Goal: Information Seeking & Learning: Learn about a topic

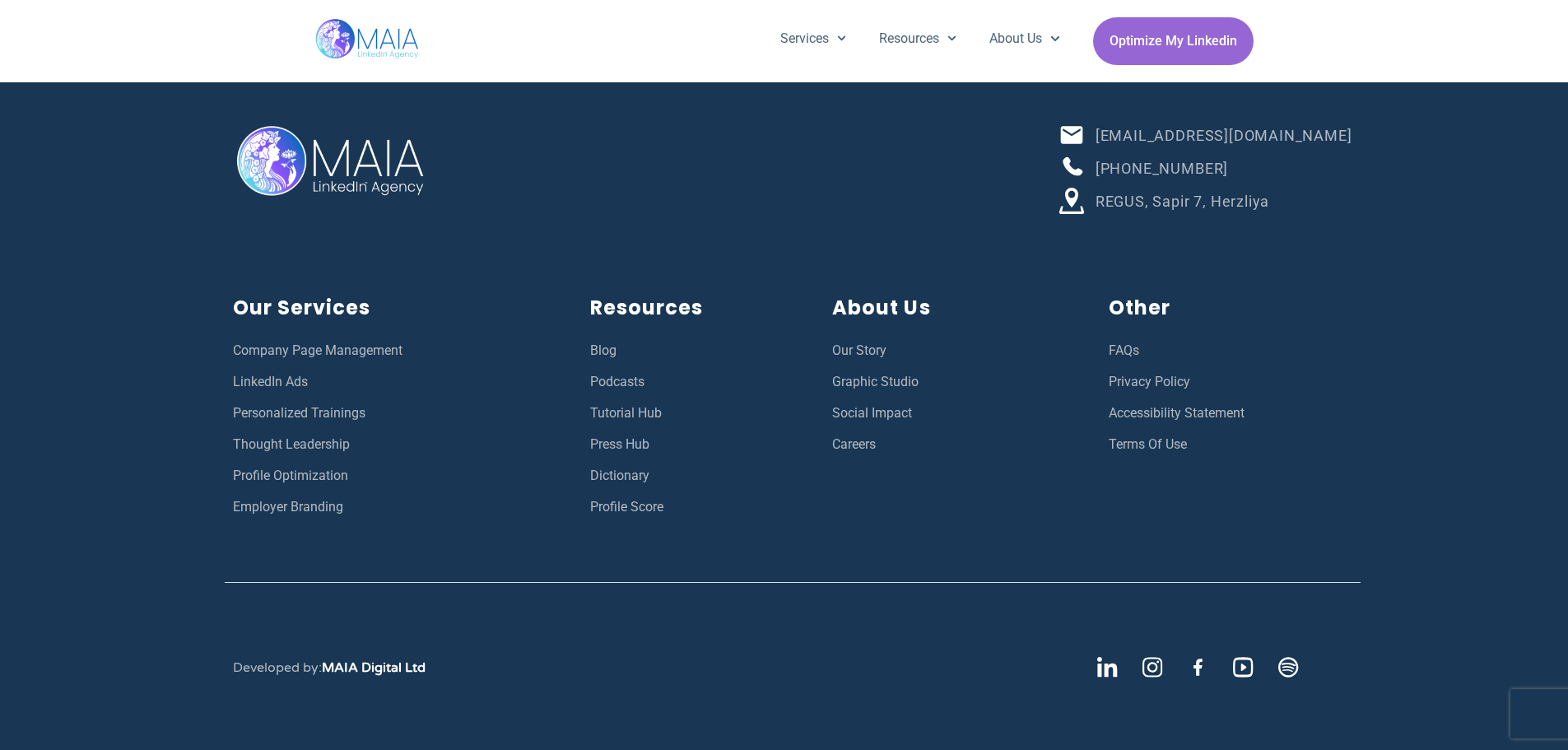
scroll to position [5886, 0]
click at [872, 445] on span "Careers" at bounding box center [853, 445] width 43 height 21
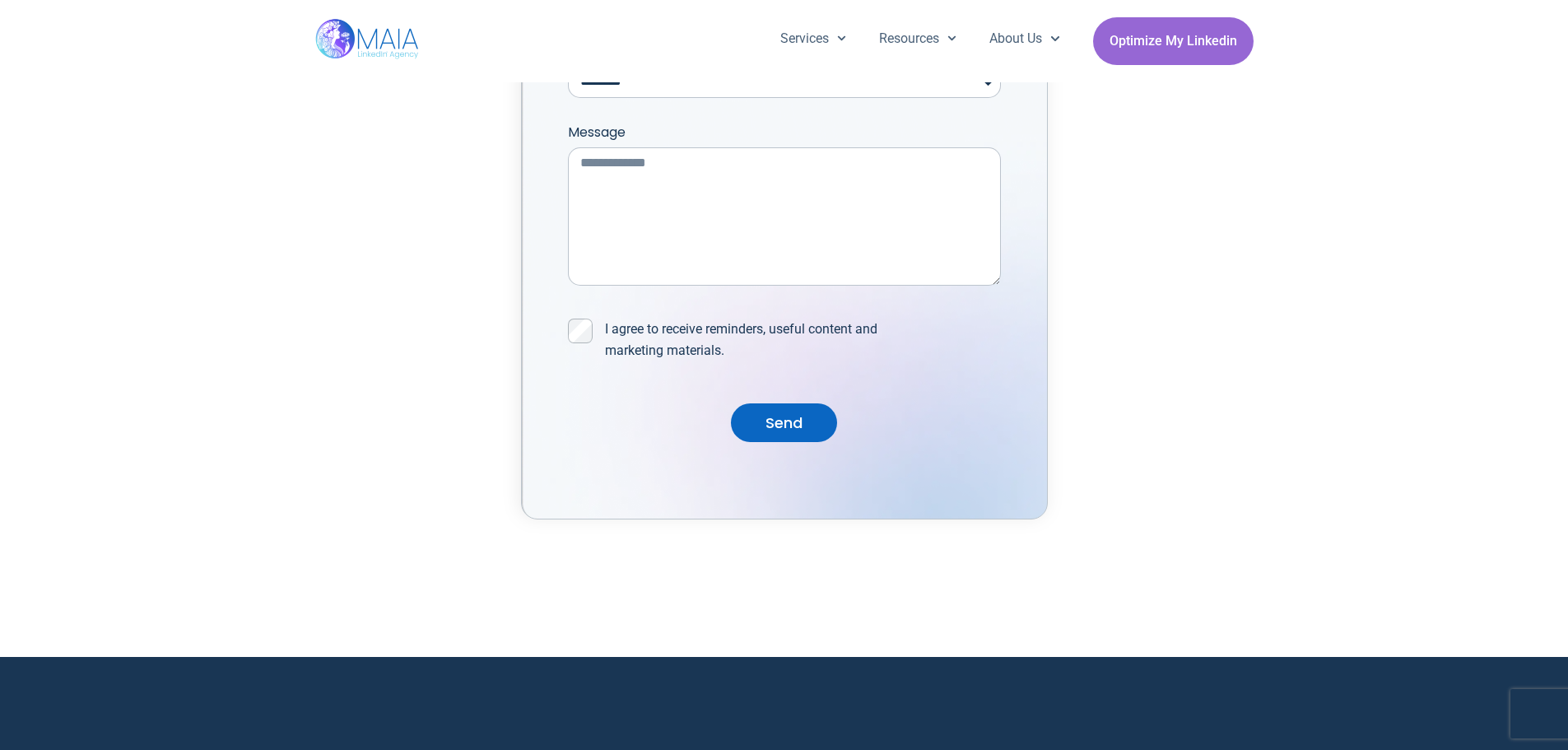
scroll to position [4610, 0]
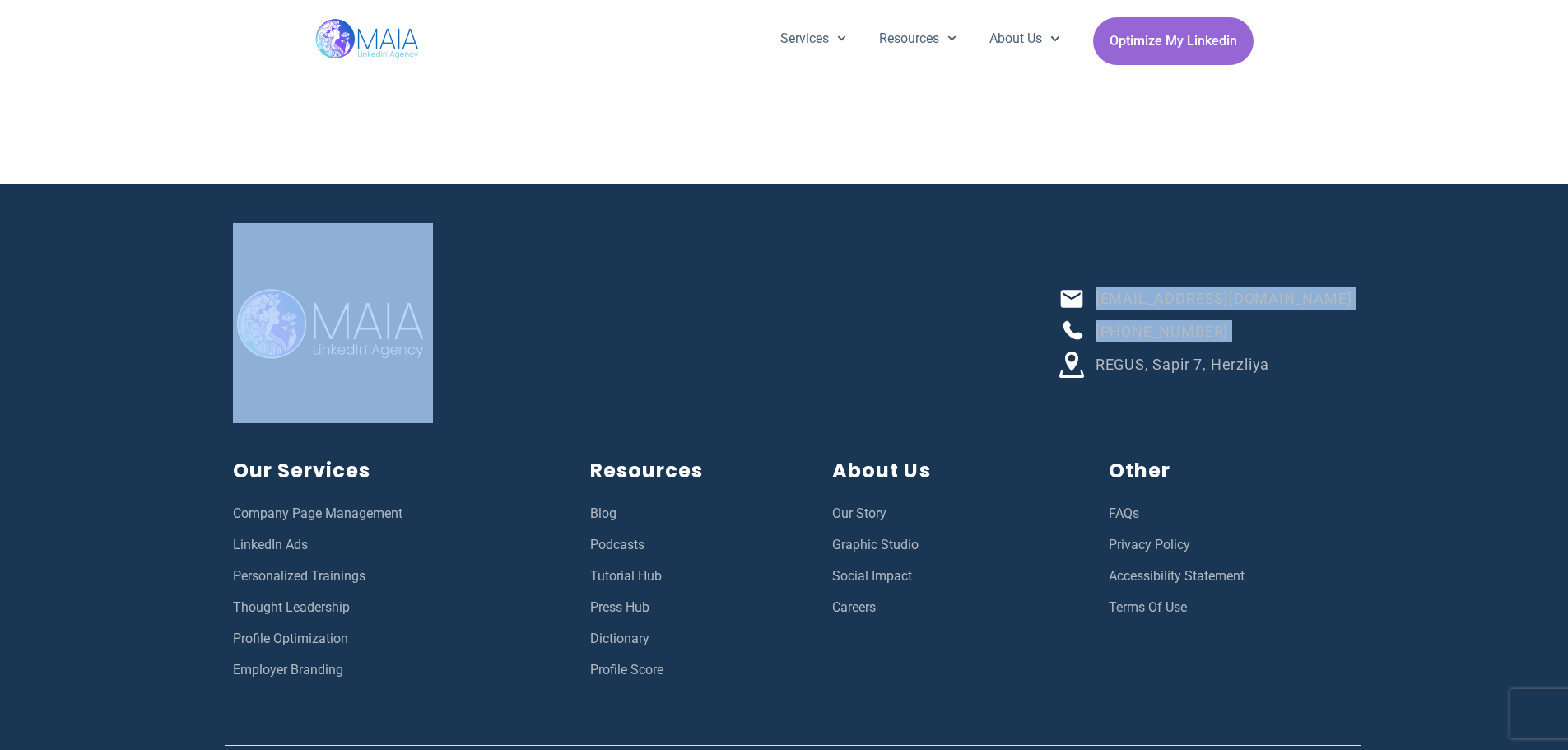
drag, startPoint x: 534, startPoint y: 365, endPoint x: 180, endPoint y: 280, distance: 364.1
click at [189, 283] on div "[EMAIL_ADDRESS][DOMAIN_NAME] [PHONE_NUMBER] REGUS, Sapir 7, [GEOGRAPHIC_DATA] O…" at bounding box center [784, 549] width 1568 height 730
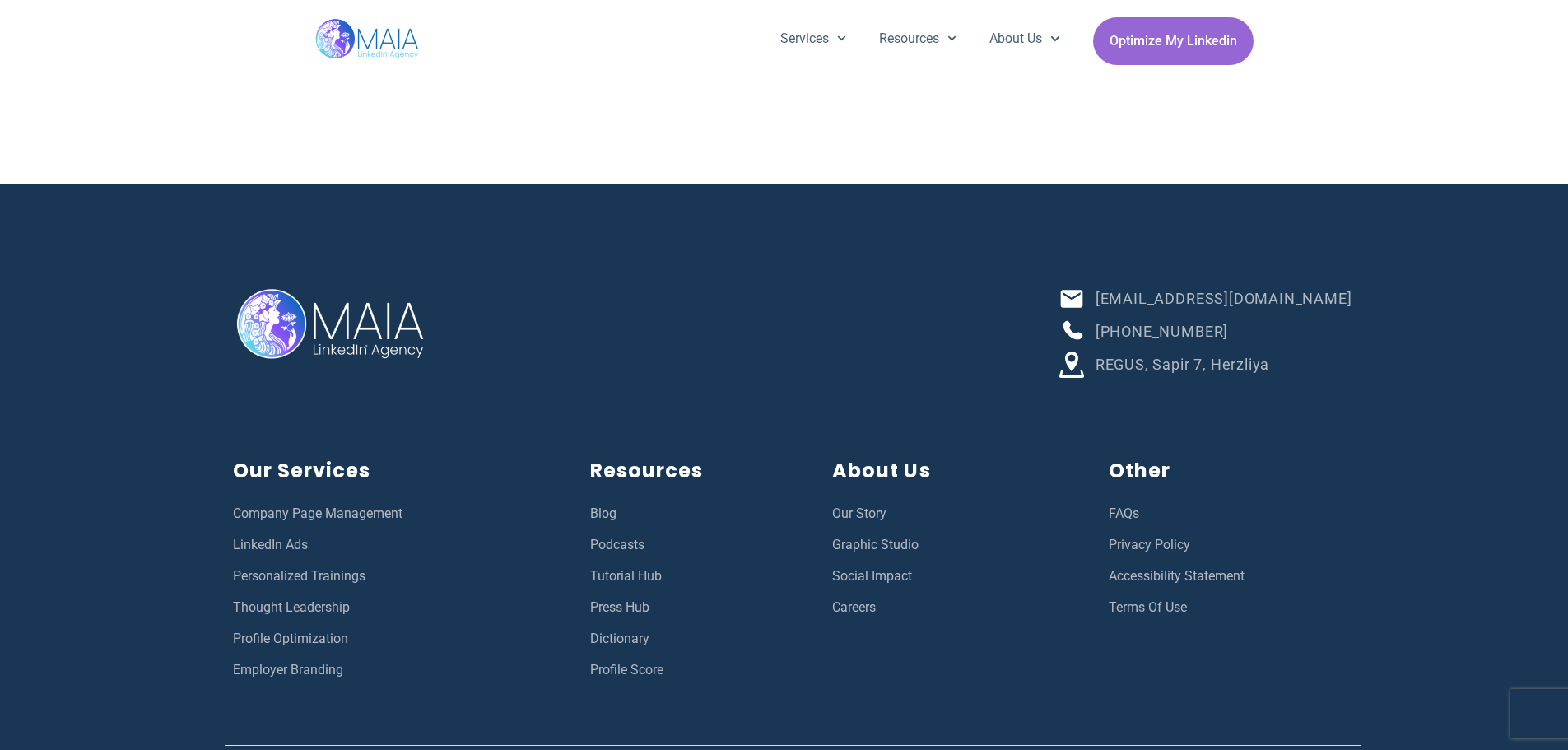
click at [180, 280] on div "Info@team-maia.com +972-52-333-9400 REGUS, Sapir 7, Herzliya Our Services Compa…" at bounding box center [784, 549] width 1568 height 730
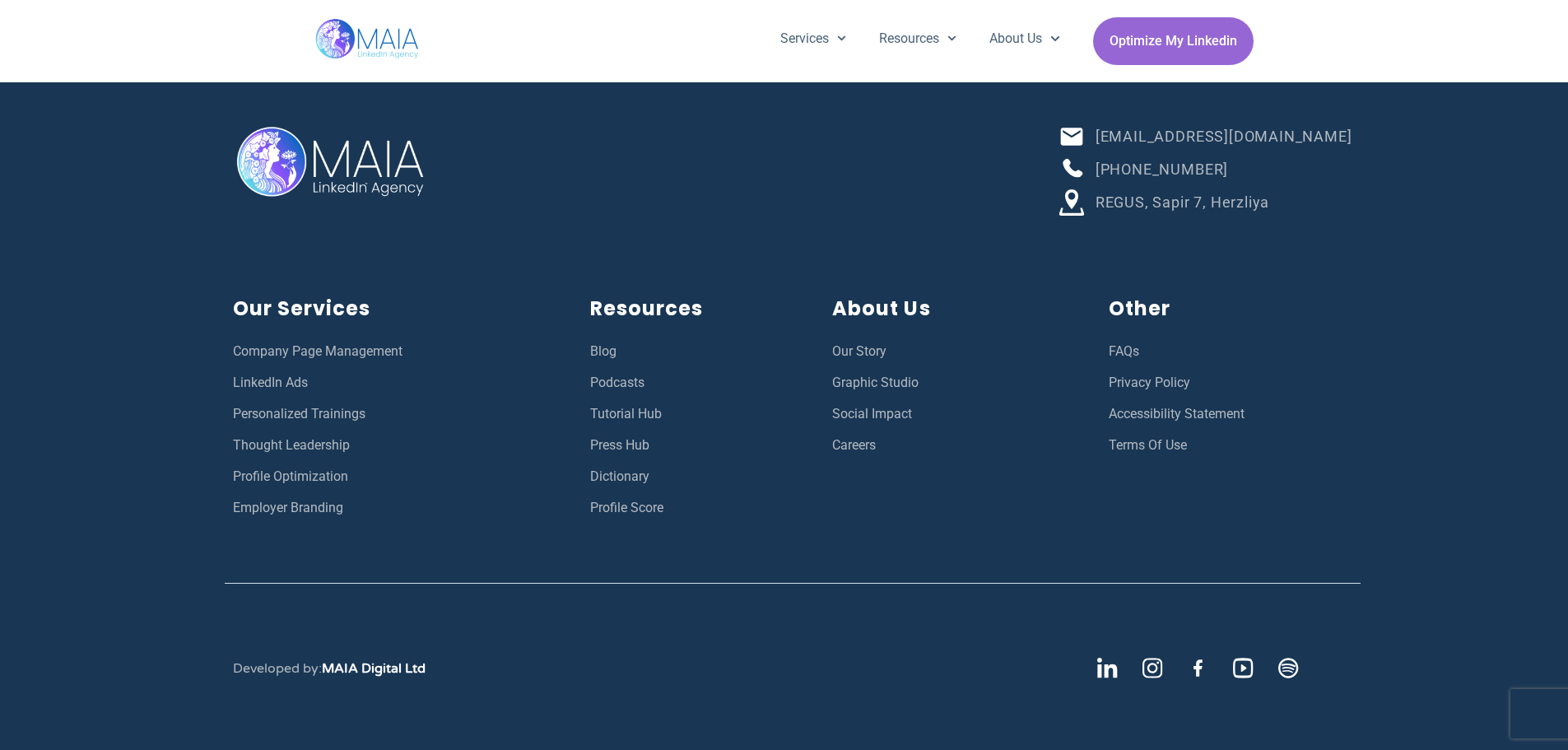
scroll to position [4772, 0]
click at [315, 478] on span "Profile Optimization" at bounding box center [291, 476] width 116 height 21
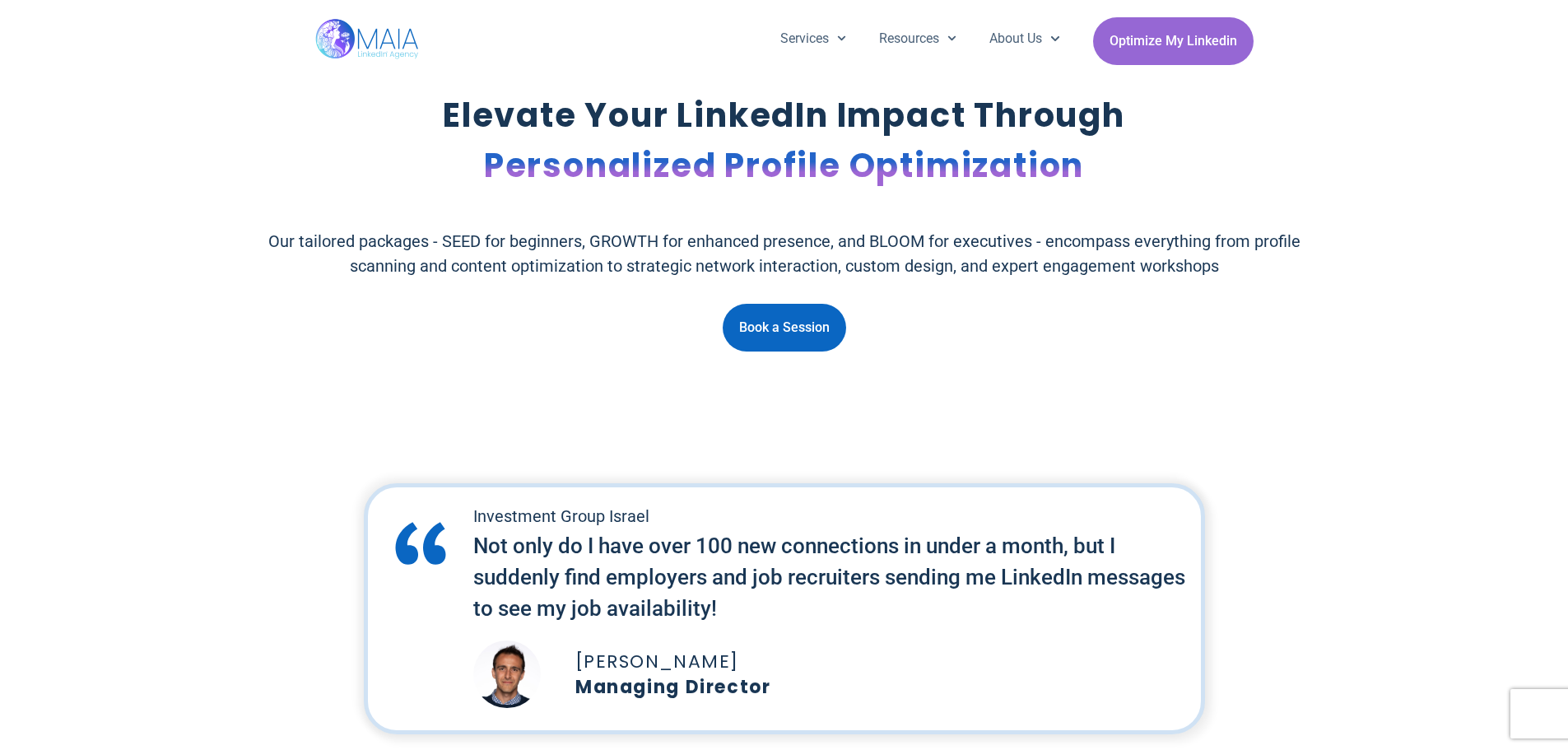
click at [300, 475] on div "Investment Group Israel Not only do I have over 100 new connections in under a …" at bounding box center [784, 608] width 1568 height 268
click at [318, 260] on p "Our tailored packages - SEED for beginners, GROWTH for enhanced presence, and B…" at bounding box center [784, 253] width 1082 height 49
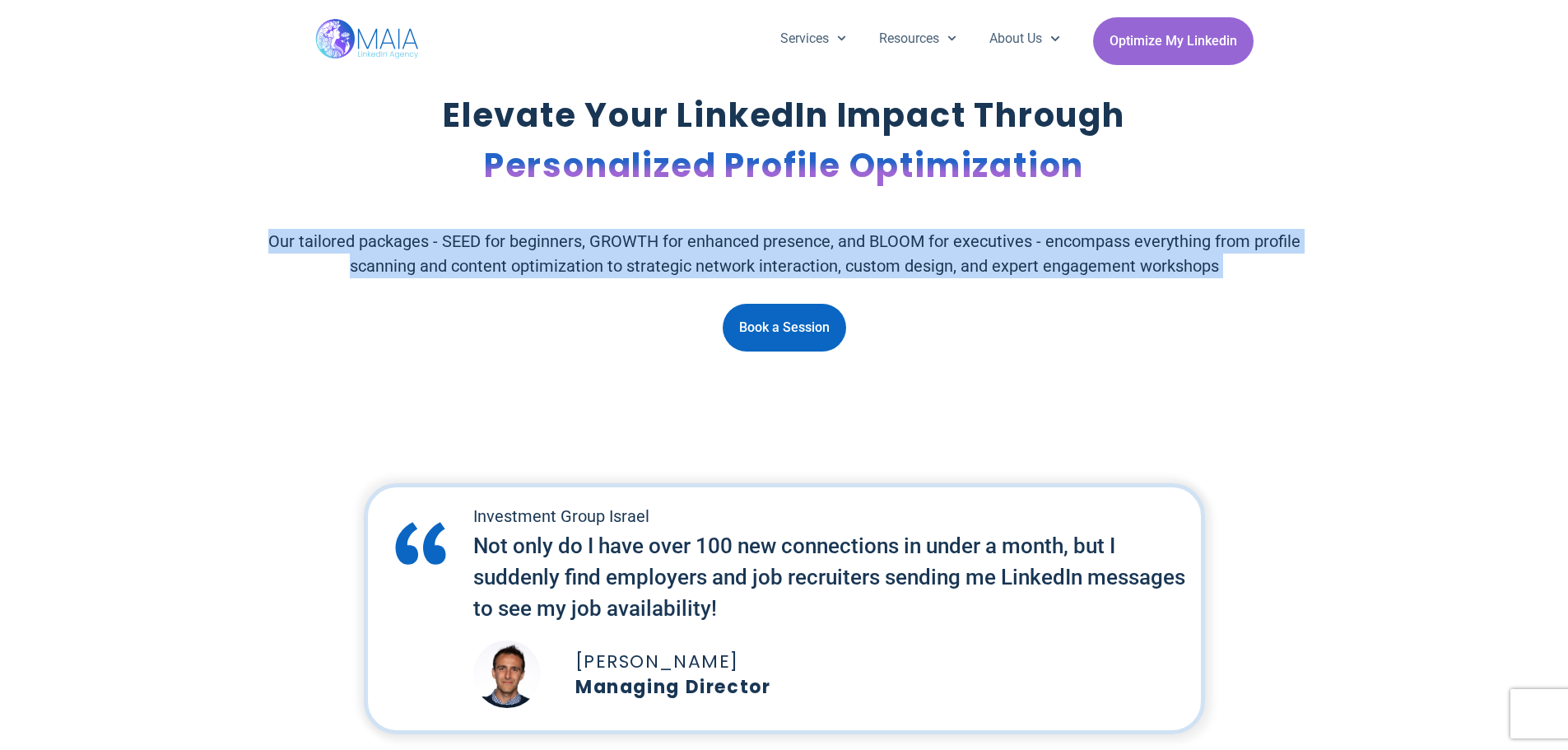
click at [318, 260] on p "Our tailored packages - SEED for beginners, GROWTH for enhanced presence, and B…" at bounding box center [784, 253] width 1082 height 49
click at [278, 236] on p "Our tailored packages - SEED for beginners, GROWTH for enhanced presence, and B…" at bounding box center [784, 253] width 1082 height 49
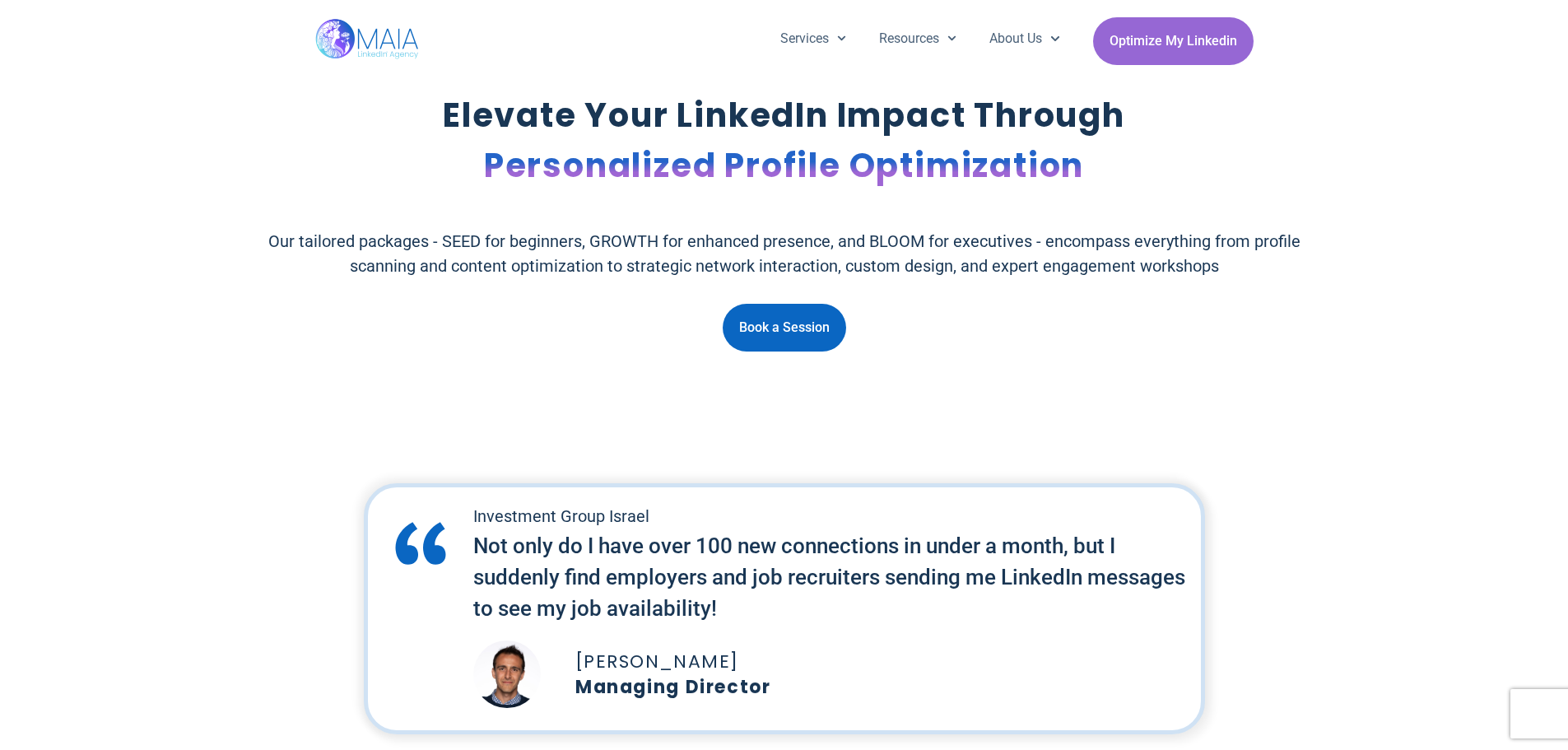
click at [238, 223] on div "Elevate Your LinkedIn Impact Through Personalized Profile Optimization Our tail…" at bounding box center [784, 221] width 1098 height 277
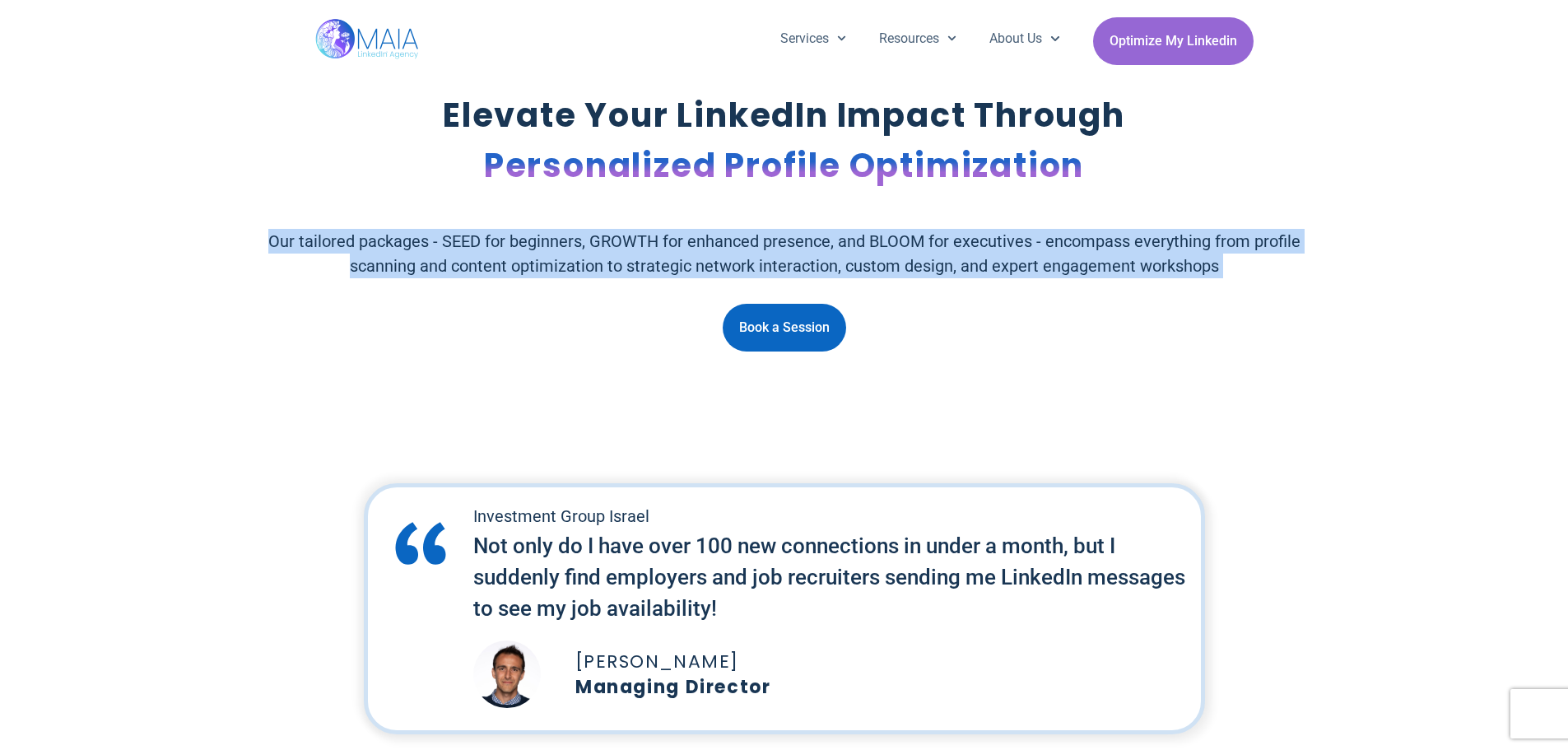
click at [238, 223] on div "Elevate Your LinkedIn Impact Through Personalized Profile Optimization Our tail…" at bounding box center [784, 221] width 1098 height 277
click at [265, 251] on p "Our tailored packages - SEED for beginners, GROWTH for enhanced presence, and B…" at bounding box center [784, 253] width 1082 height 49
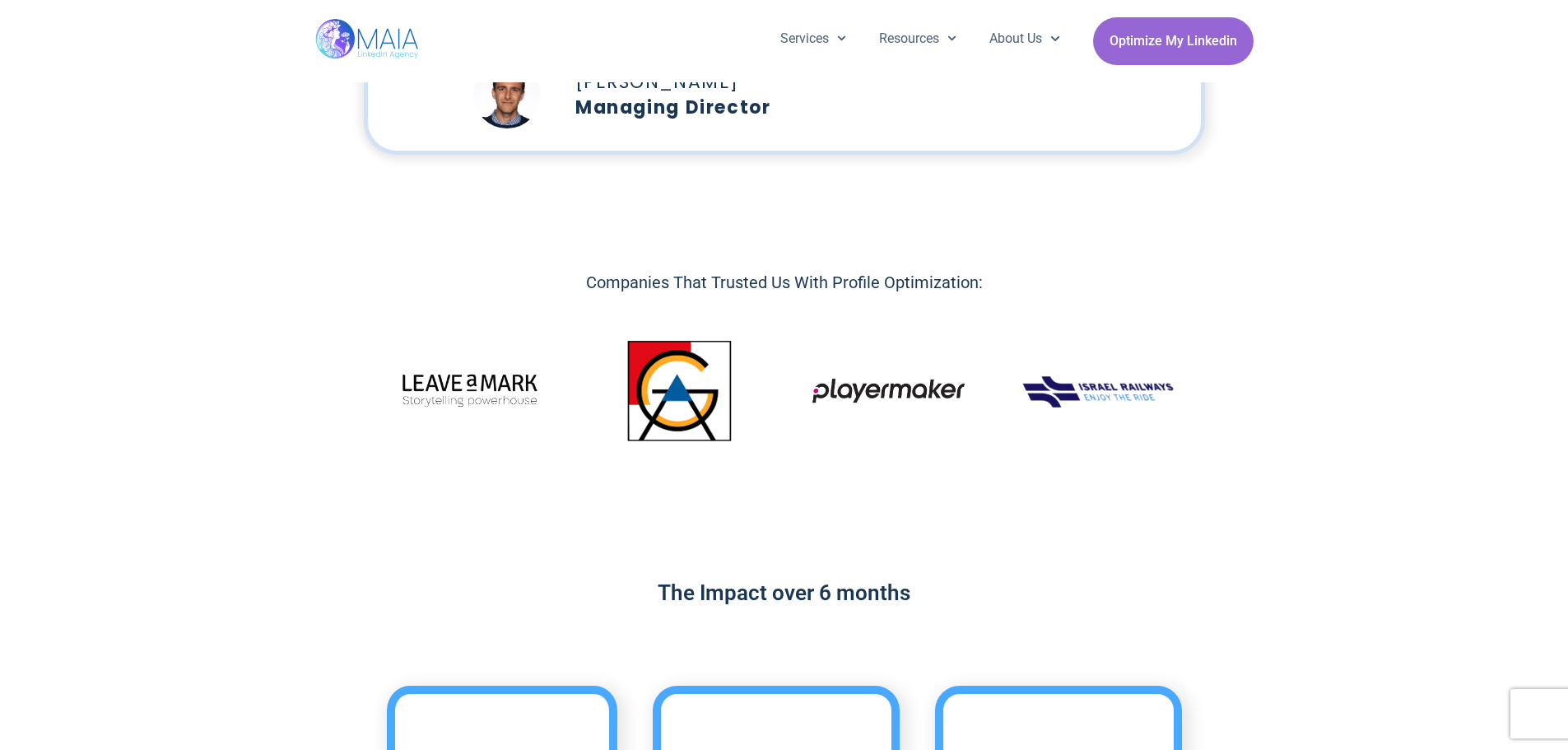
scroll to position [577, 0]
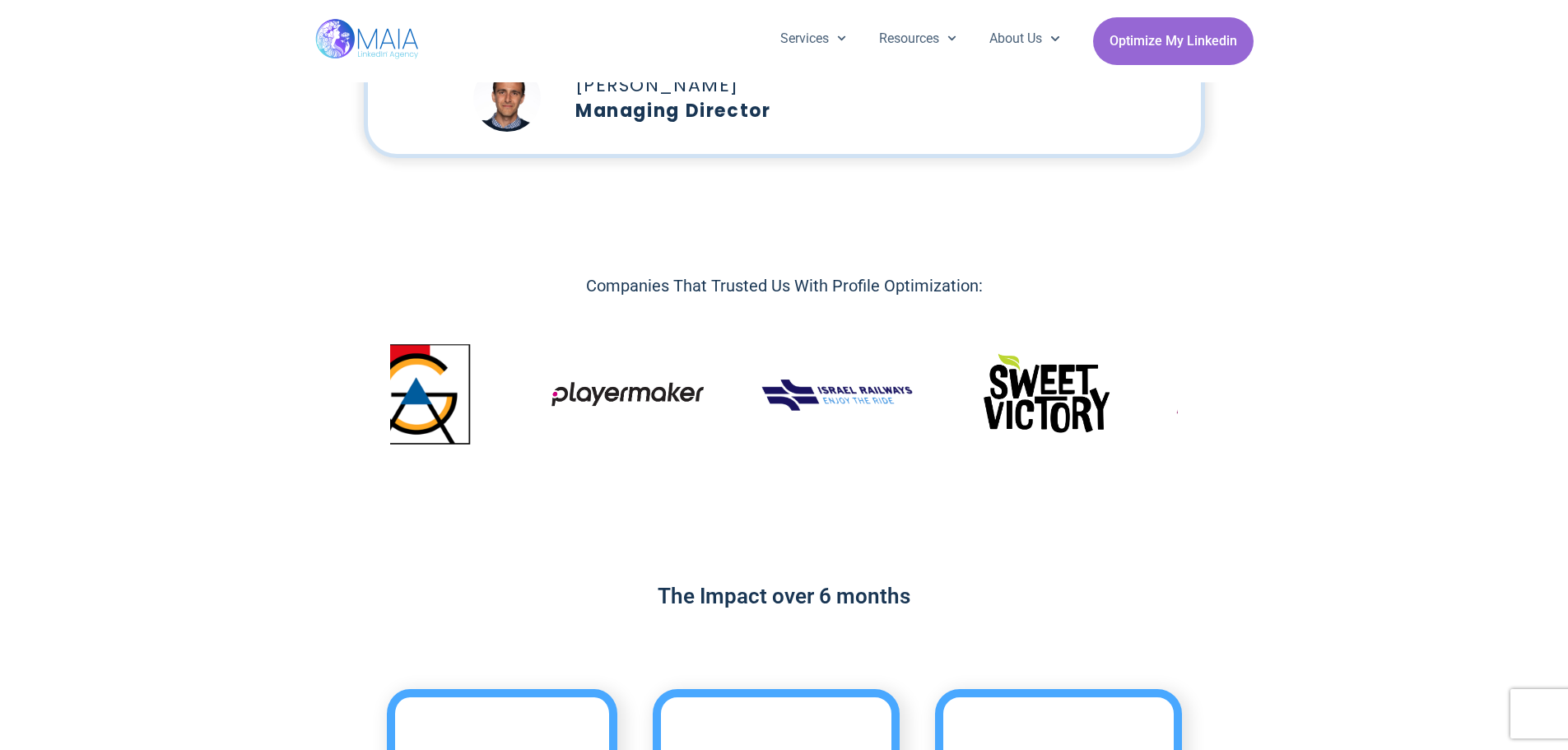
click at [548, 392] on img "1 / 14" at bounding box center [628, 394] width 160 height 31
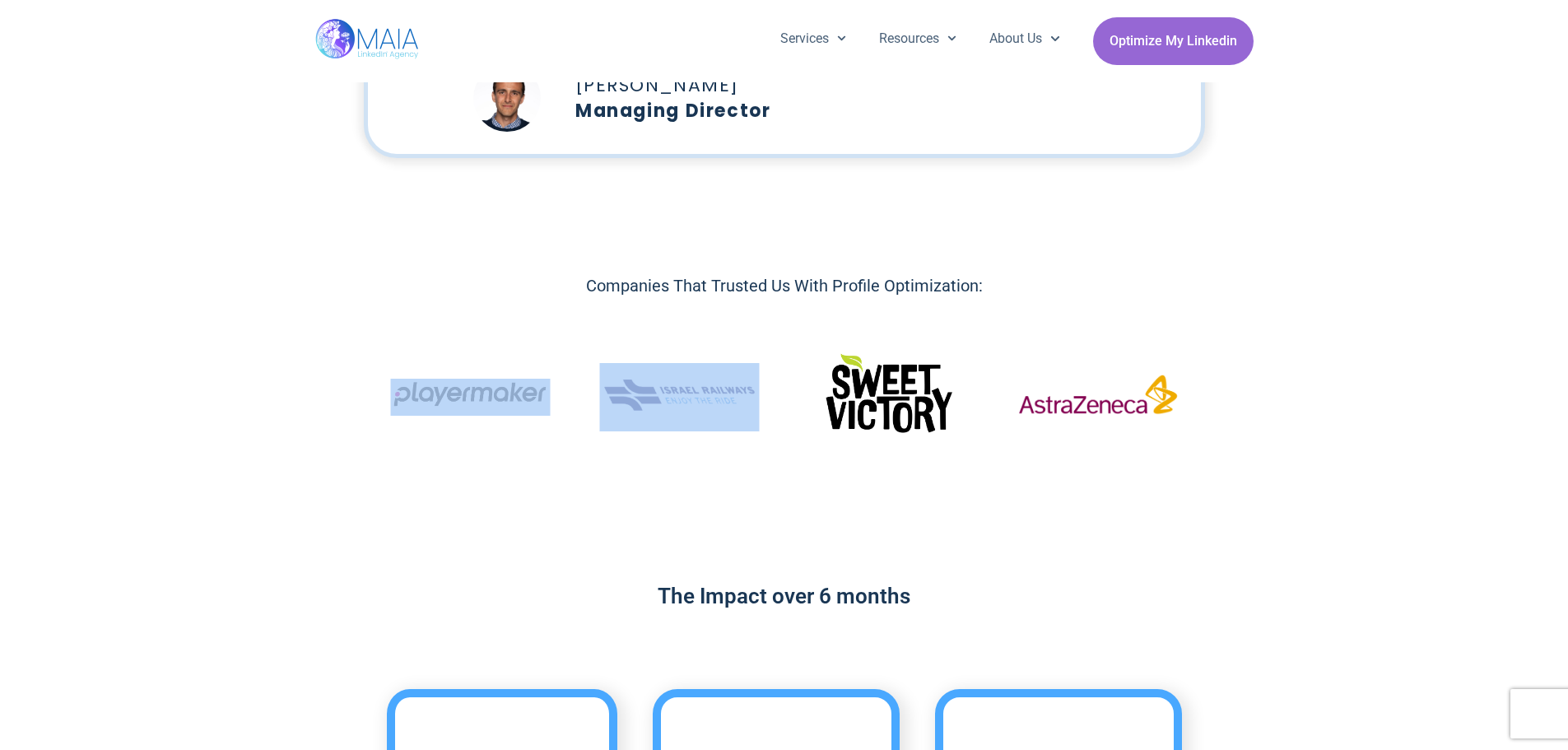
drag, startPoint x: 979, startPoint y: 419, endPoint x: 599, endPoint y: 428, distance: 380.1
click at [642, 427] on div "Image Carousel" at bounding box center [784, 398] width 787 height 166
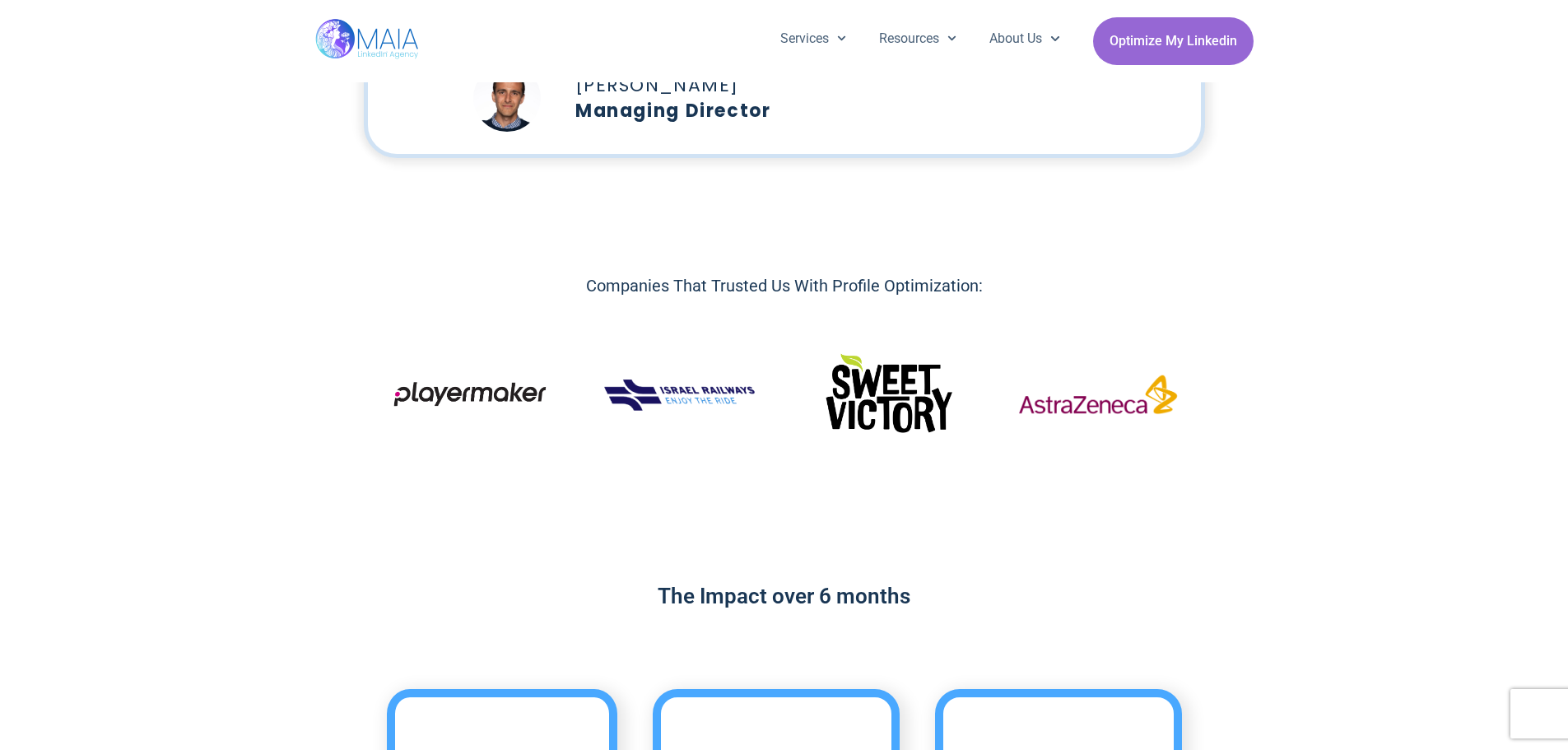
drag, startPoint x: 990, startPoint y: 422, endPoint x: 520, endPoint y: 435, distance: 470.2
click at [525, 435] on div "Image Carousel" at bounding box center [784, 398] width 787 height 166
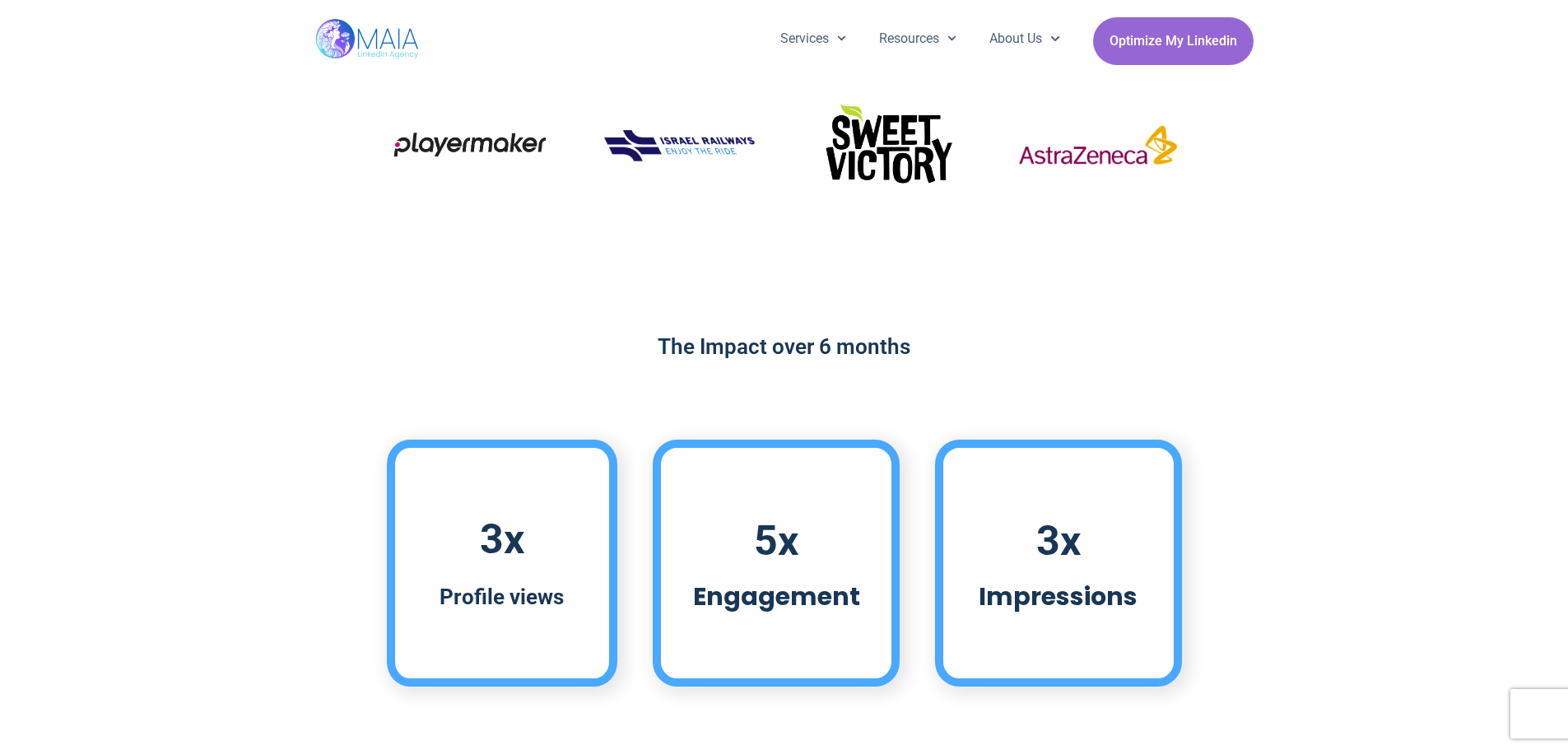
scroll to position [906, 0]
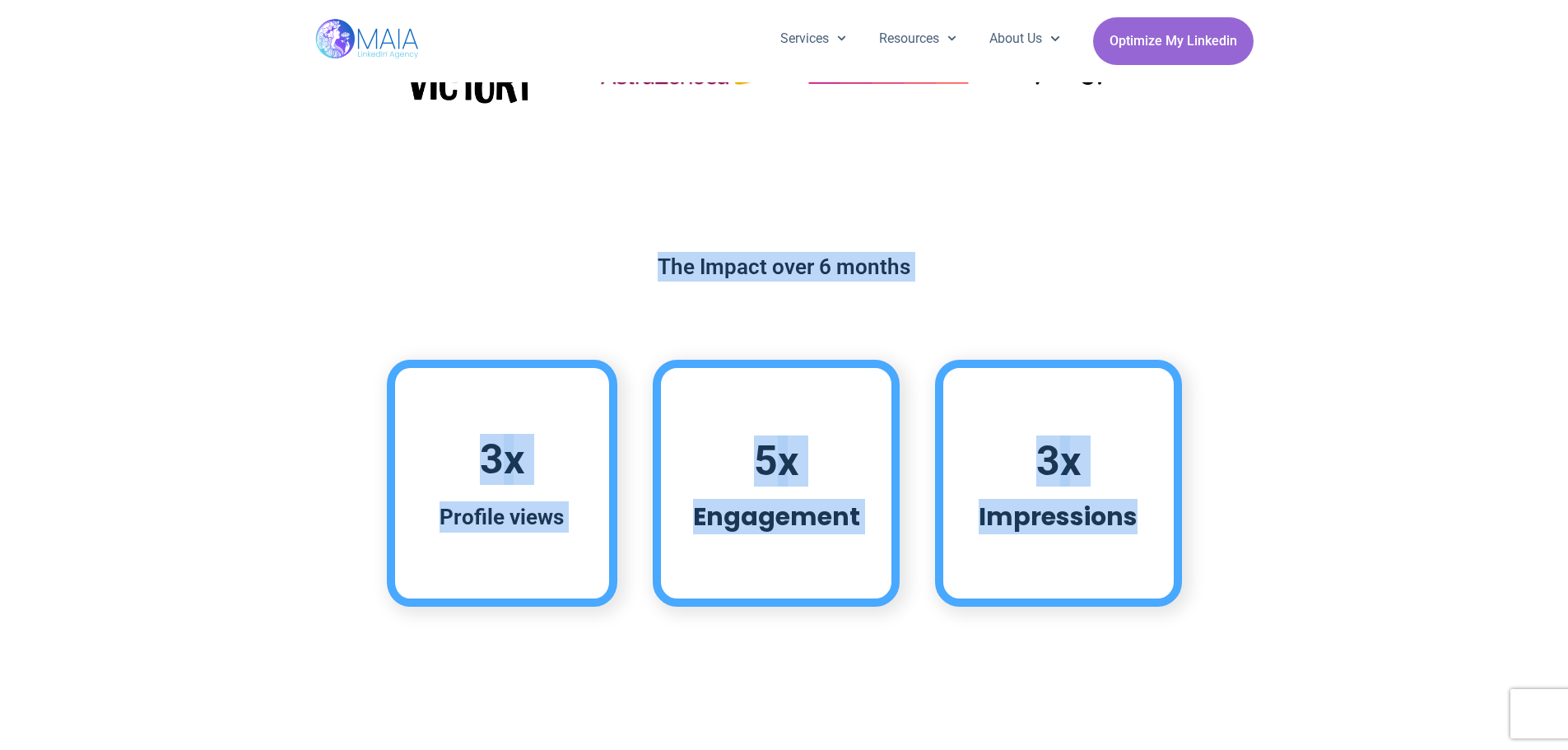
drag, startPoint x: 554, startPoint y: 305, endPoint x: 1192, endPoint y: 536, distance: 678.5
click at [1192, 536] on div "The Impact over 6 months 3 x Profile views 5 x Engagement 3 x Impressions" at bounding box center [784, 433] width 1568 height 379
click at [1192, 536] on div "3 x Profile views 5 x Engagement 3 x Impressions" at bounding box center [784, 483] width 1552 height 264
drag, startPoint x: 1168, startPoint y: 530, endPoint x: 526, endPoint y: 259, distance: 696.9
click at [526, 259] on div "The Impact over 6 months 3 x Profile views 5 x Engagement 3 x Impressions" at bounding box center [784, 433] width 1568 height 379
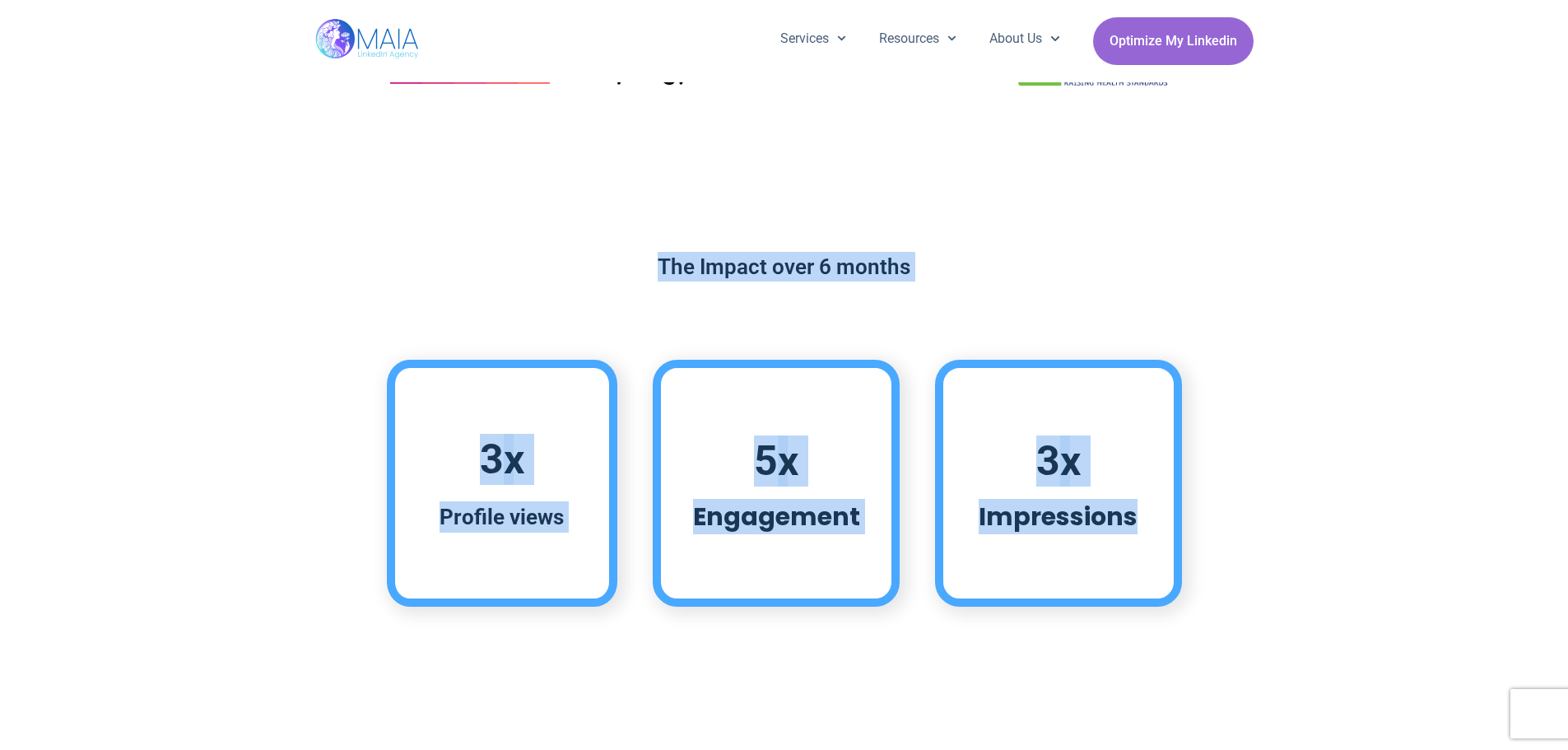
click at [526, 259] on h2 "The Impact over 6 months" at bounding box center [784, 267] width 1552 height 30
drag, startPoint x: 526, startPoint y: 259, endPoint x: 1155, endPoint y: 520, distance: 681.0
click at [1155, 520] on div "The Impact over 6 months 3 x Profile views 5 x Engagement 3 x Impressions" at bounding box center [784, 433] width 1568 height 379
click at [1155, 520] on div "3 x Impressions" at bounding box center [1058, 483] width 247 height 247
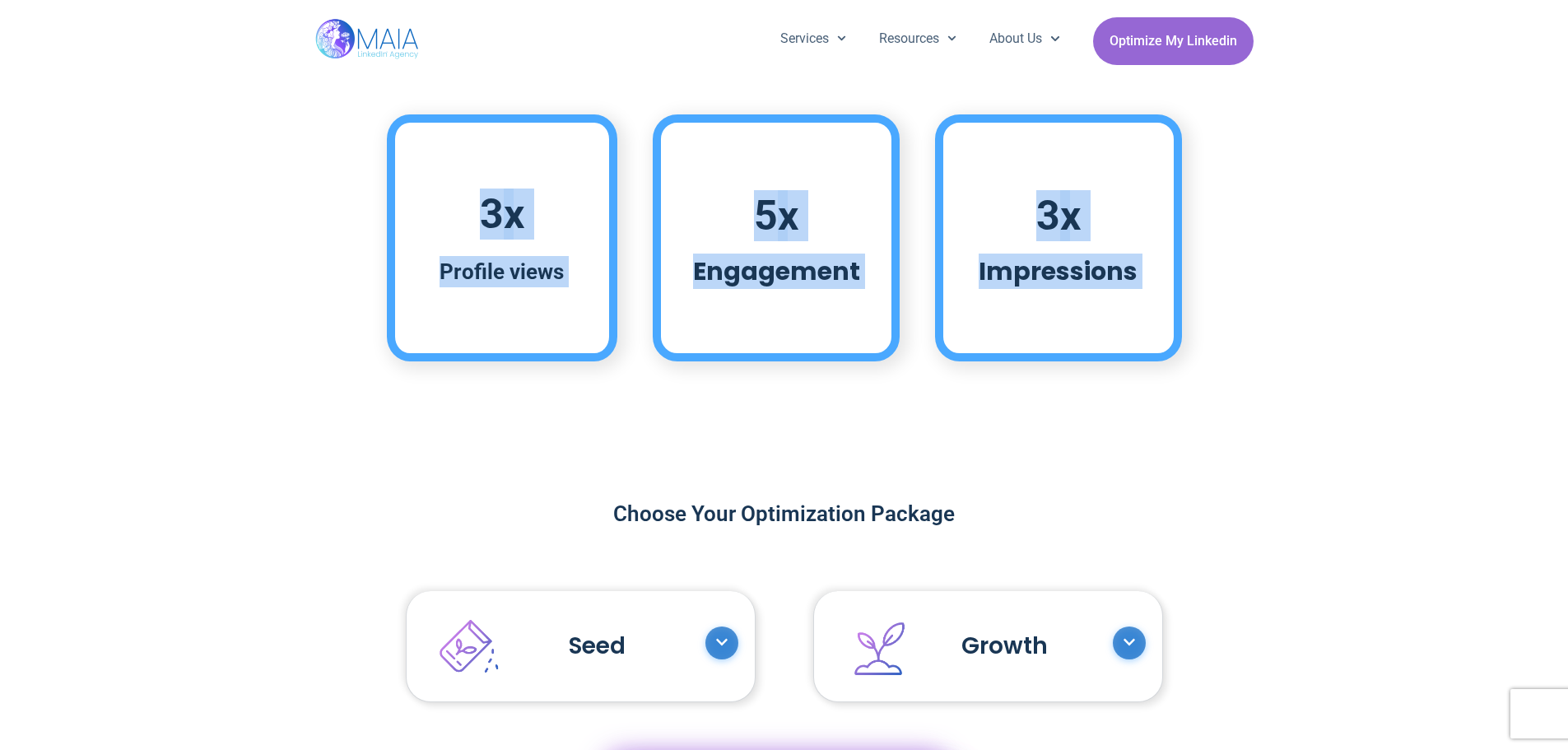
scroll to position [1317, 0]
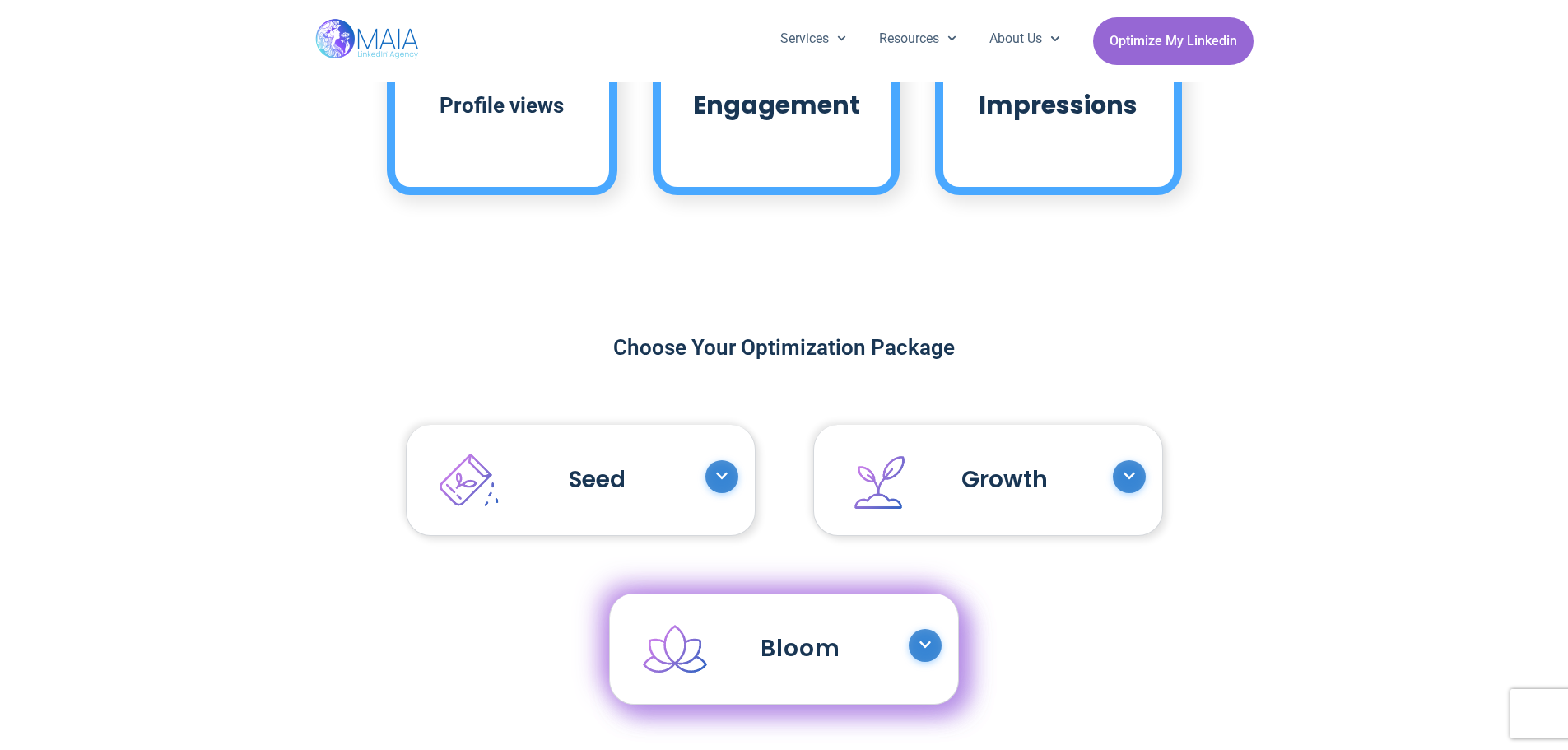
click at [655, 351] on h2 "Choose Your Optimization Package" at bounding box center [784, 347] width 872 height 30
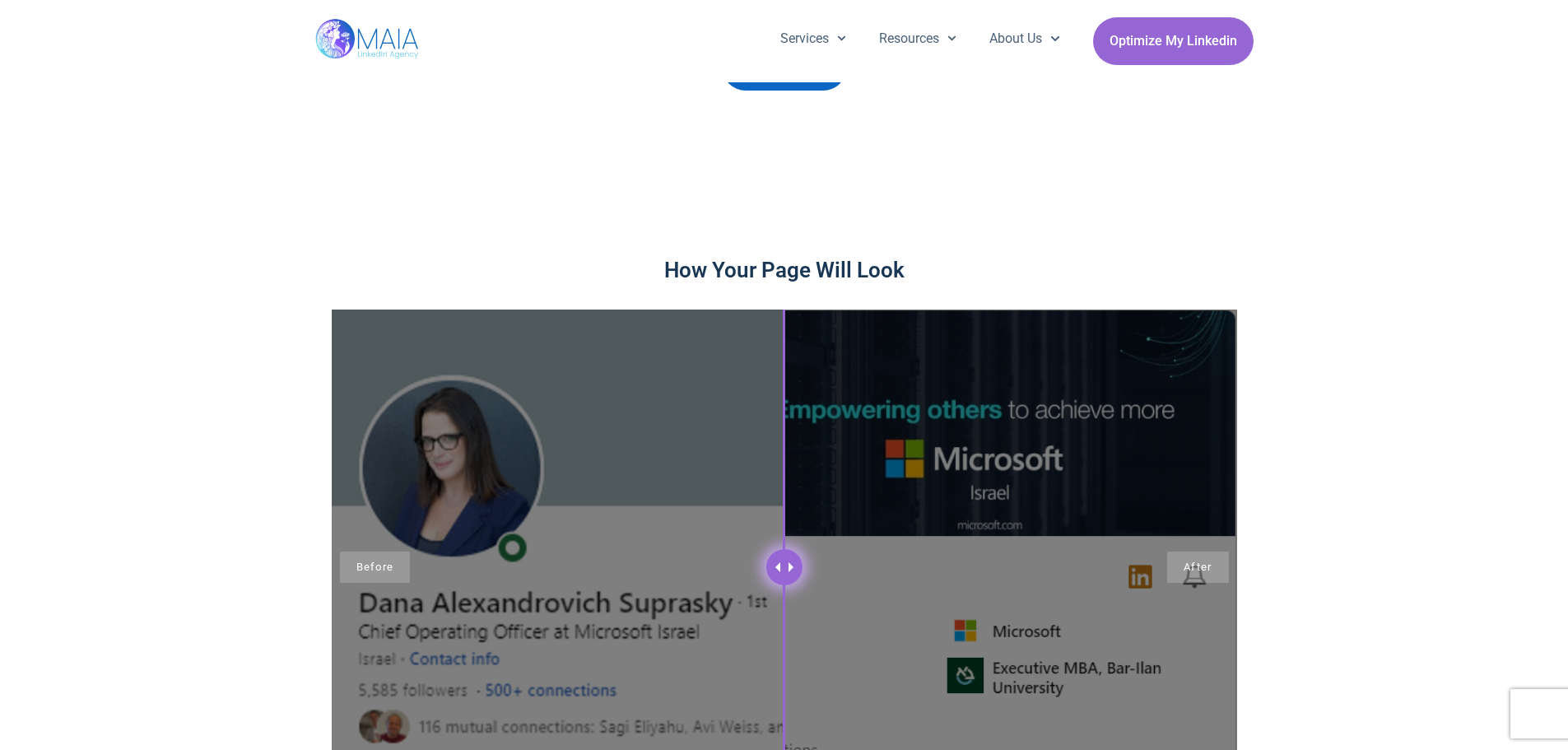
scroll to position [2223, 0]
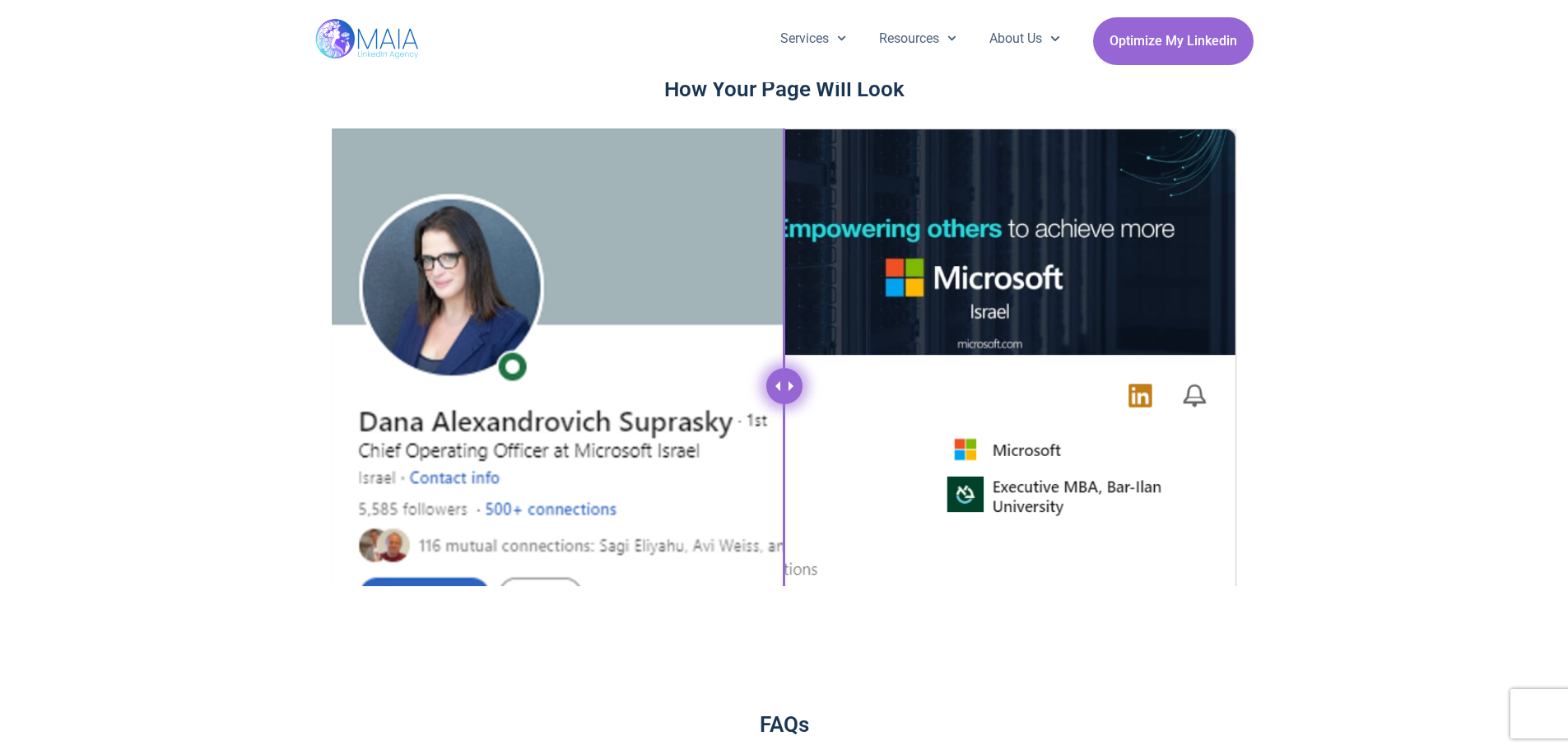
click at [785, 368] on div at bounding box center [784, 386] width 37 height 37
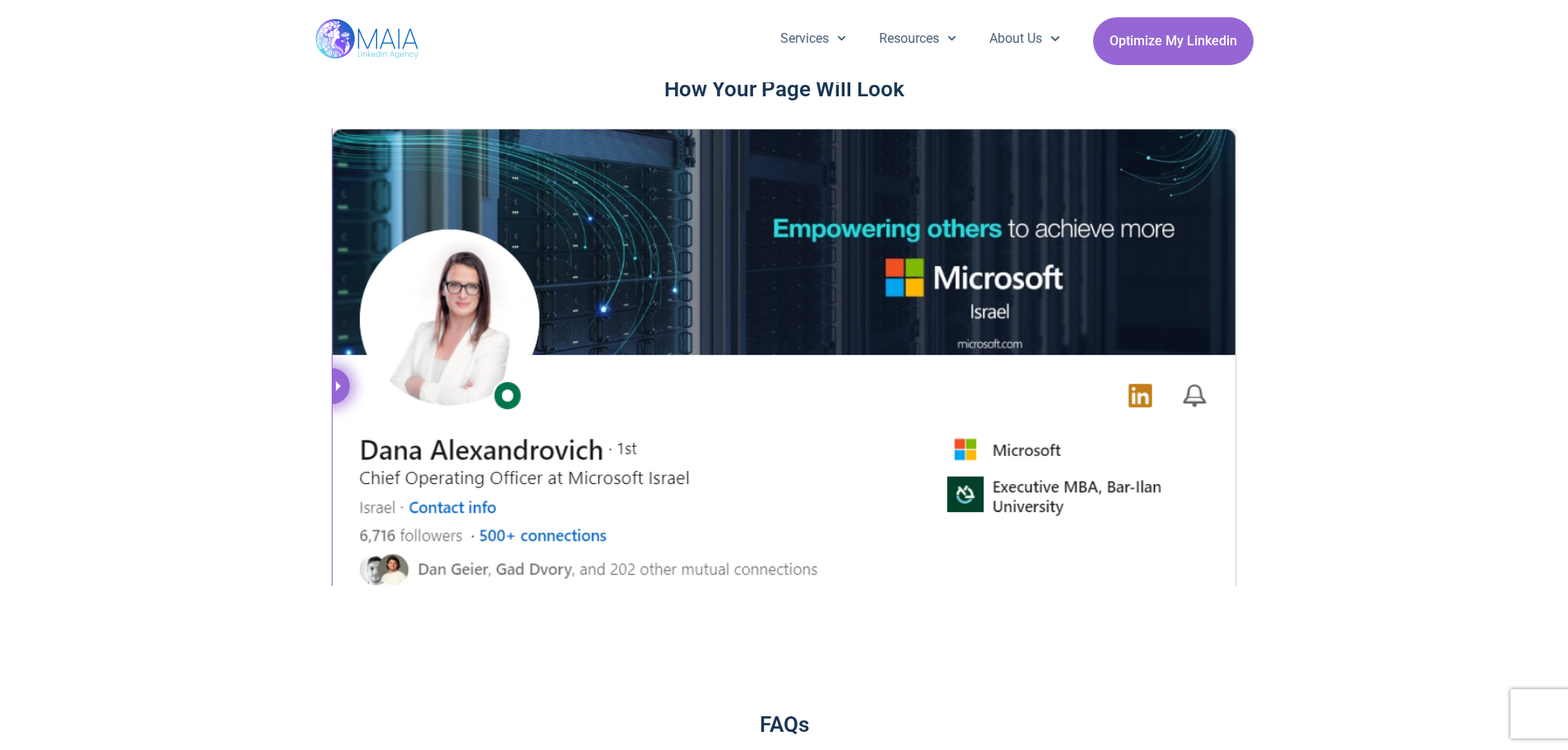
drag, startPoint x: 790, startPoint y: 379, endPoint x: -158, endPoint y: 453, distance: 950.9
click at [0, 453] on html "We value your privacy We use cookies to enhance your browsing experience, serve…" at bounding box center [784, 737] width 1568 height 5922
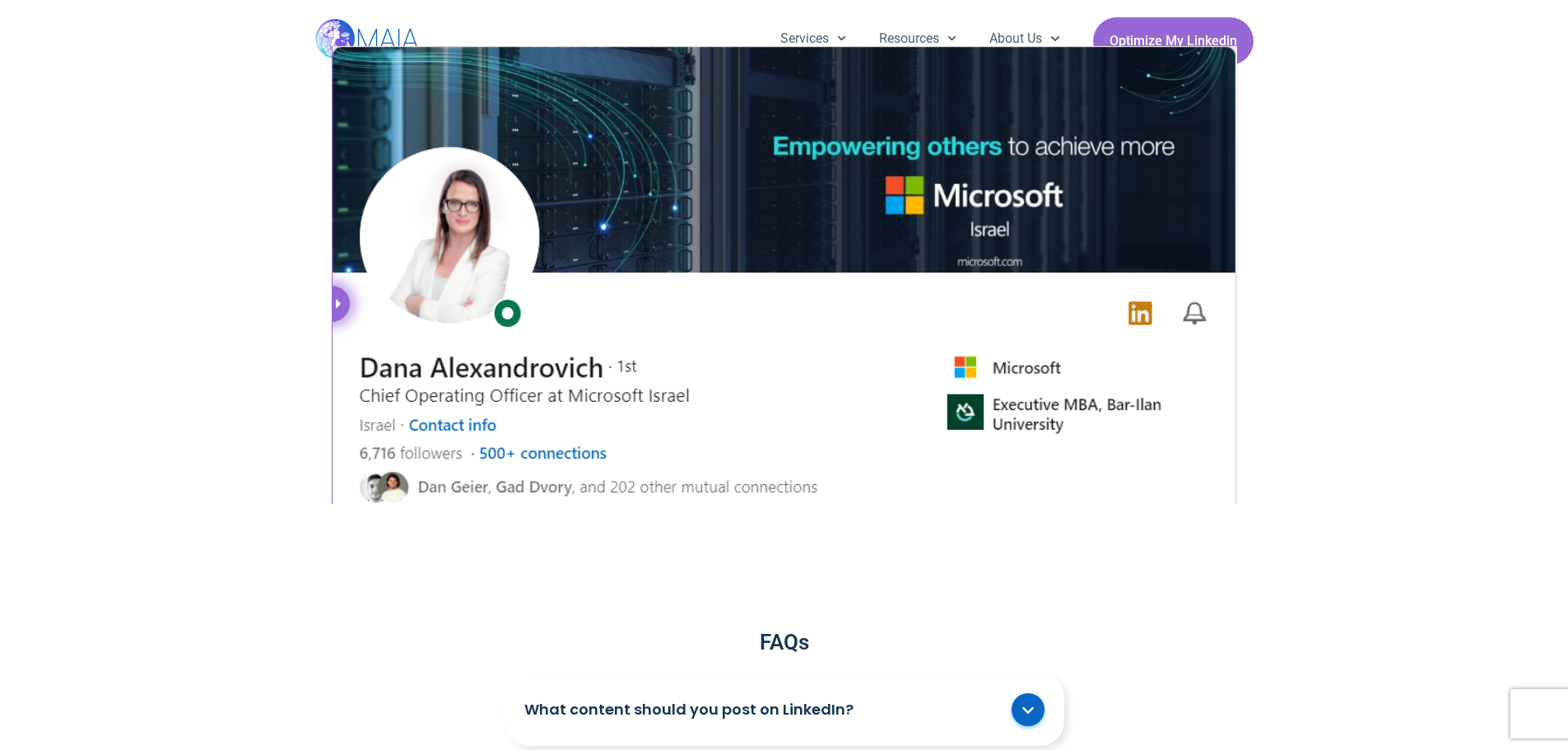
scroll to position [2470, 0]
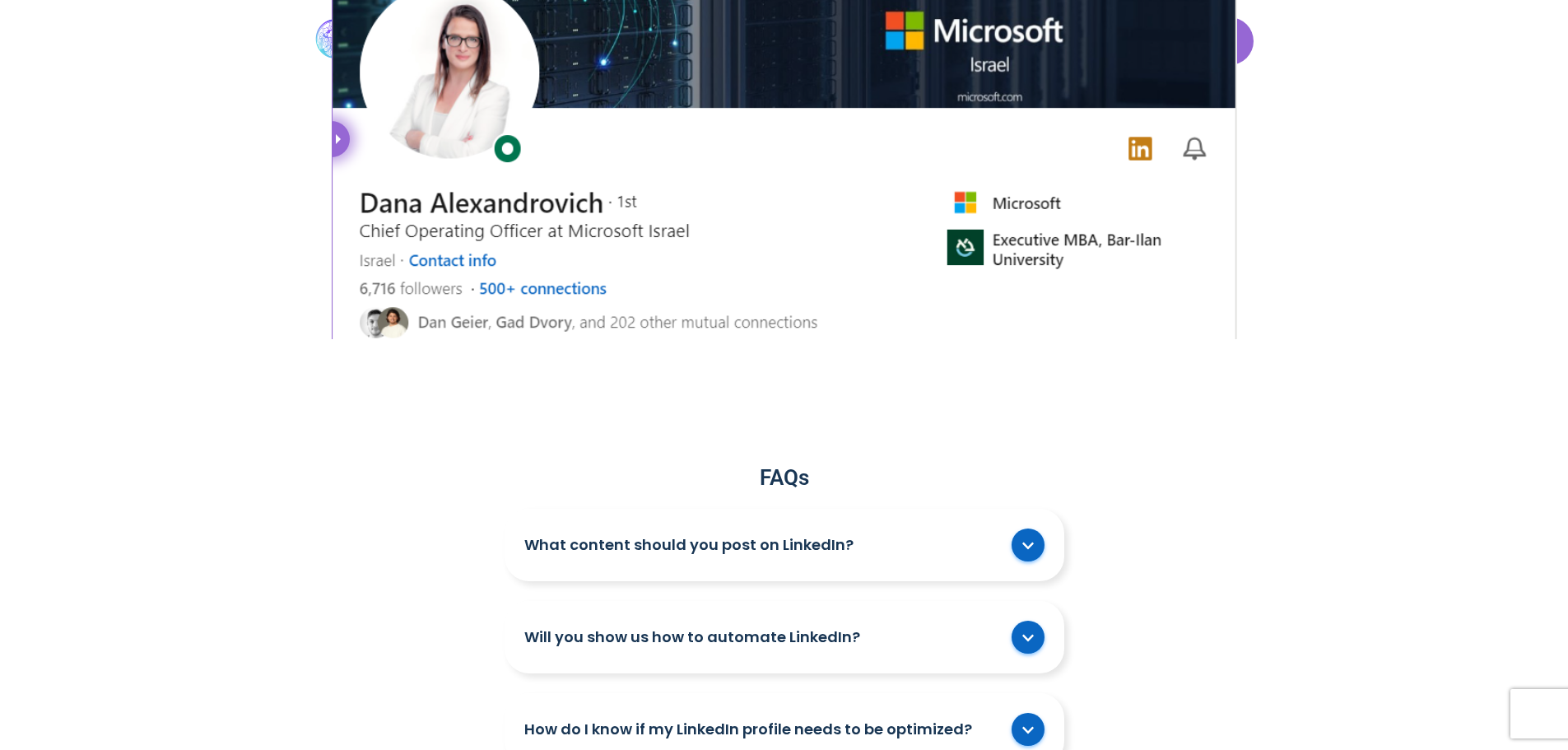
click at [679, 514] on div "What content should you post on LinkedIn?" at bounding box center [784, 544] width 559 height 72
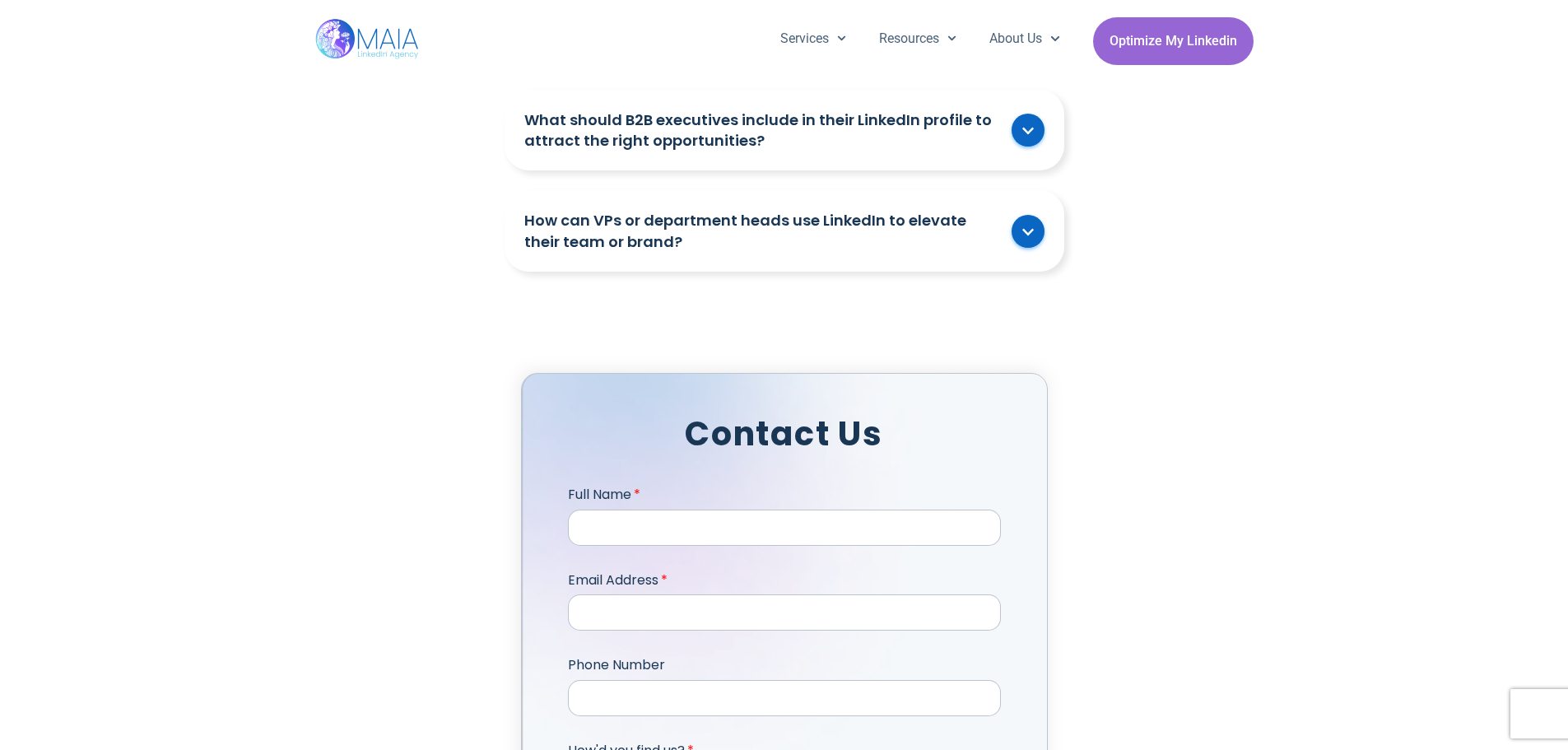
scroll to position [5313, 0]
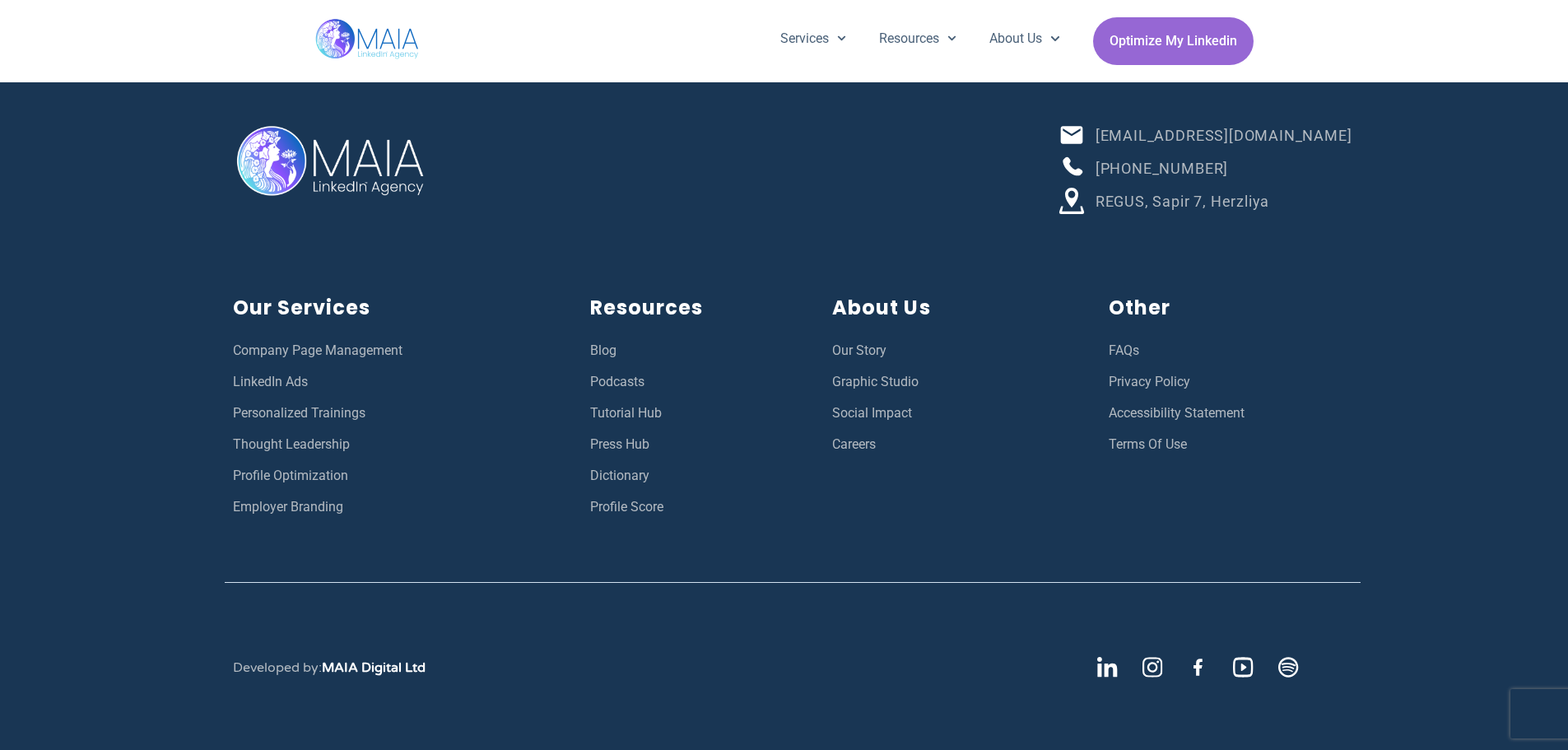
click at [321, 417] on span "Personalized Trainings" at bounding box center [299, 413] width 133 height 21
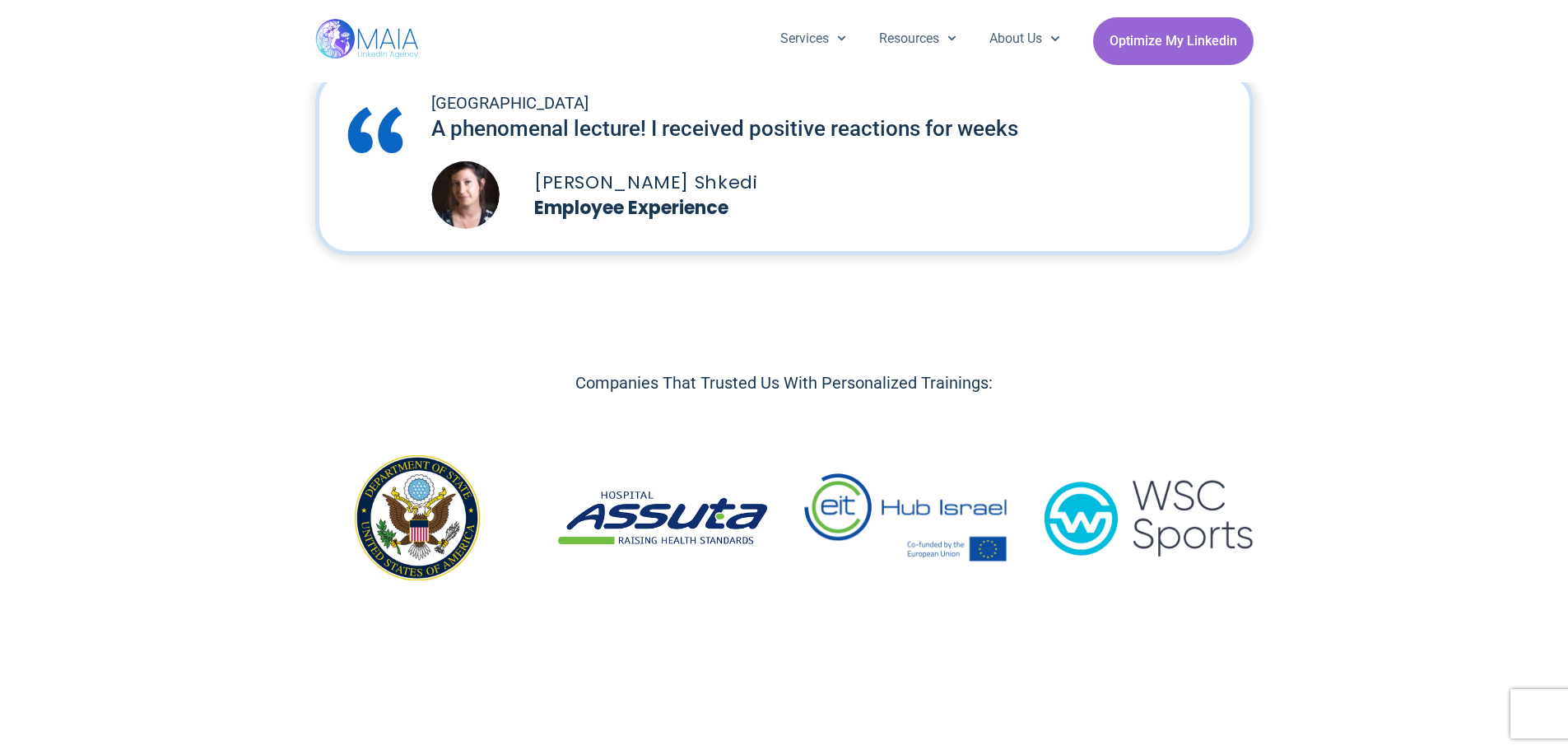
scroll to position [329, 0]
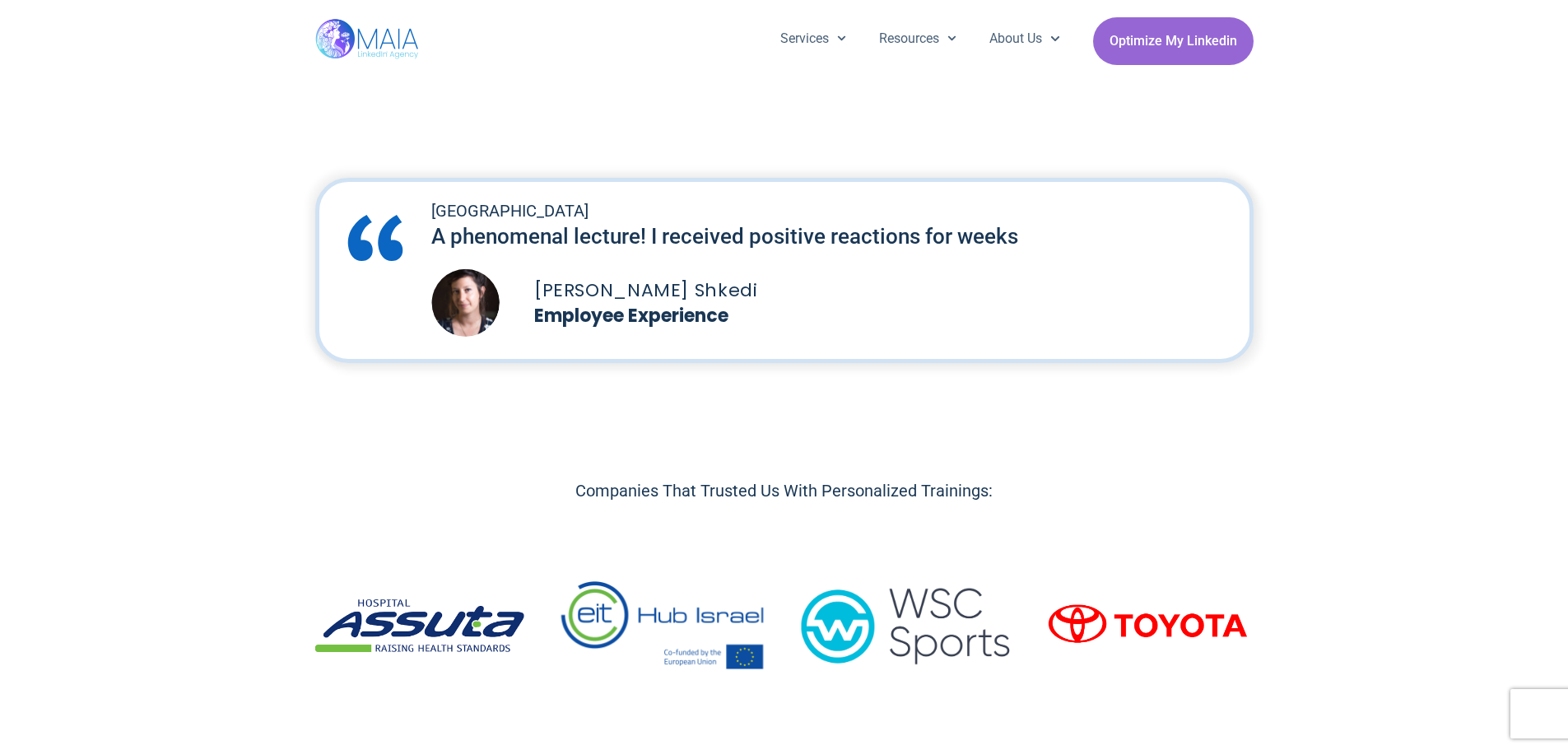
click at [622, 290] on h5 "Noa Kremer Shkedi" at bounding box center [891, 290] width 714 height 28
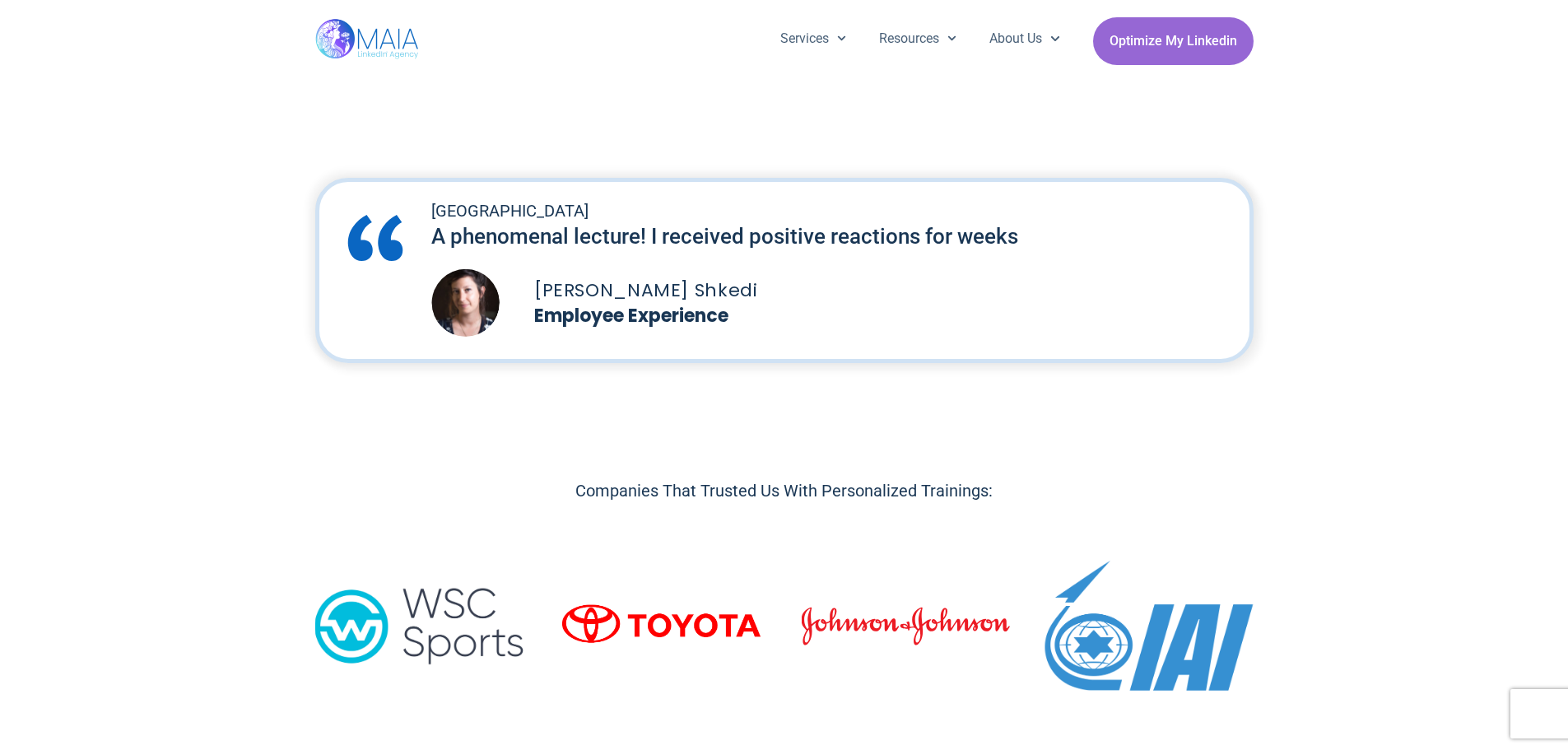
click at [574, 324] on p "Employee Experience" at bounding box center [891, 316] width 714 height 23
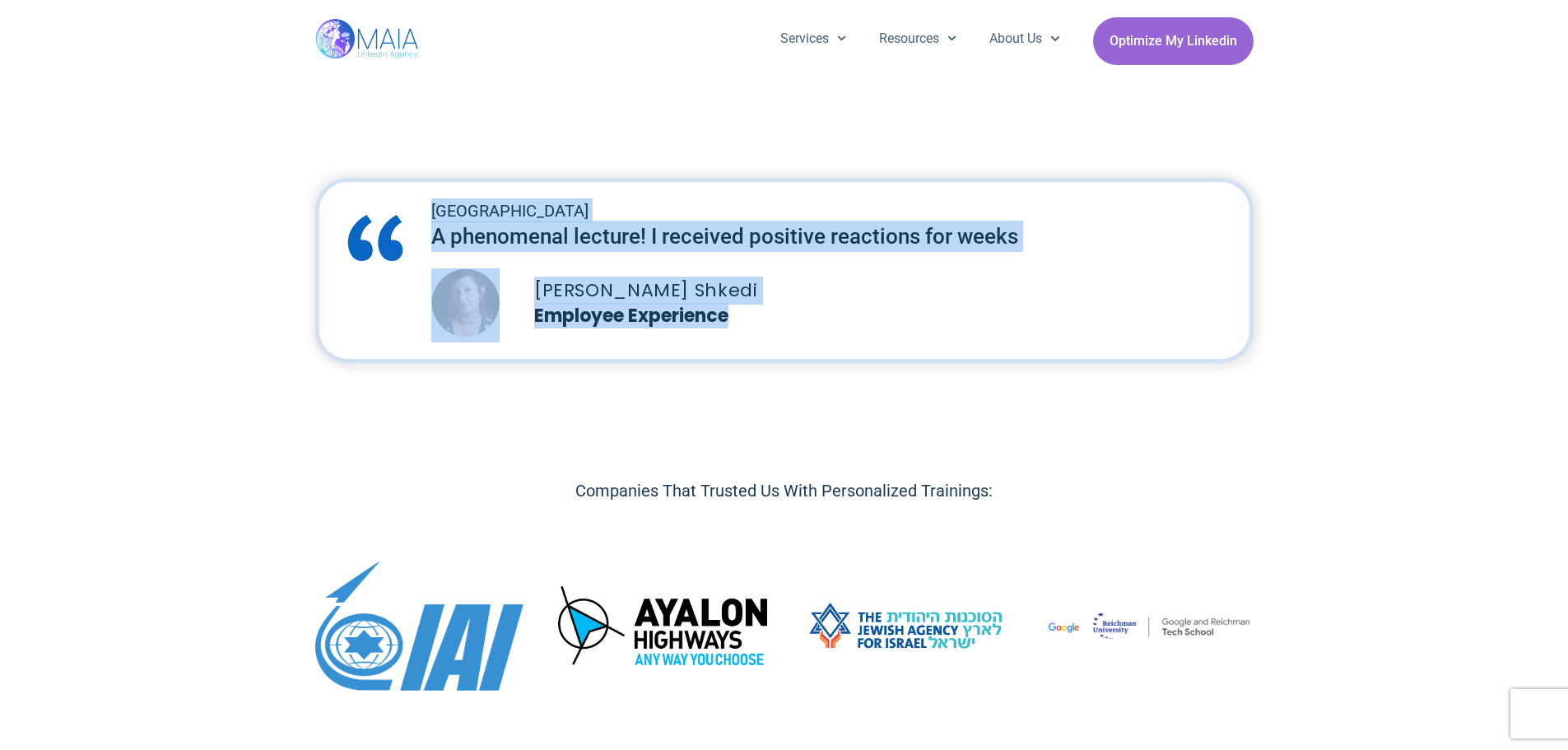
drag, startPoint x: 740, startPoint y: 321, endPoint x: 386, endPoint y: 225, distance: 366.8
click at [386, 225] on div "Tel Aviv University A phenomenal lecture! I received positive reactions for wee…" at bounding box center [784, 271] width 938 height 185
click at [386, 225] on img at bounding box center [375, 238] width 79 height 79
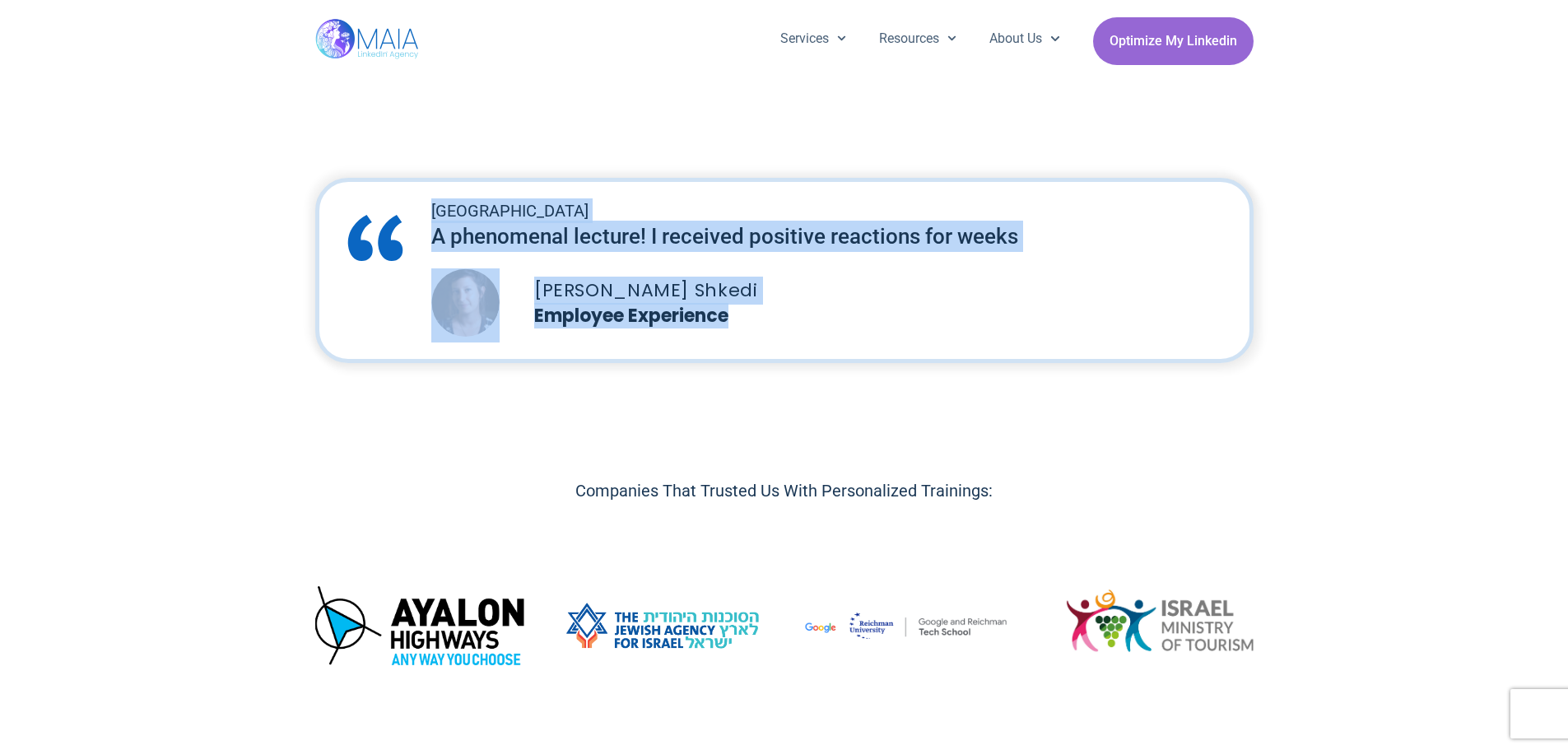
click at [388, 220] on img at bounding box center [375, 238] width 79 height 79
click at [431, 210] on h2 "Tel Aviv University" at bounding box center [839, 211] width 817 height 25
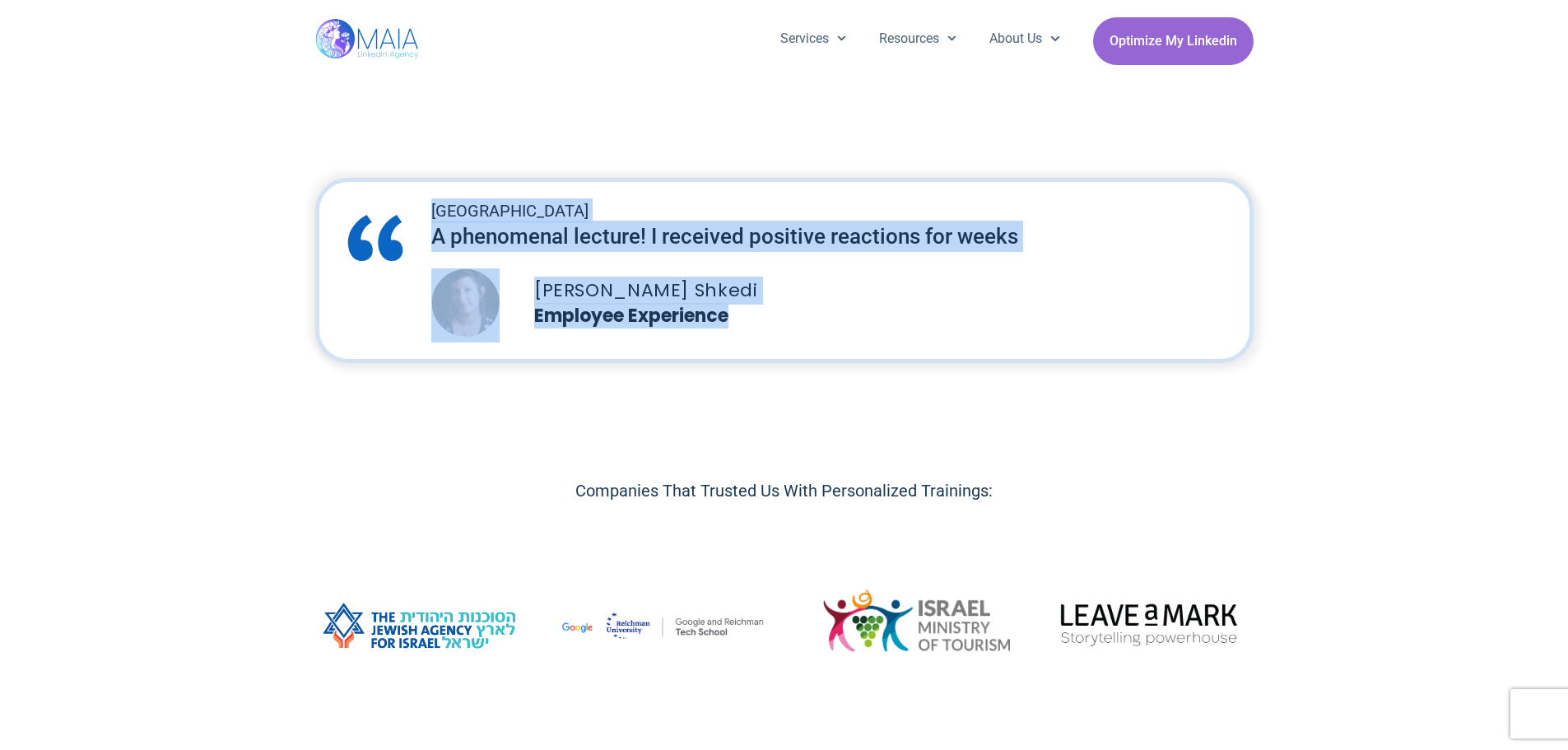
click at [479, 224] on h2 "A phenomenal lecture! I received positive reactions for weeks" at bounding box center [839, 236] width 817 height 31
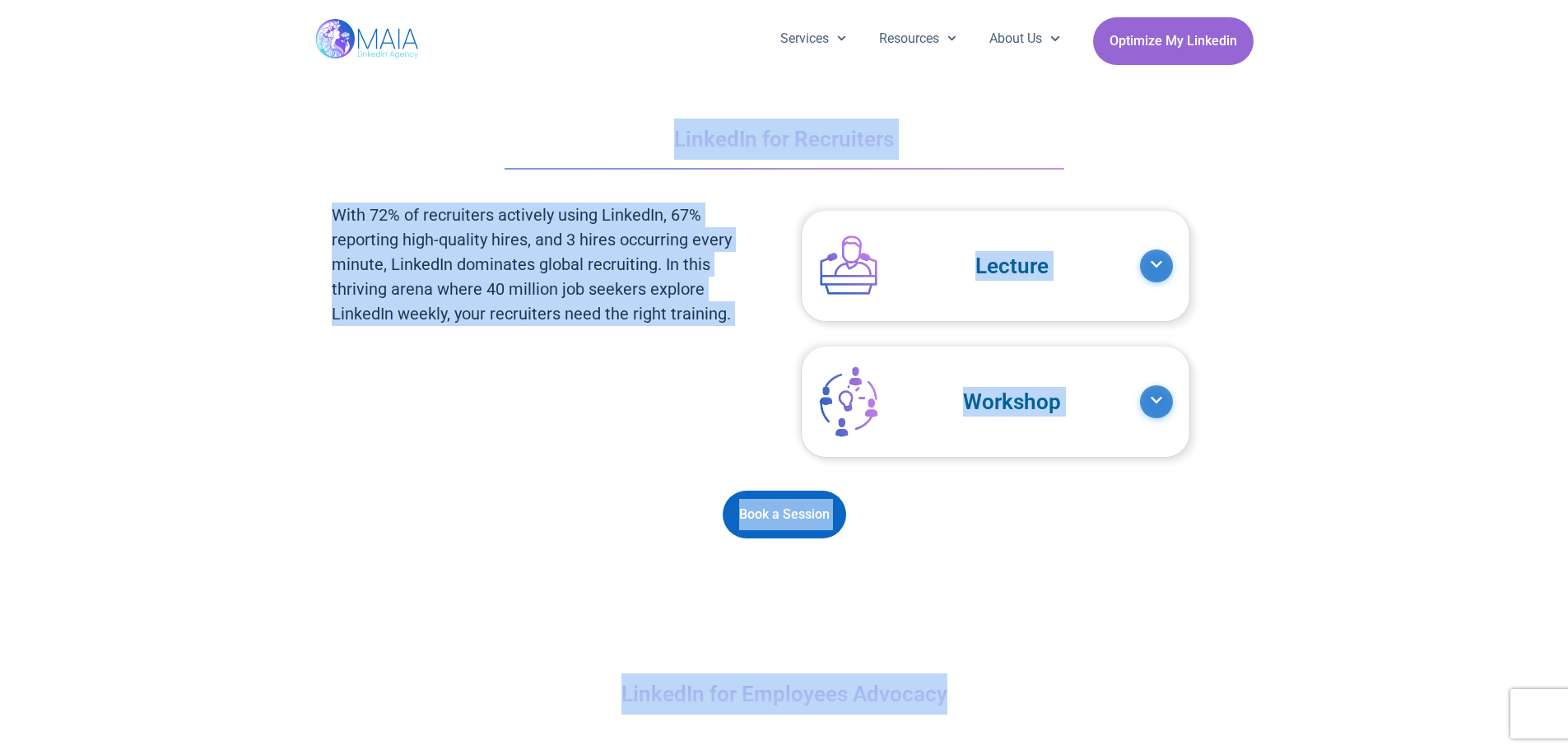
scroll to position [3293, 0]
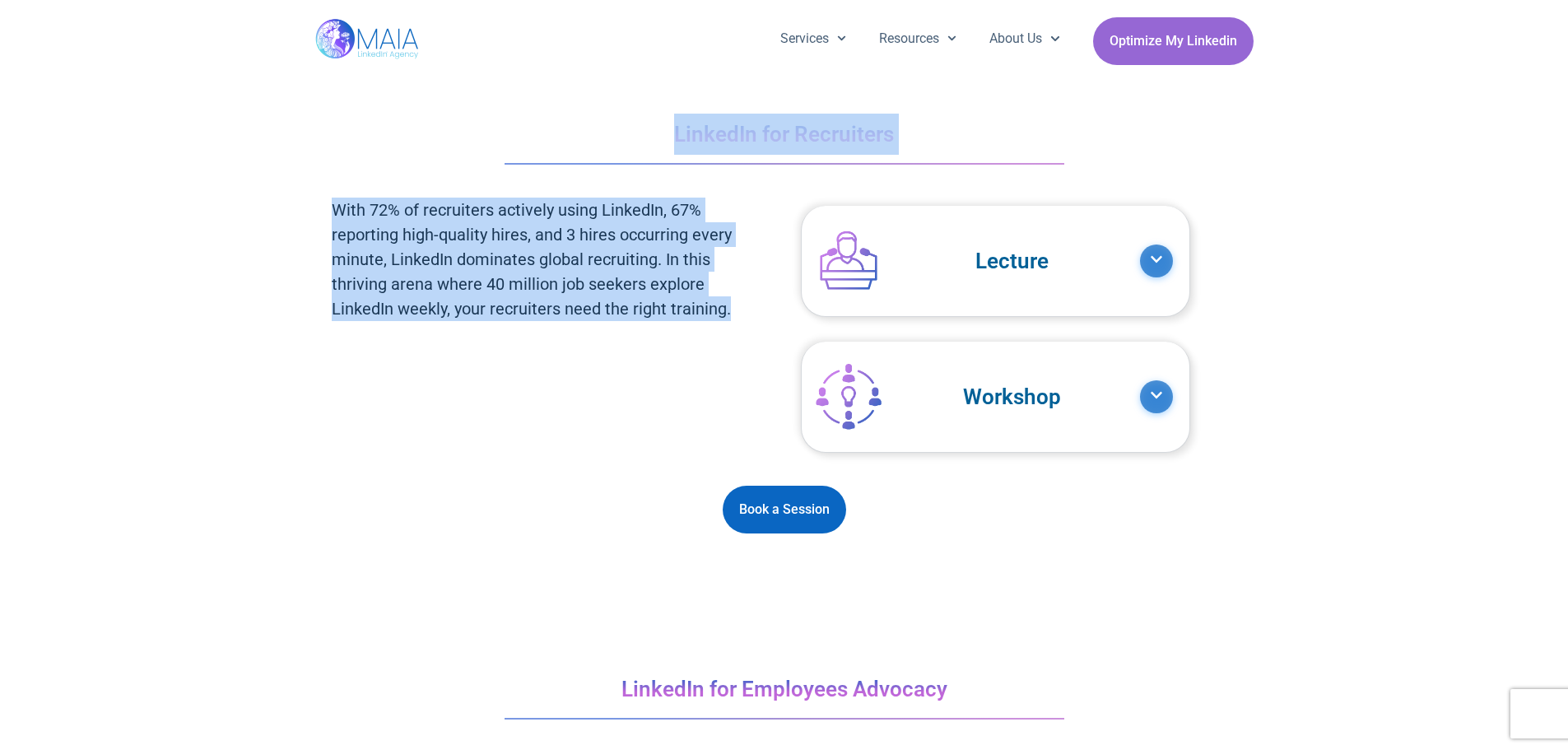
drag, startPoint x: 653, startPoint y: 465, endPoint x: 767, endPoint y: 327, distance: 179.0
click at [771, 329] on div "LinkedIn for Recruiters With 72% of recruiters actively using LinkedIn, 67% rep…" at bounding box center [784, 323] width 938 height 436
click at [730, 322] on div "With 72% of recruiters actively using LinkedIn, 67% reporting high-quality hire…" at bounding box center [550, 325] width 436 height 272
drag, startPoint x: 707, startPoint y: 162, endPoint x: 667, endPoint y: 317, distance: 160.1
click at [667, 317] on div "LinkedIn for Recruiters With 72% of recruiters actively using LinkedIn, 67% rep…" at bounding box center [784, 323] width 938 height 436
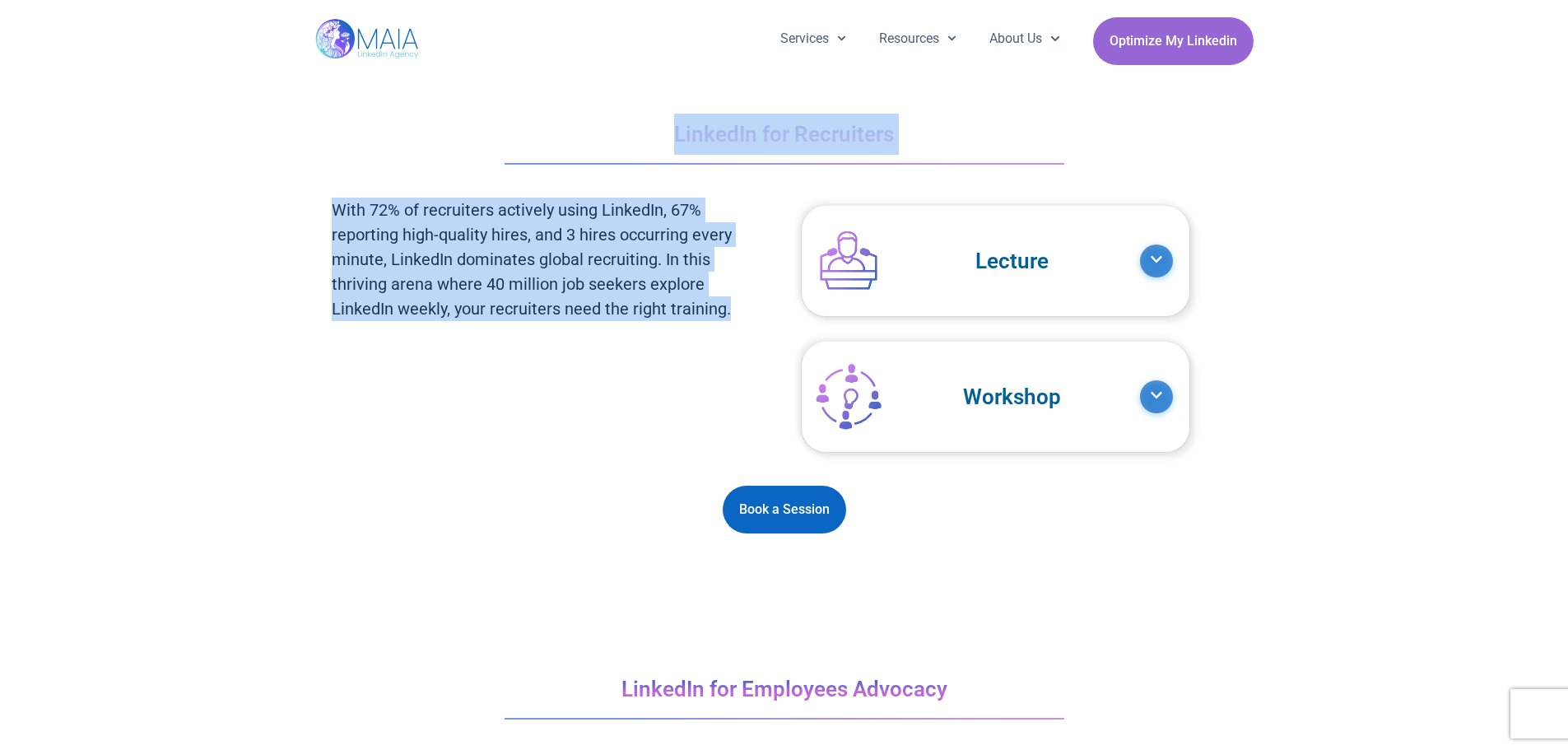
click at [666, 315] on h2 "With 72% of recruiters actively using LinkedIn, 67% reporting high-quality hire…" at bounding box center [550, 259] width 436 height 123
drag, startPoint x: 671, startPoint y: 334, endPoint x: 653, endPoint y: 113, distance: 221.7
click at [653, 113] on div "LinkedIn for Recruiters With 72% of recruiters actively using LinkedIn, 67% rep…" at bounding box center [784, 323] width 938 height 436
click at [652, 113] on div "LinkedIn for Recruiters With 72% of recruiters actively using LinkedIn, 67% rep…" at bounding box center [784, 323] width 938 height 436
drag, startPoint x: 652, startPoint y: 113, endPoint x: 1036, endPoint y: 530, distance: 566.9
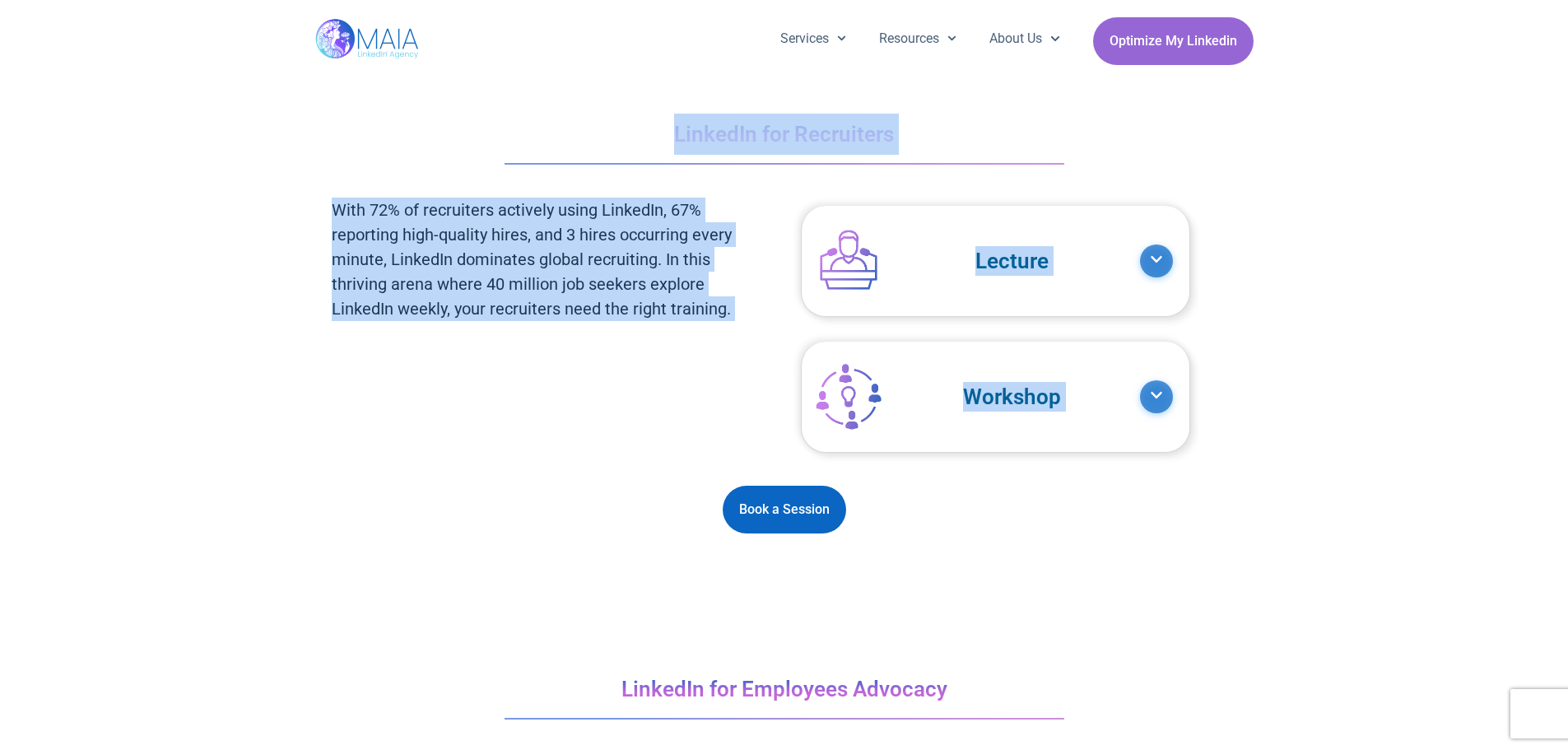
click at [1037, 530] on div "LinkedIn for Recruiters With 72% of recruiters actively using LinkedIn, 67% rep…" at bounding box center [784, 323] width 938 height 436
click at [1036, 530] on div "LinkedIn for Recruiters With 72% of recruiters actively using LinkedIn, 67% rep…" at bounding box center [784, 323] width 938 height 436
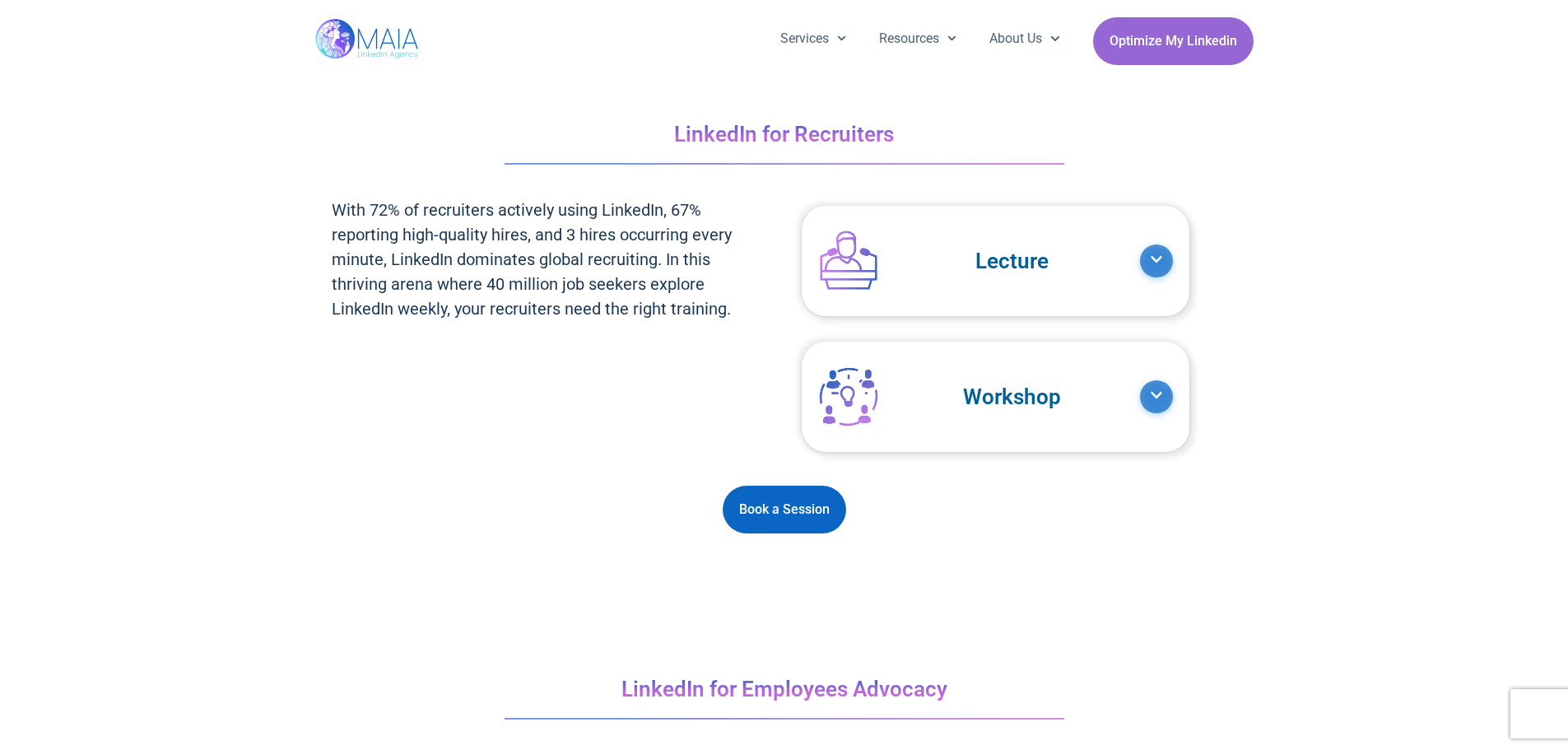
click at [1136, 395] on link "Workshop" at bounding box center [979, 397] width 321 height 86
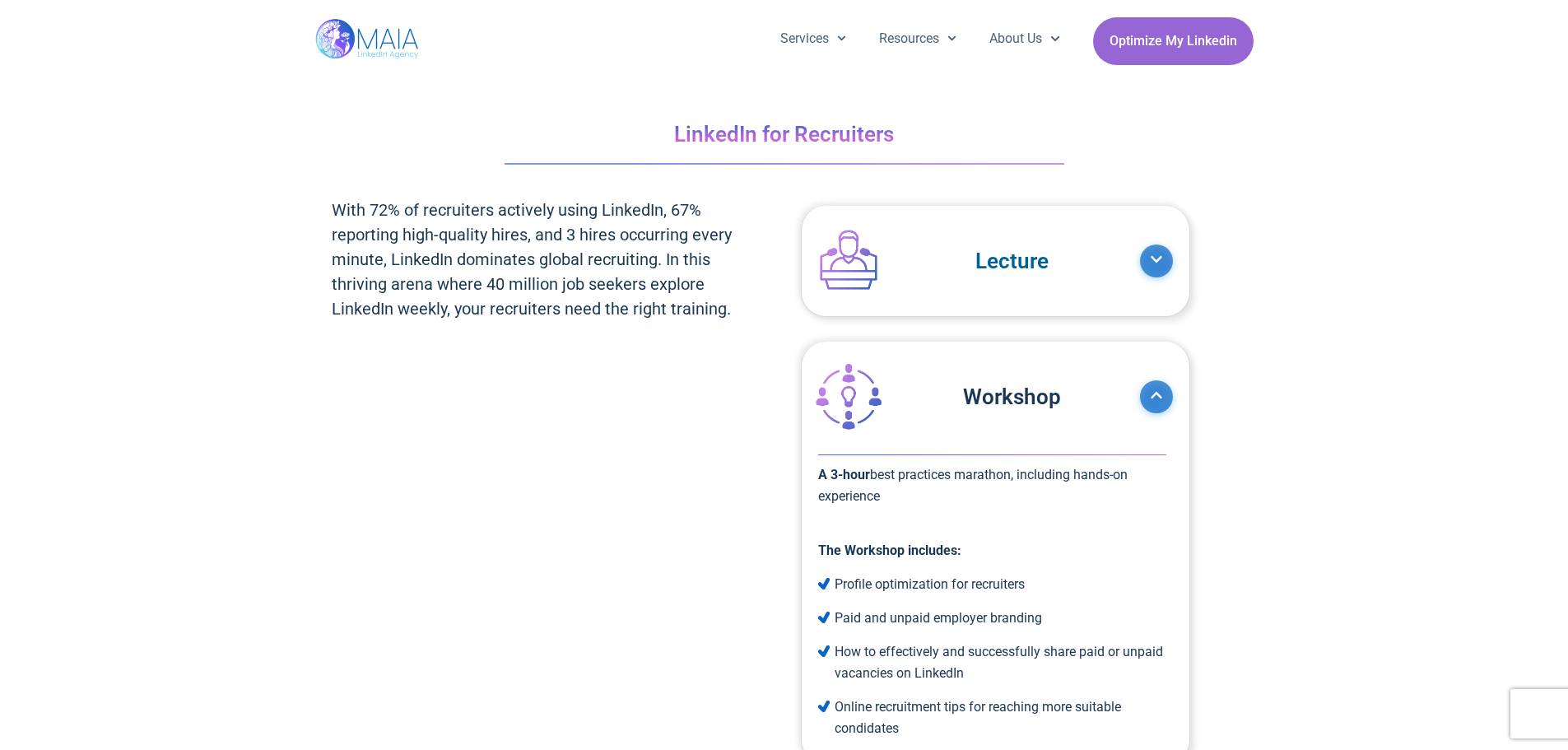
click at [1041, 264] on link "Lecture" at bounding box center [979, 261] width 321 height 86
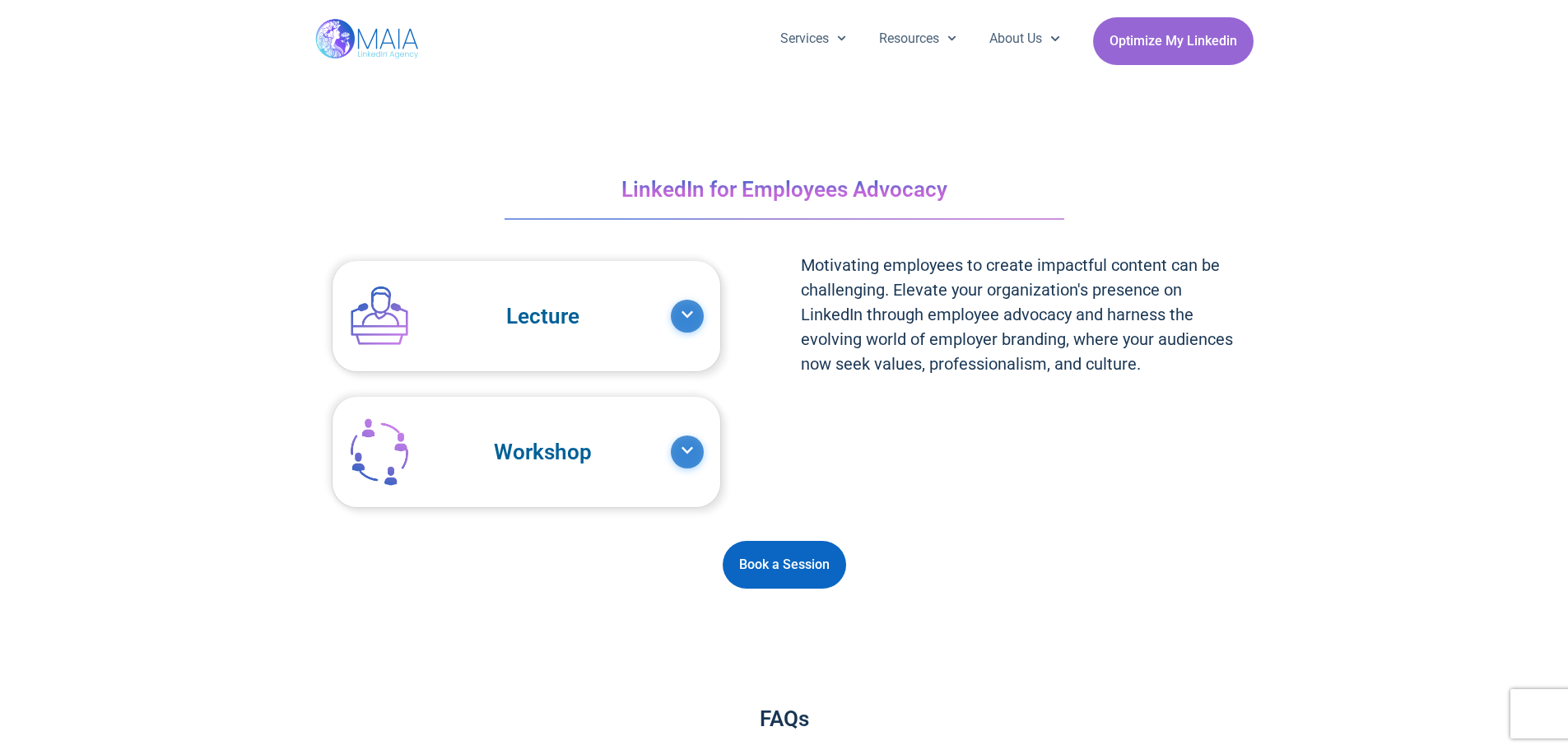
scroll to position [4445, 0]
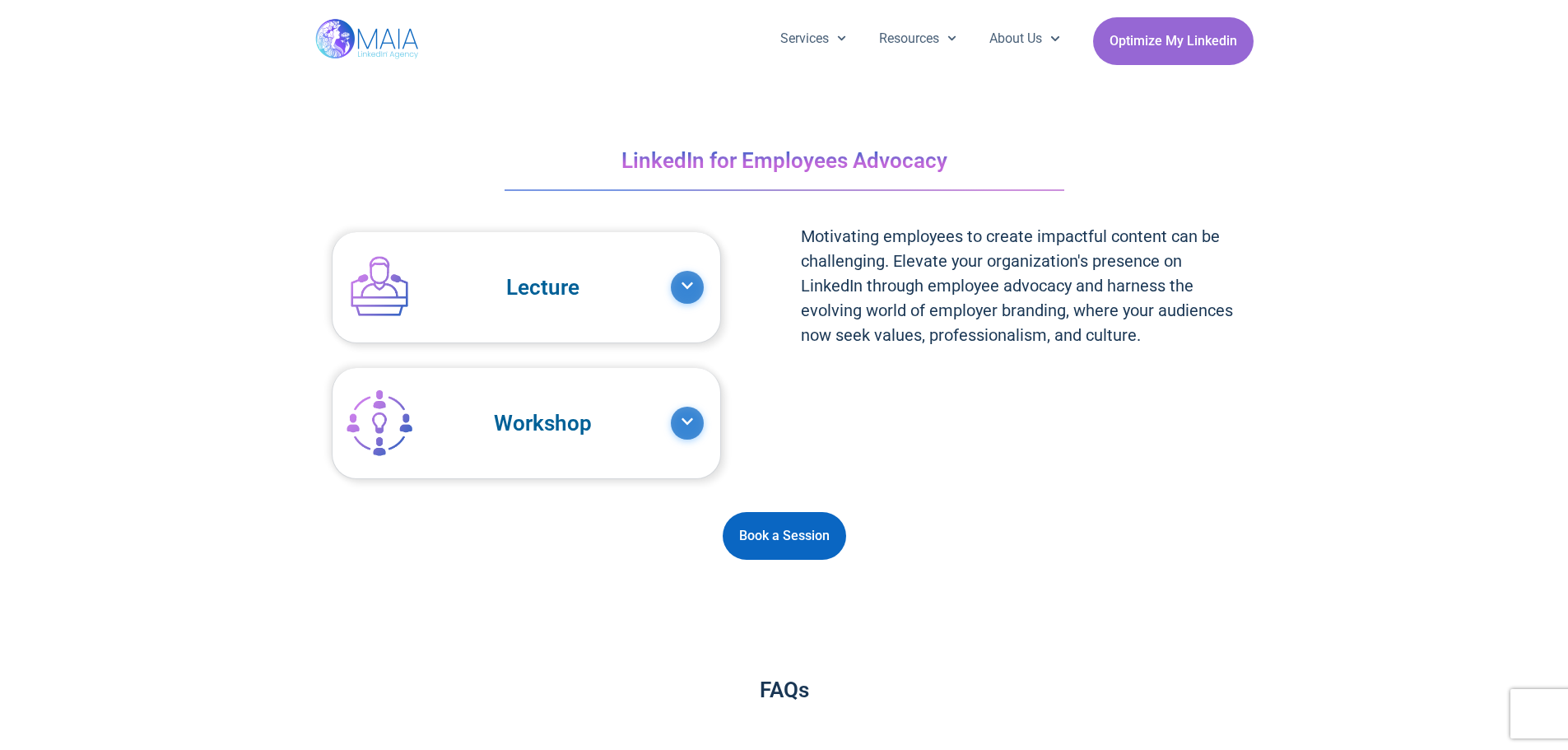
click at [393, 318] on link "Lecture" at bounding box center [510, 287] width 321 height 86
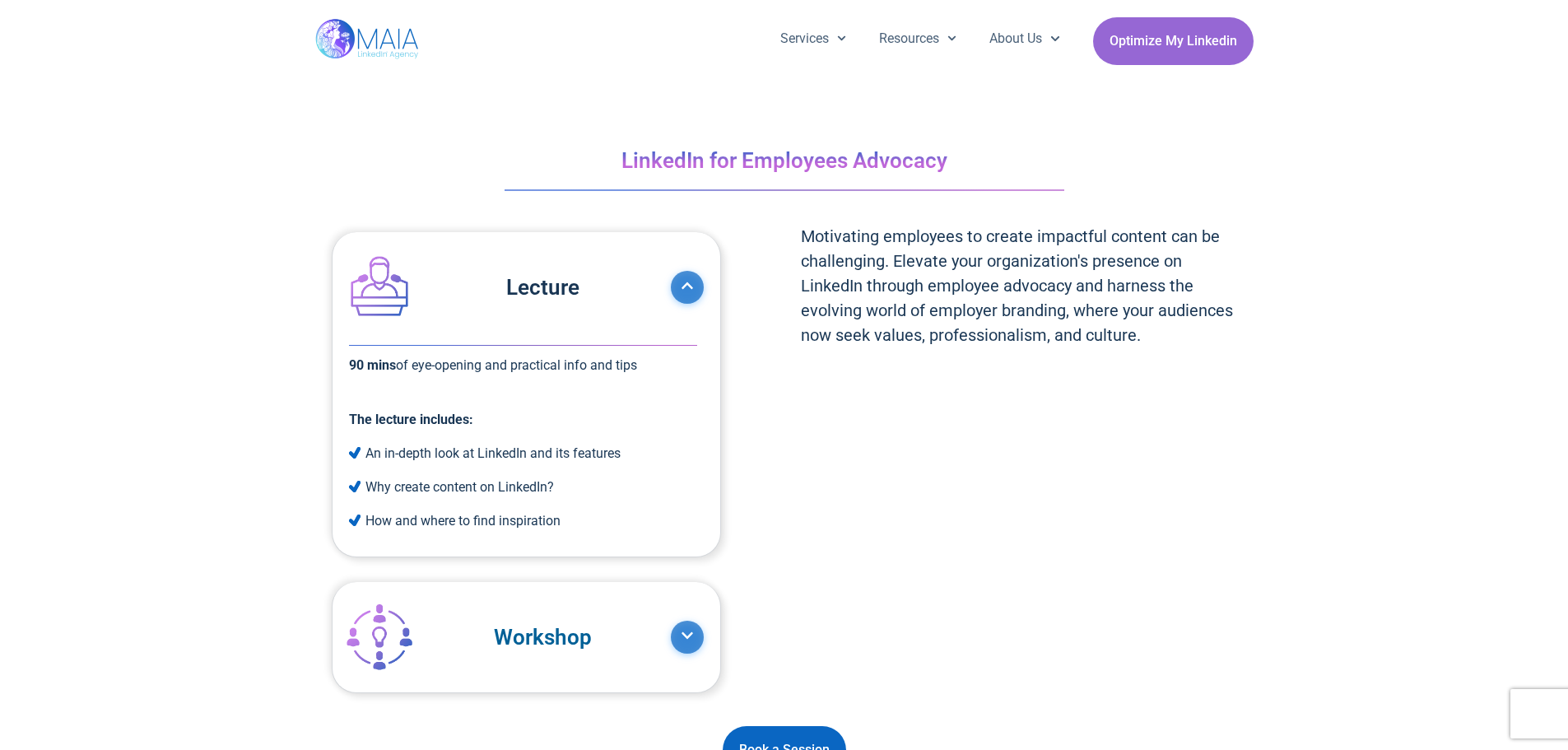
click at [394, 318] on link "Lecture" at bounding box center [510, 287] width 321 height 86
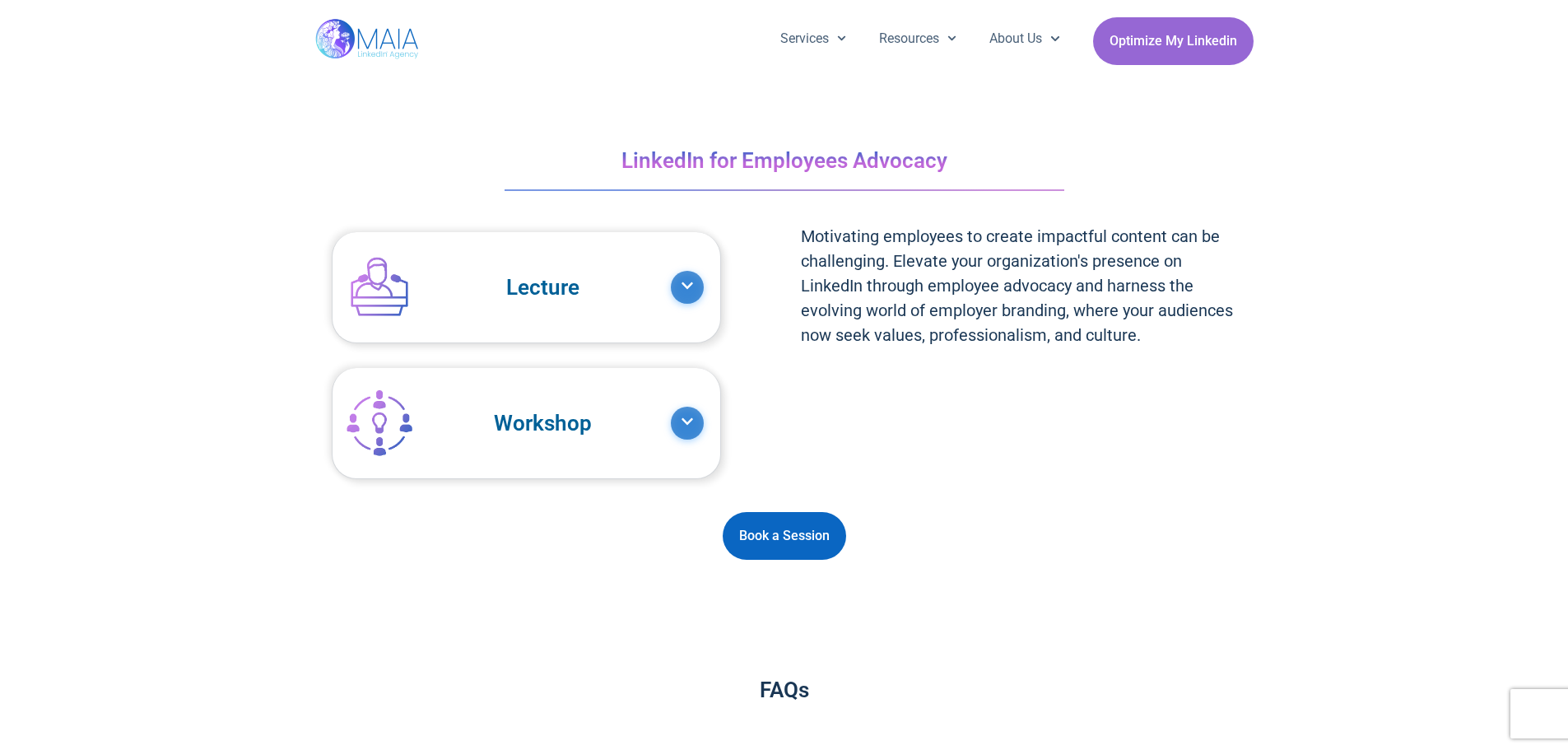
click at [546, 421] on link "Workshop" at bounding box center [510, 423] width 321 height 86
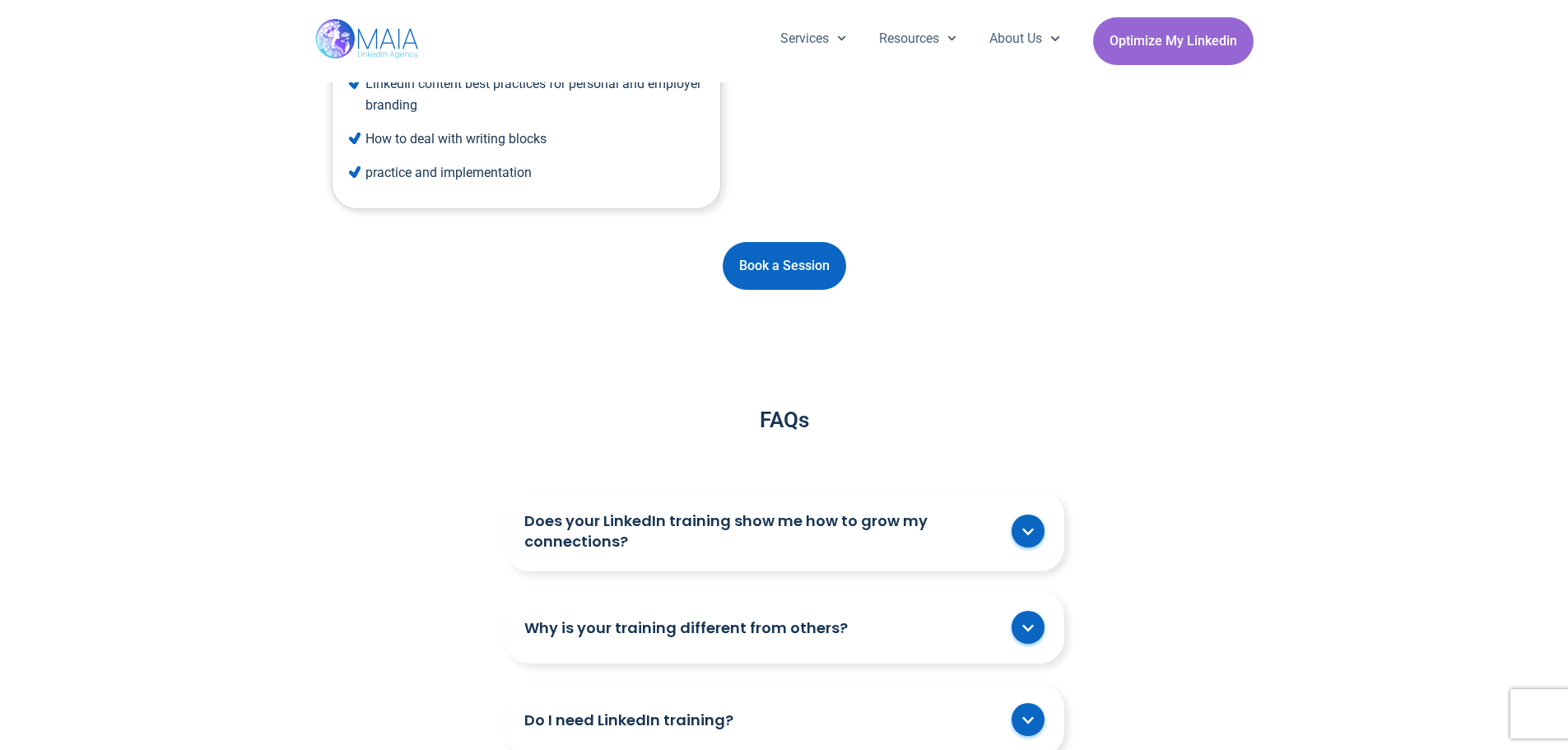
scroll to position [5104, 0]
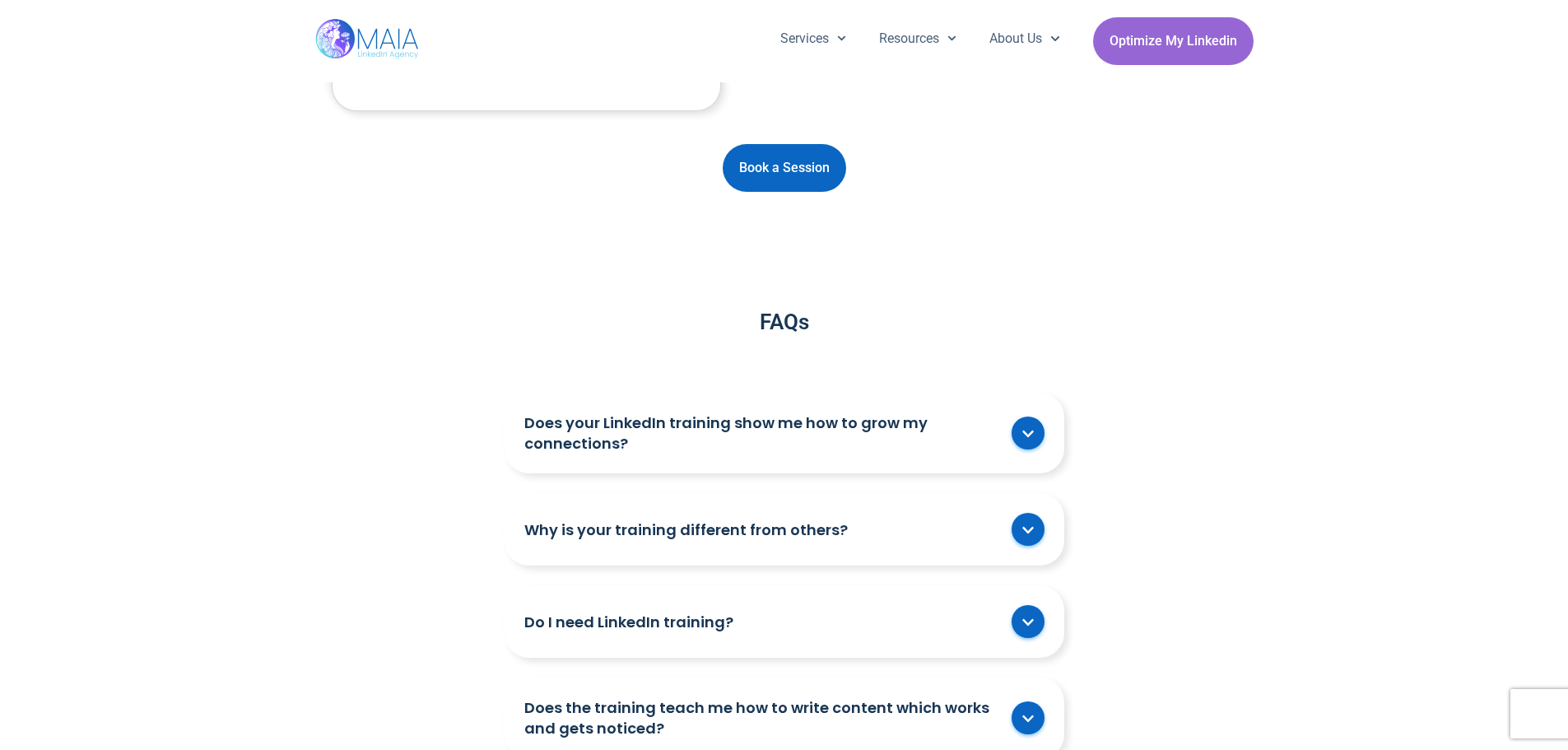
click at [673, 447] on link "Does your LinkedIn training show me how to grow my connections?" at bounding box center [764, 432] width 479 height 41
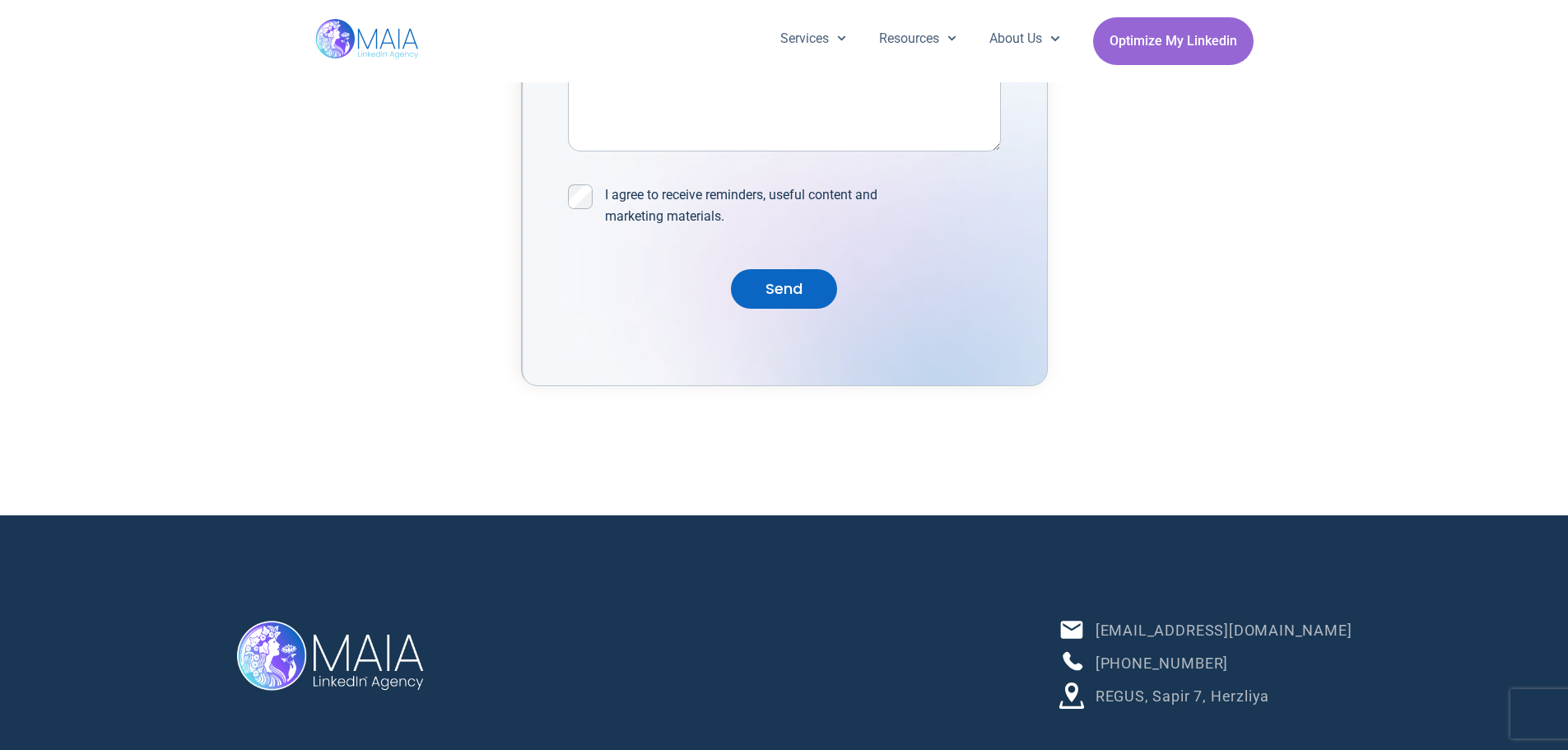
scroll to position [7068, 0]
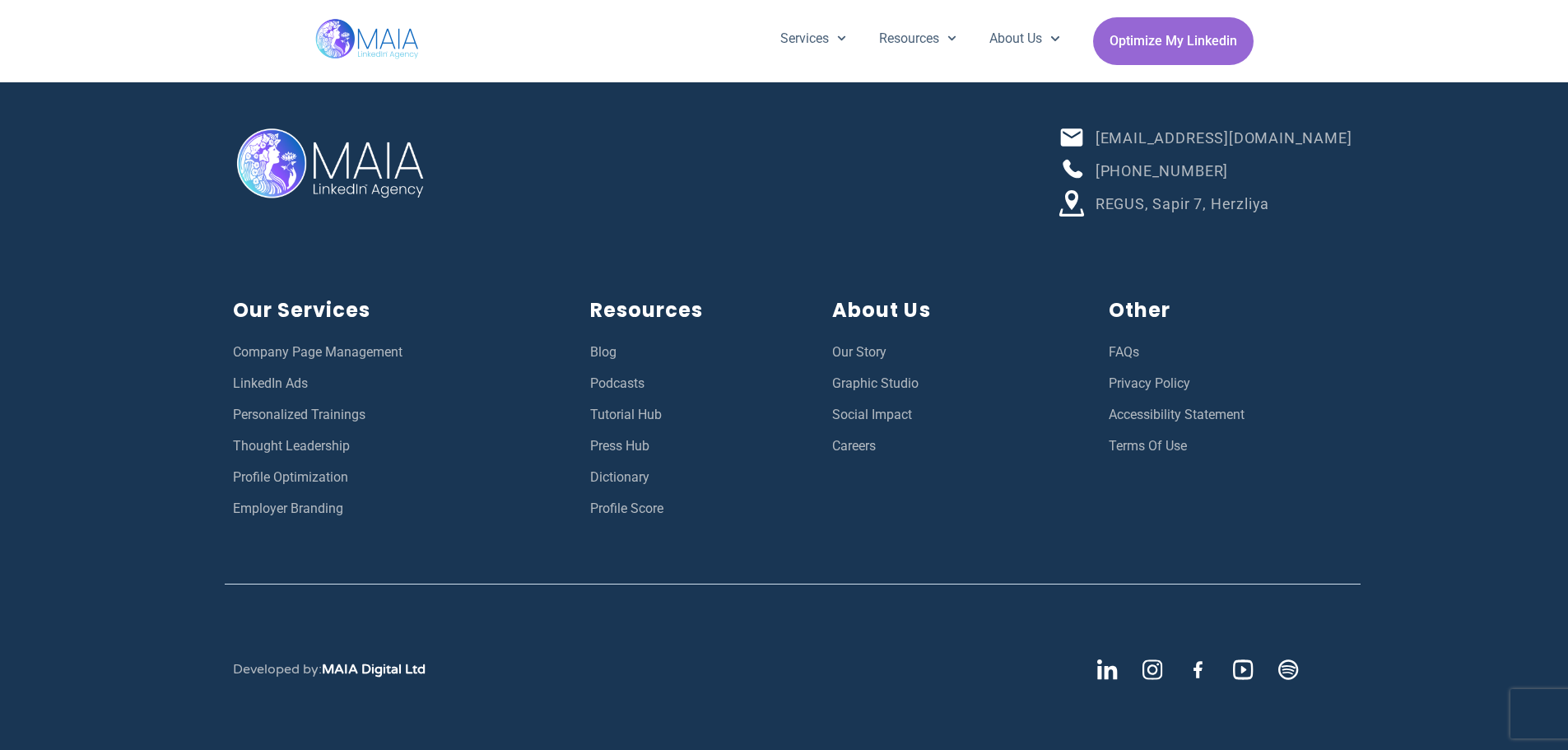
click at [312, 503] on span "Employer Branding" at bounding box center [288, 508] width 111 height 21
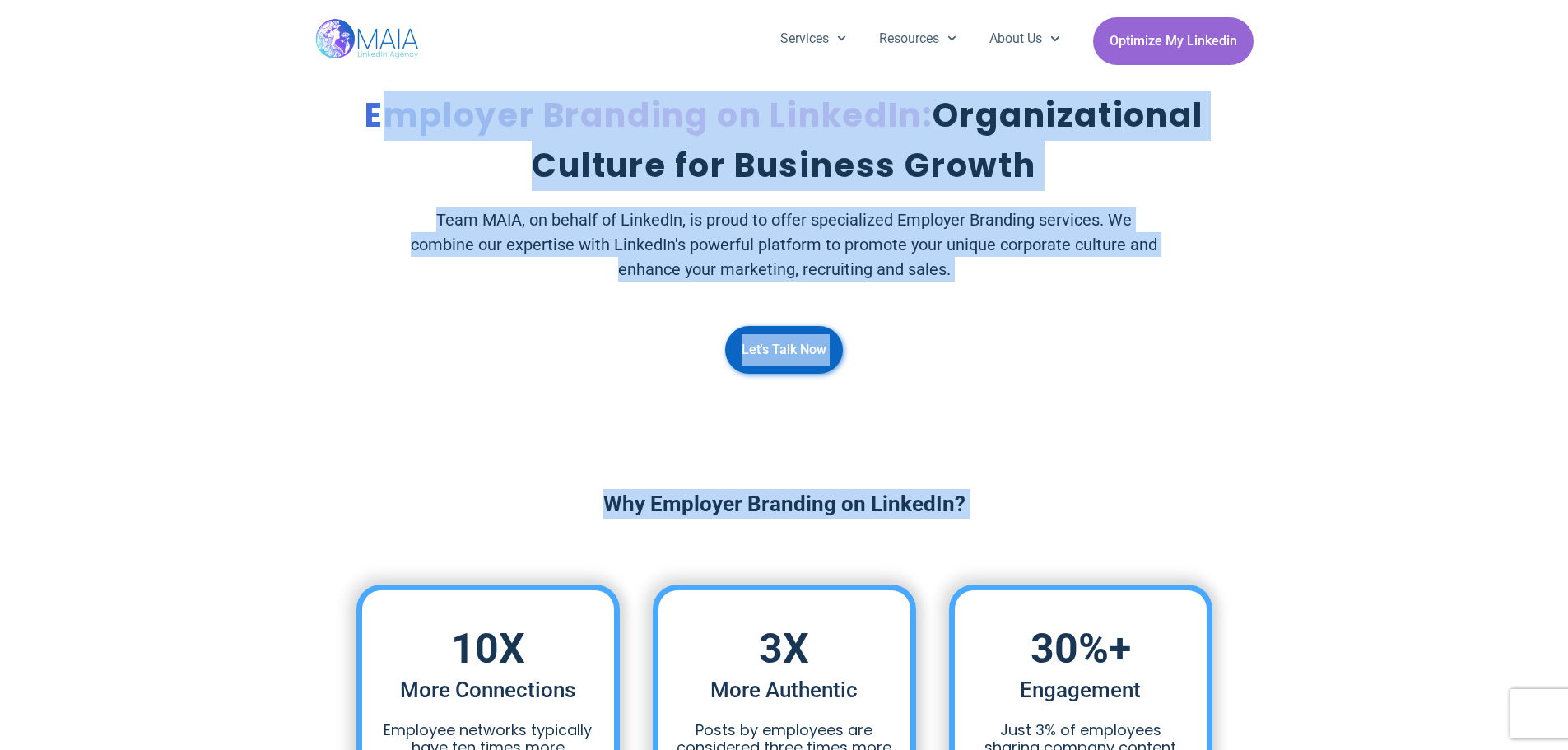
click at [559, 93] on span "Employer Branding on LinkedIn:" at bounding box center [649, 116] width 568 height 46
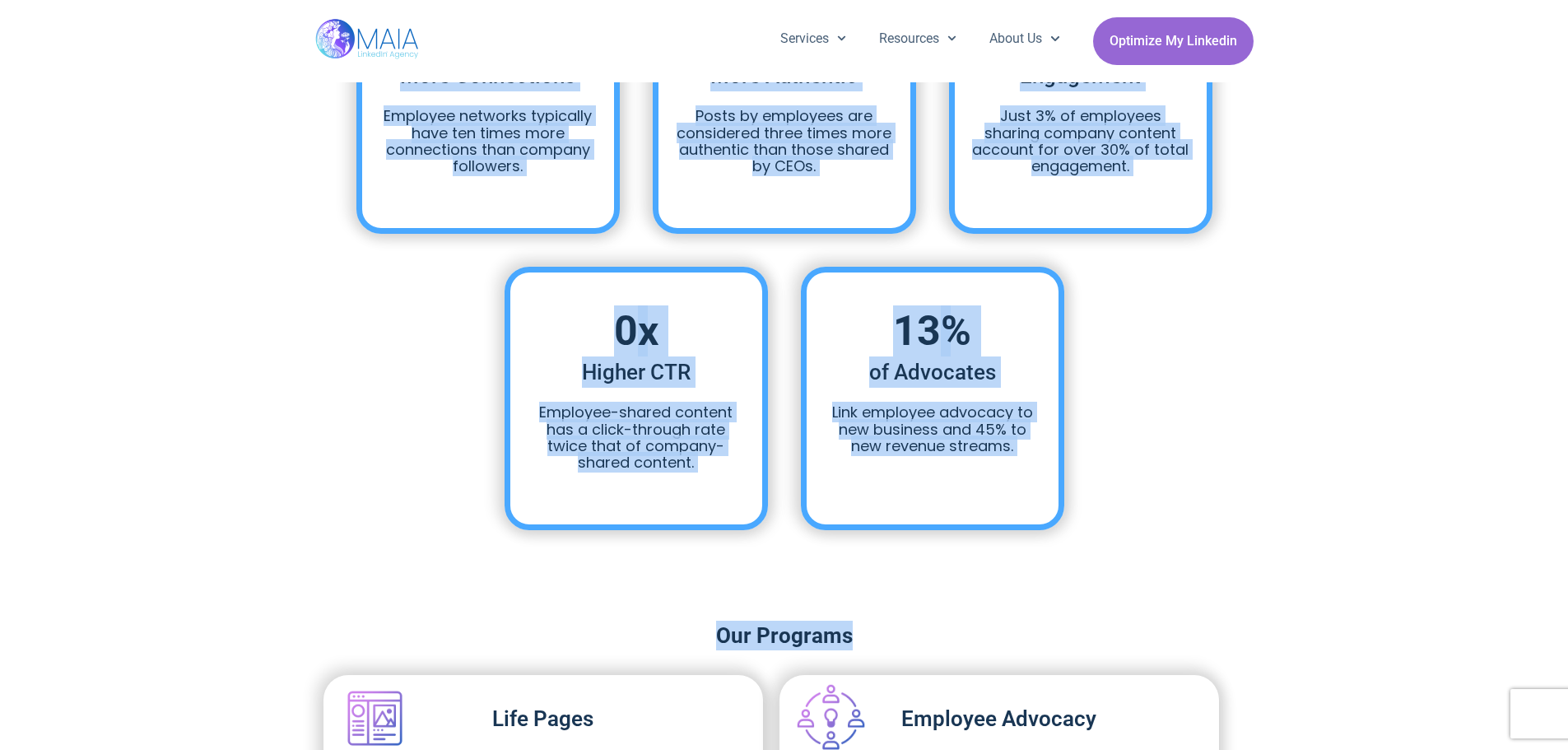
scroll to position [741, 0]
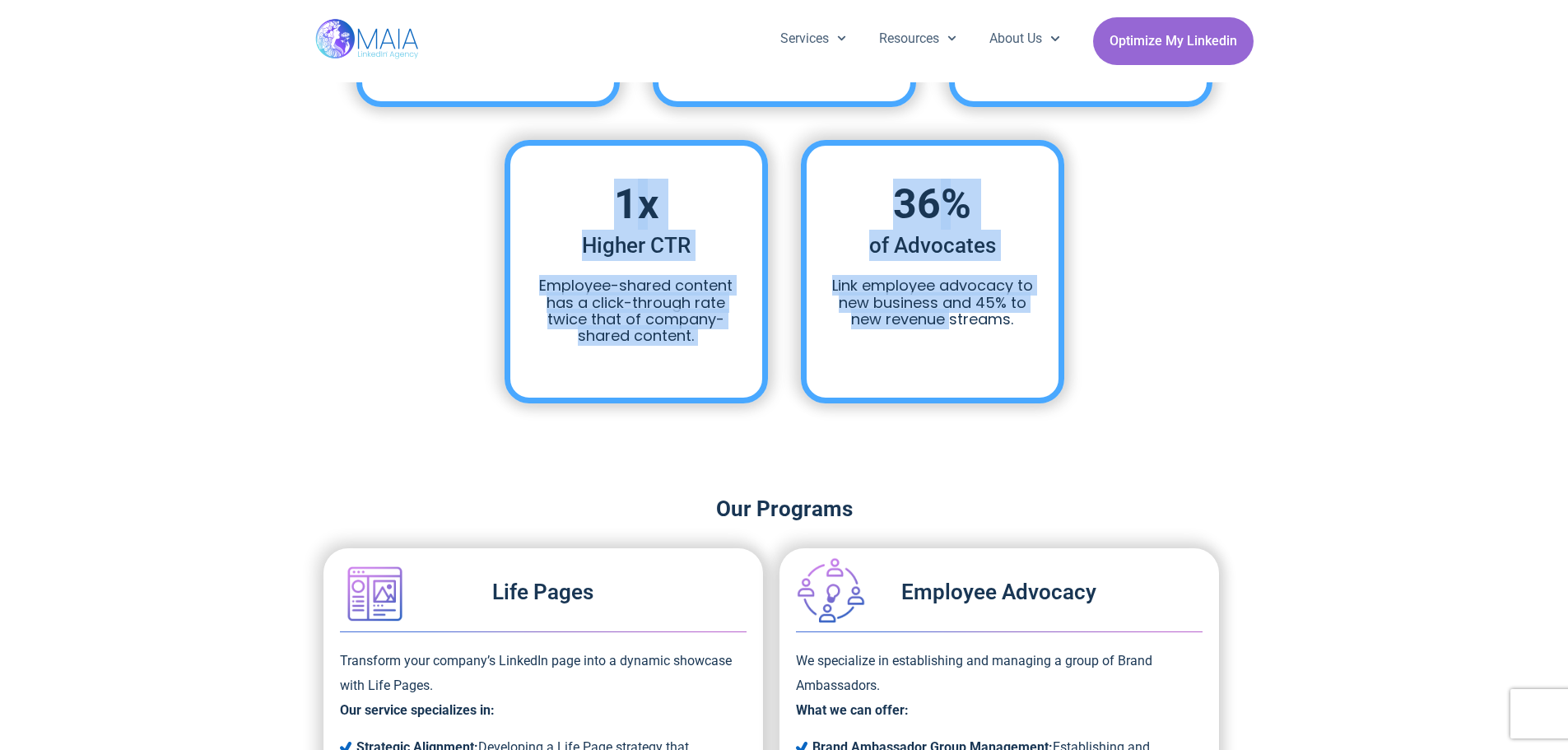
drag, startPoint x: 476, startPoint y: 100, endPoint x: 947, endPoint y: 399, distance: 557.9
click at [947, 398] on div "of Advocates 48 % Link employee advocacy to new business and 45% to new revenue…" at bounding box center [933, 272] width 264 height 264
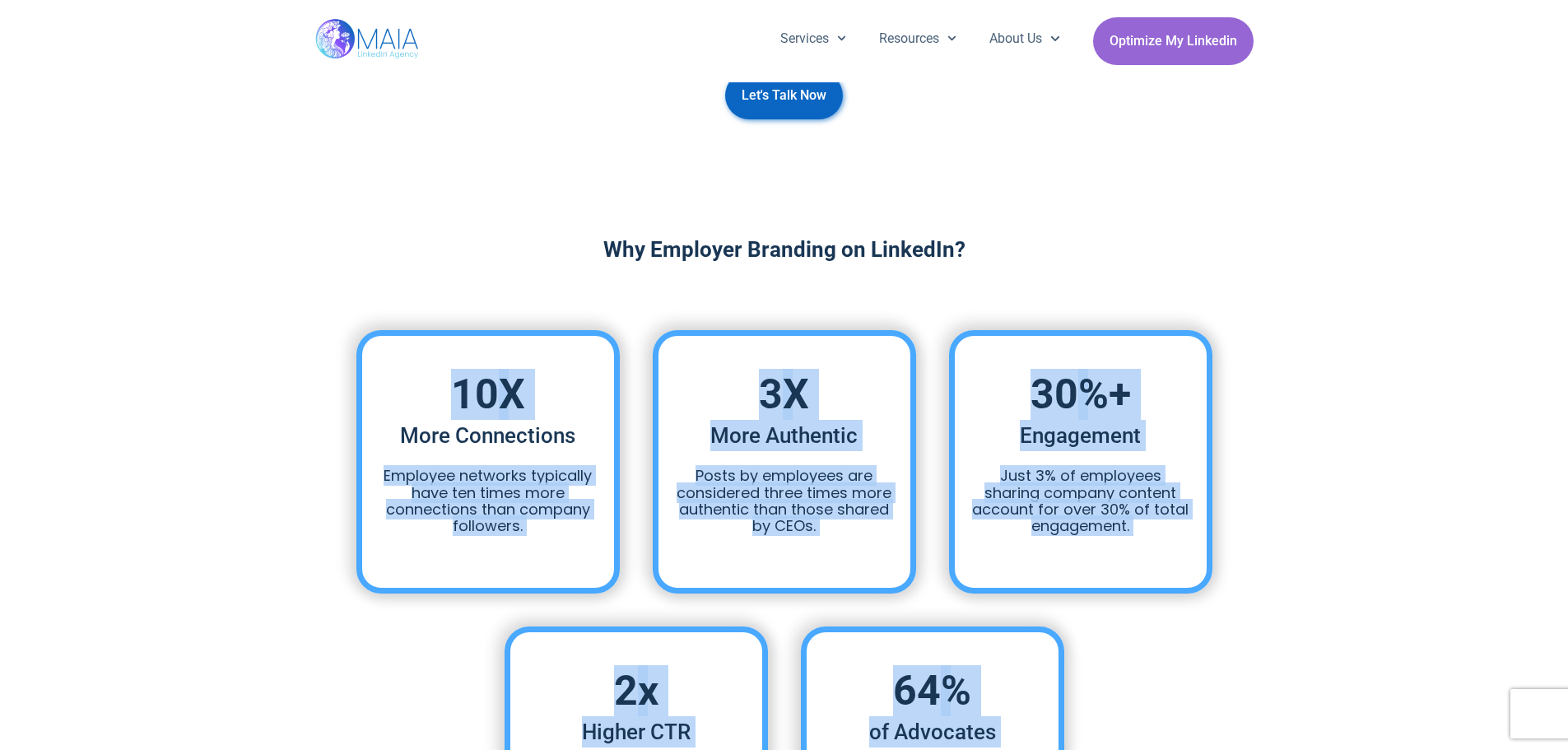
scroll to position [247, 0]
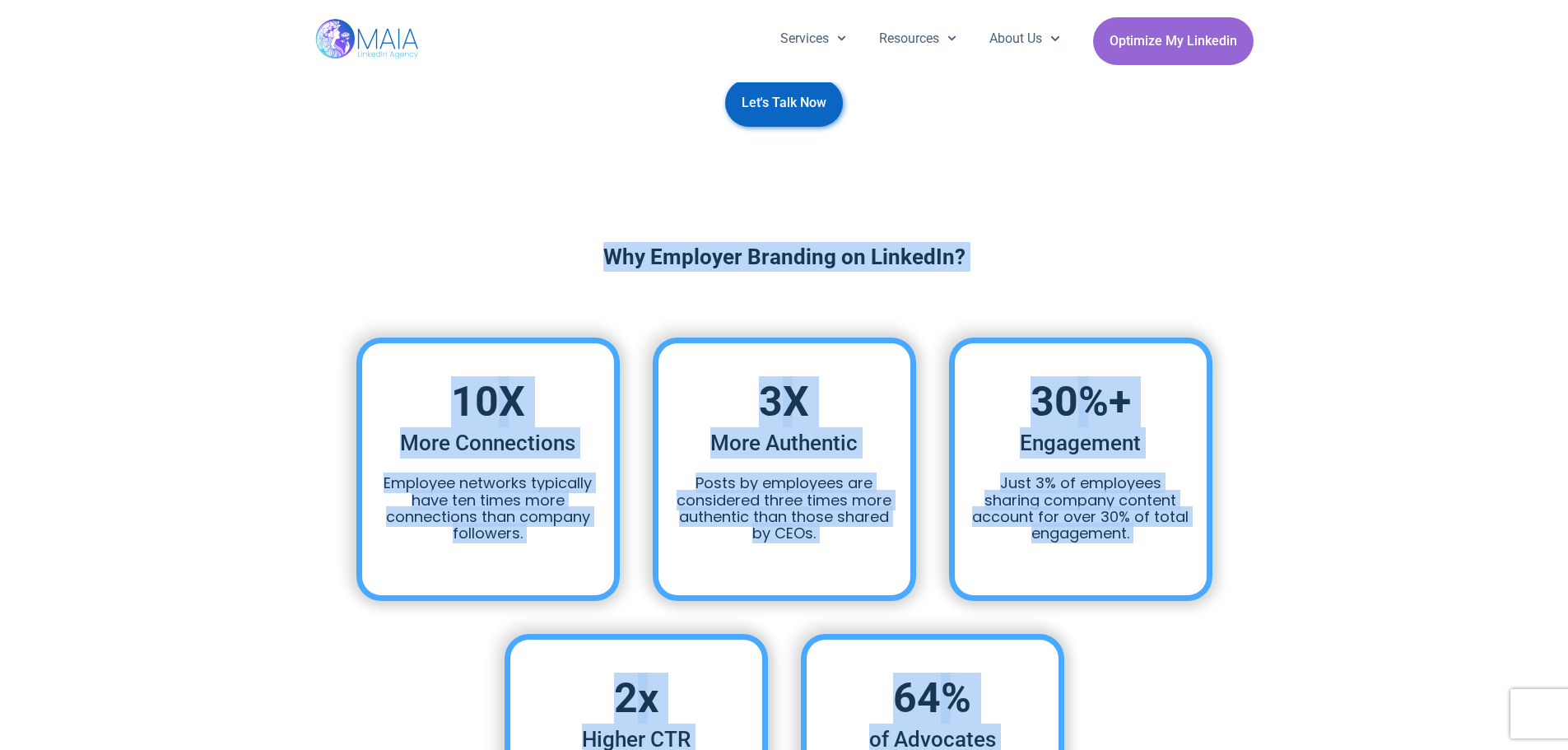
drag, startPoint x: 1054, startPoint y: 370, endPoint x: 546, endPoint y: 228, distance: 527.5
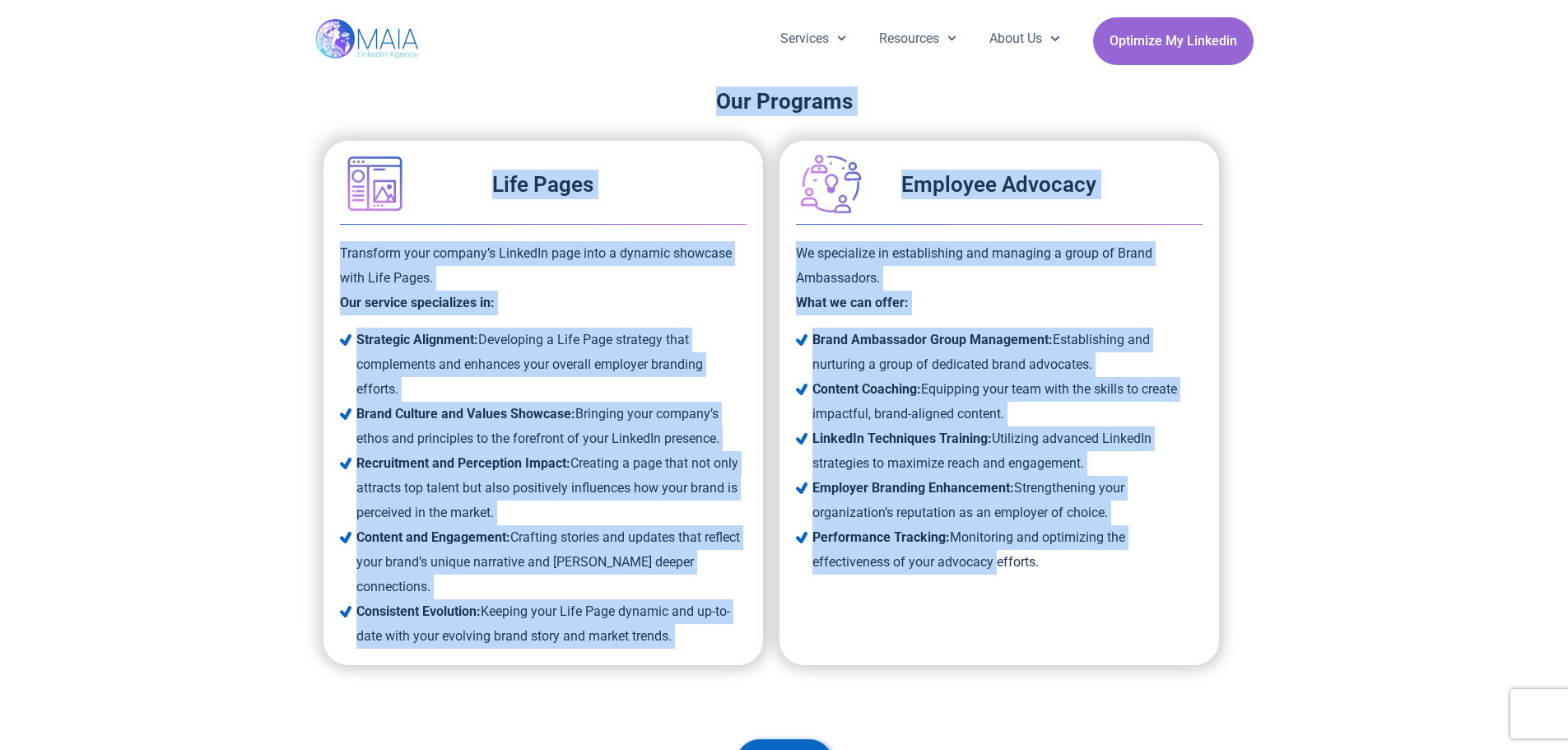
scroll to position [1894, 0]
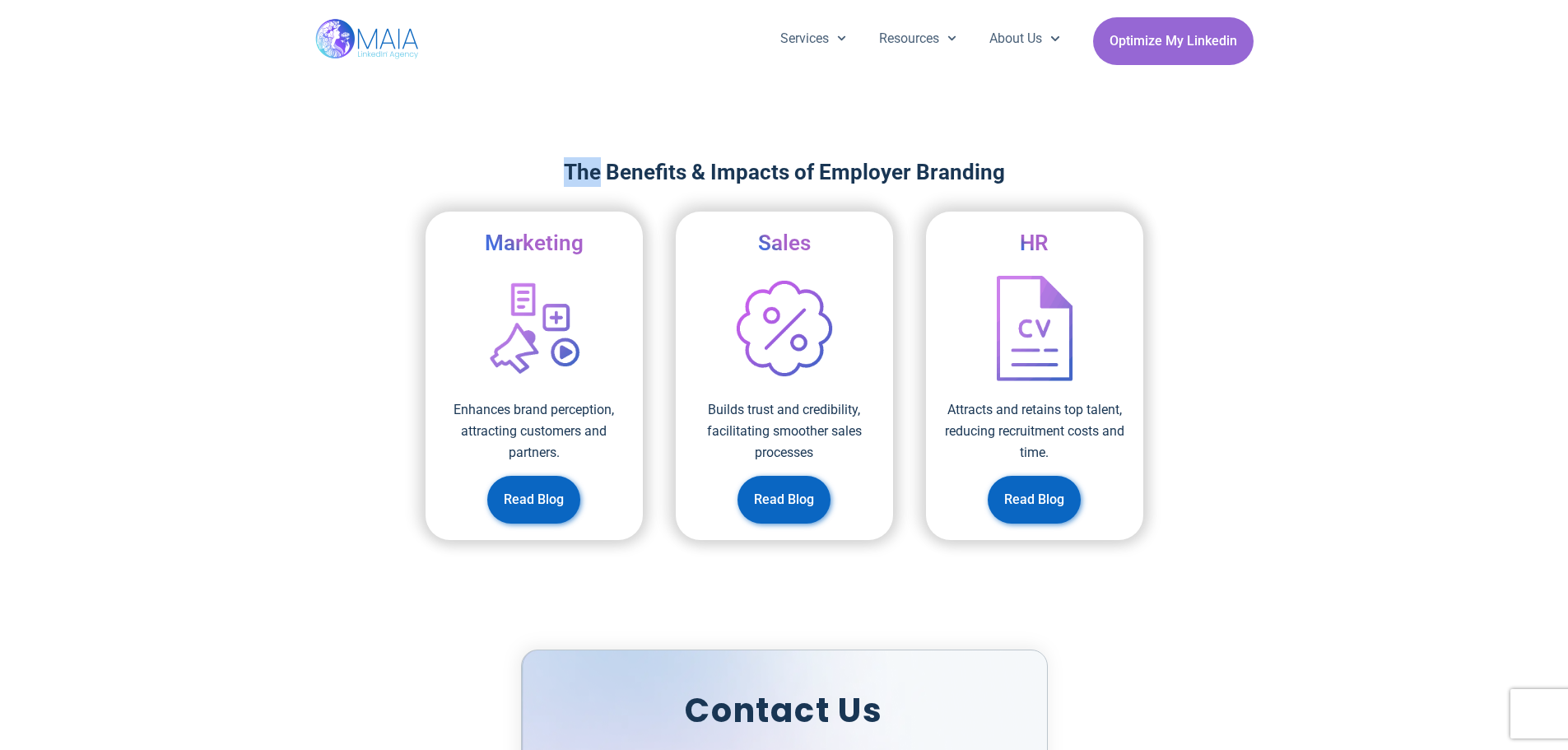
drag, startPoint x: 546, startPoint y: 228, endPoint x: 548, endPoint y: 174, distance: 54.0
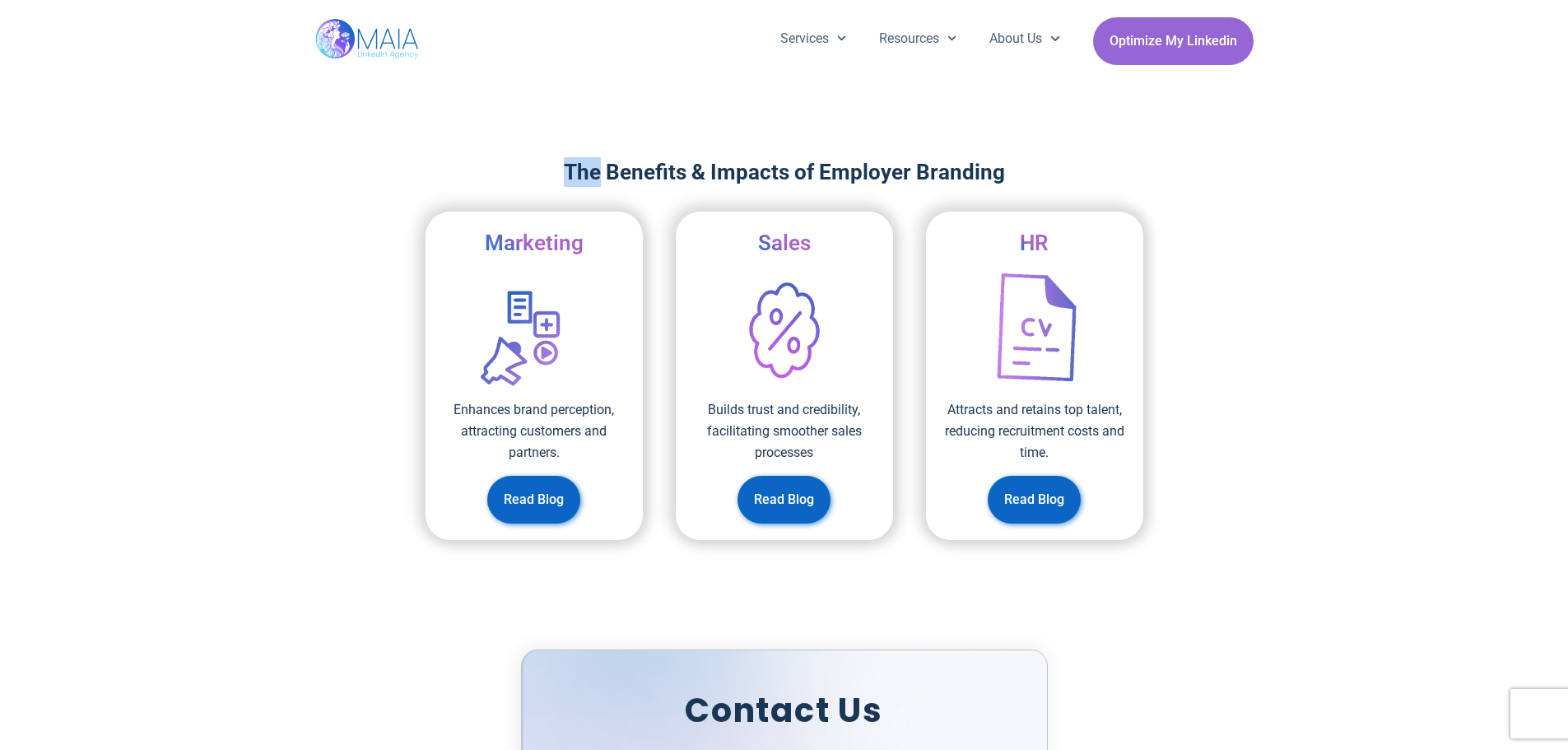
click at [548, 174] on h2 "The Benefits & Impacts of Employer Branding" at bounding box center [784, 171] width 938 height 30
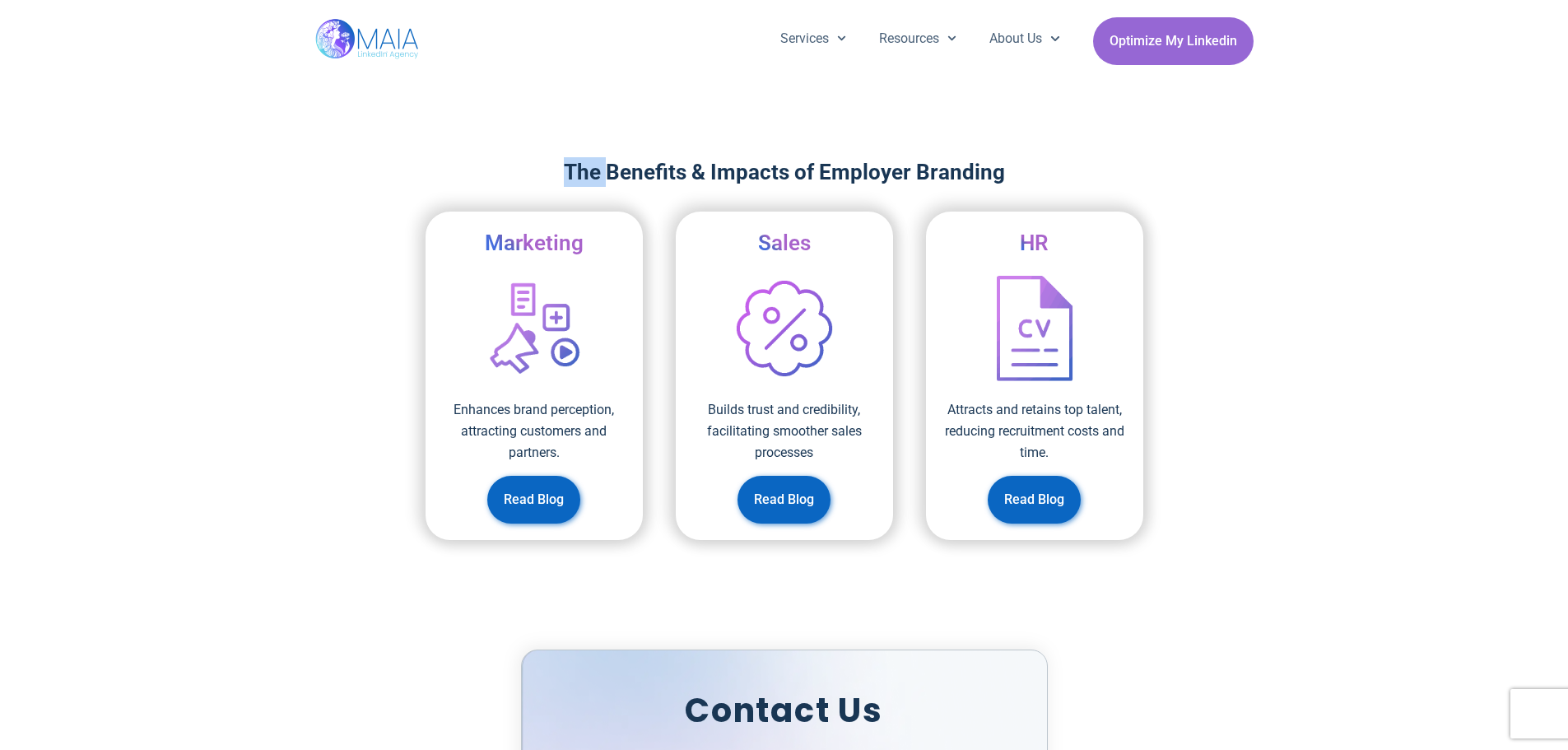
click at [548, 175] on h2 "The Benefits & Impacts of Employer Branding" at bounding box center [784, 171] width 938 height 30
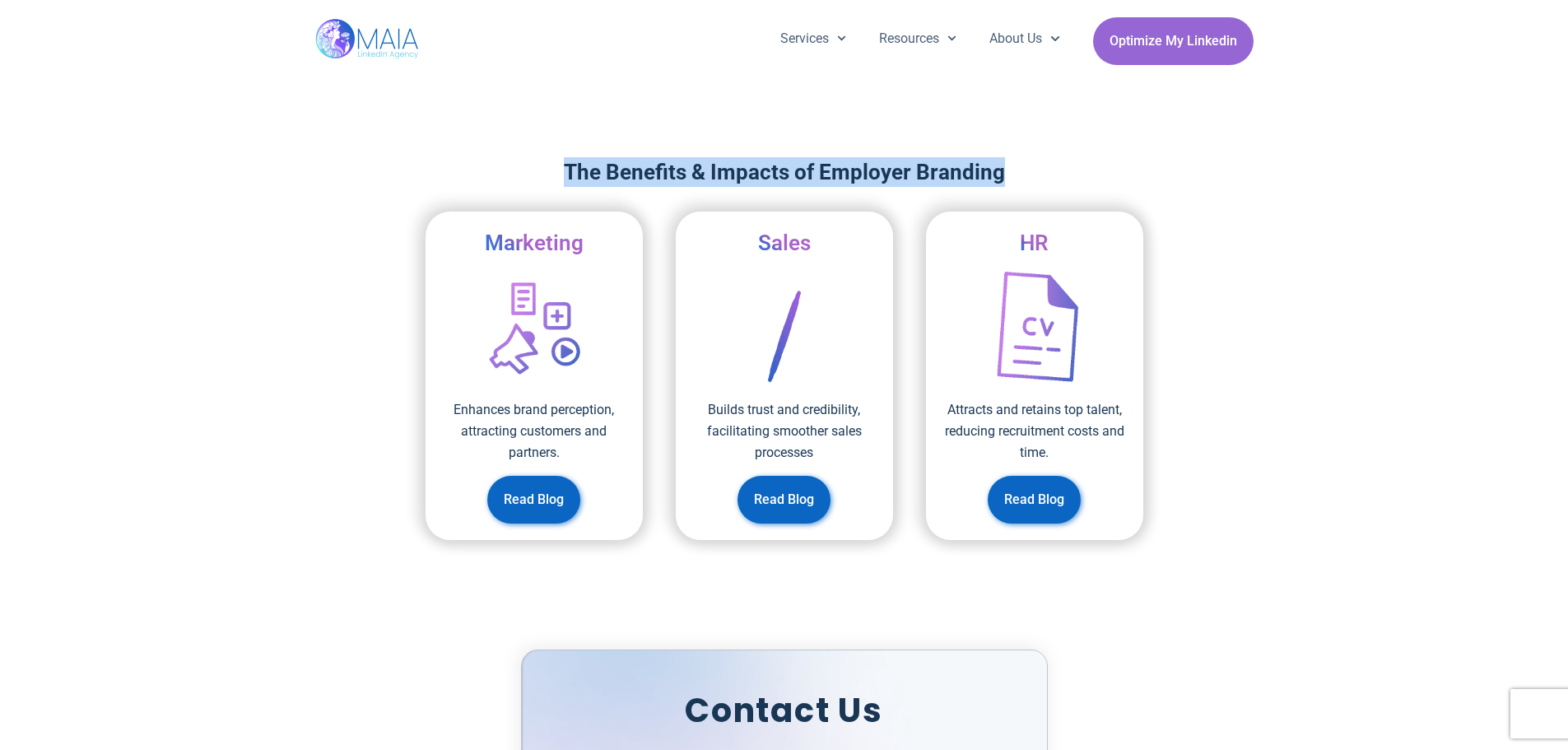
click at [548, 175] on h2 "The Benefits & Impacts of Employer Branding" at bounding box center [784, 171] width 938 height 30
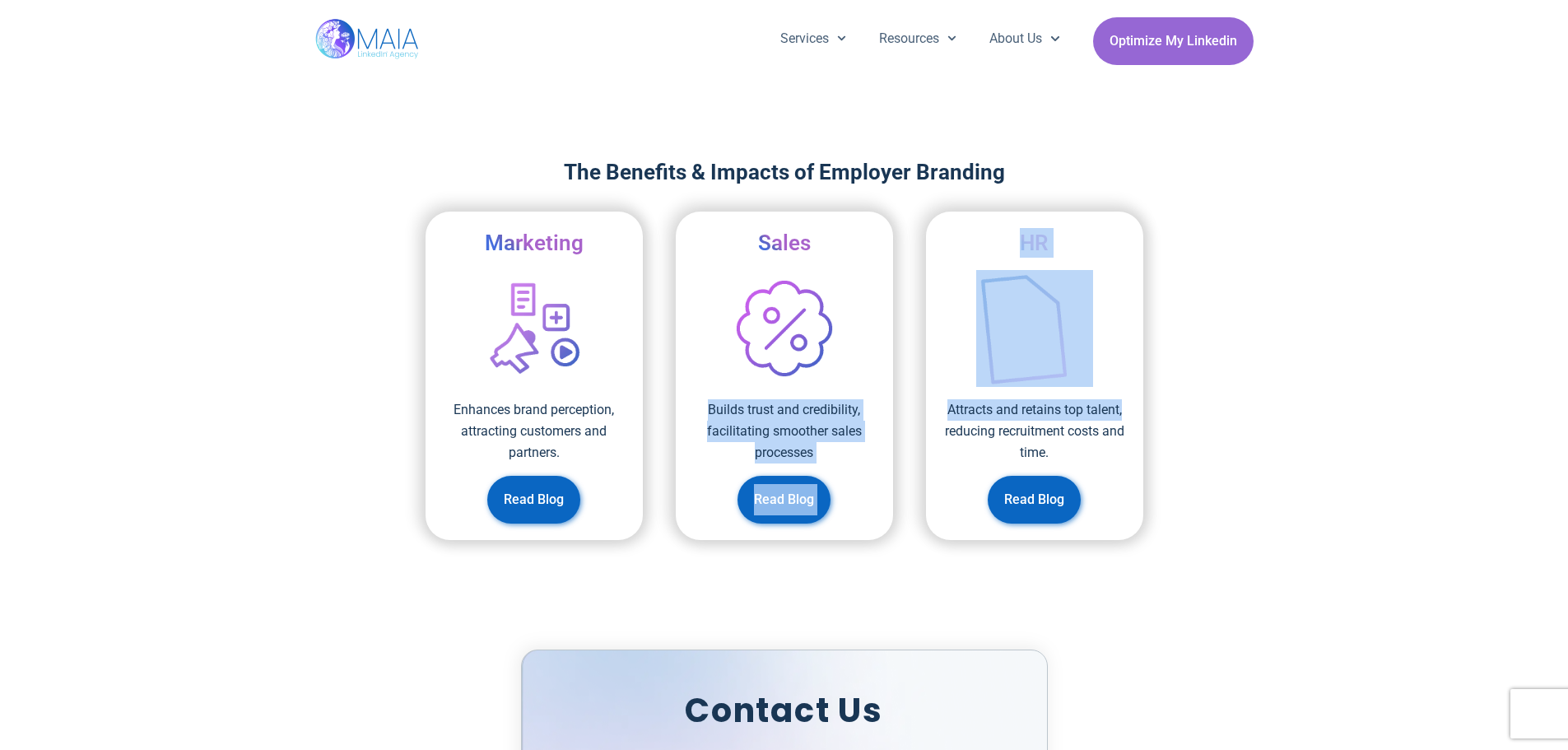
drag, startPoint x: 1139, startPoint y: 374, endPoint x: 846, endPoint y: 355, distance: 293.6
click at [847, 355] on div "Marketing Enhances brand perception, attracting customers and partners. Read Bl…" at bounding box center [784, 375] width 528 height 345
click at [775, 346] on img at bounding box center [784, 327] width 116 height 116
click at [792, 416] on p "Builds trust and credibility, facilitating smoother sales processes​" at bounding box center [784, 431] width 185 height 65
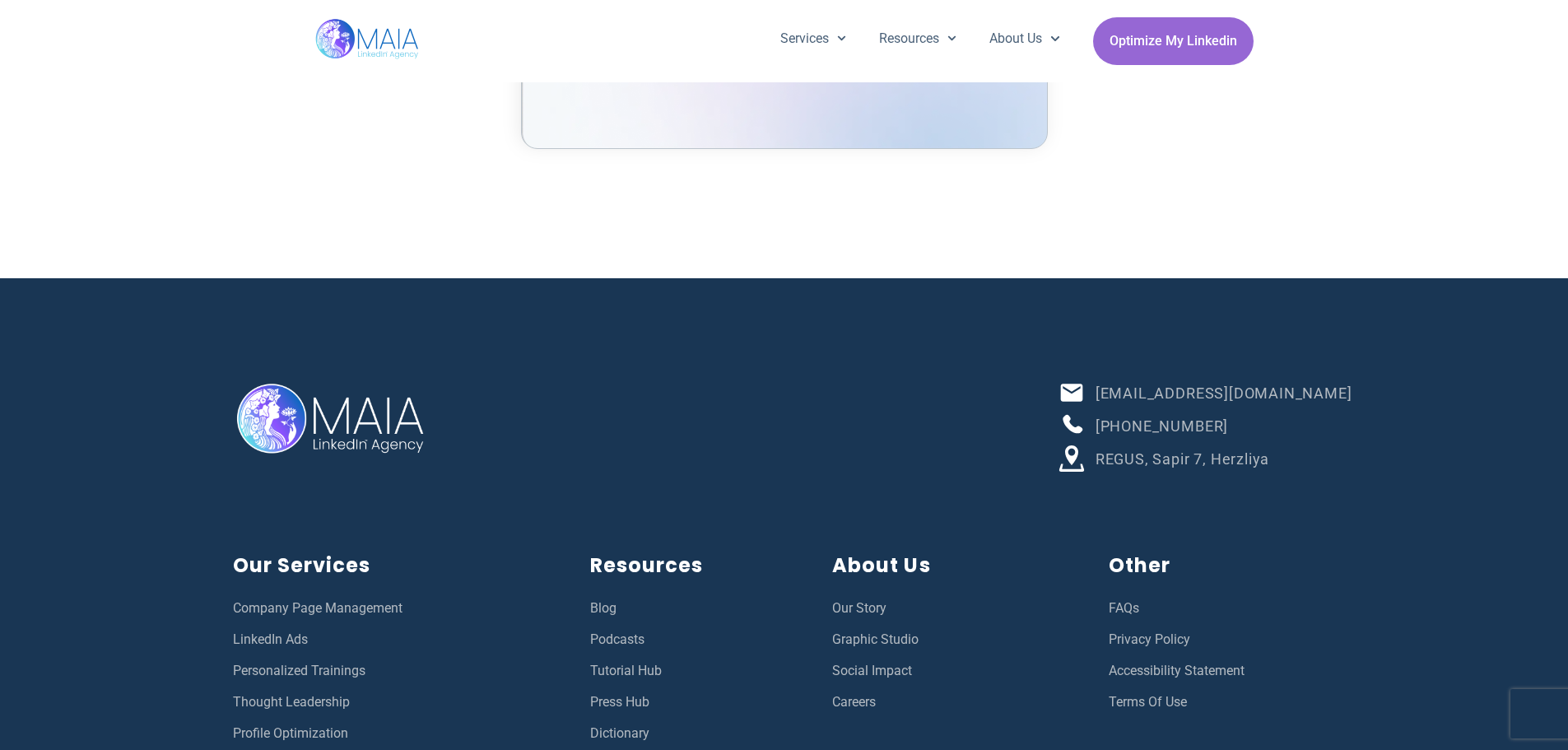
scroll to position [3375, 0]
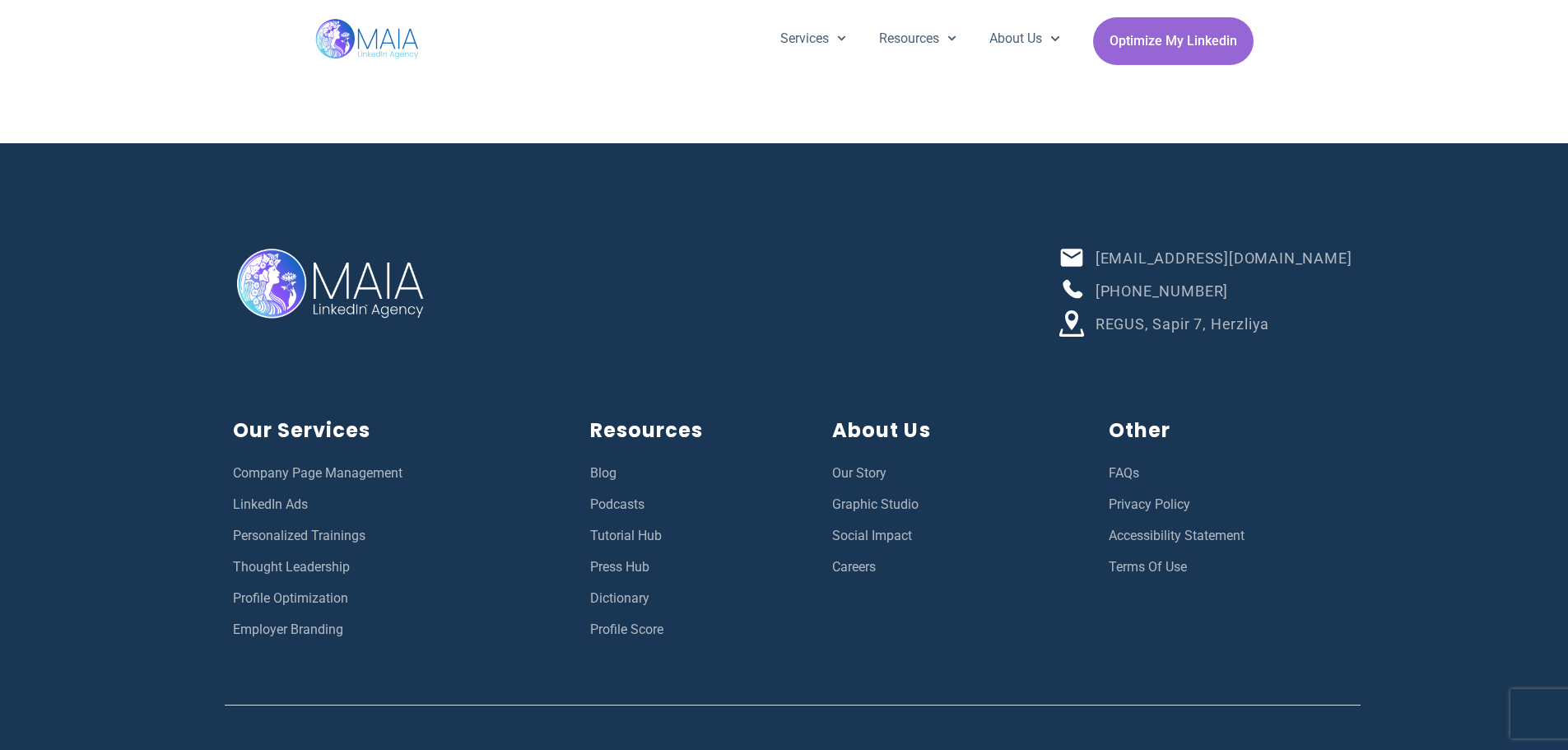
click at [278, 604] on span "Profile Optimization" at bounding box center [291, 598] width 116 height 21
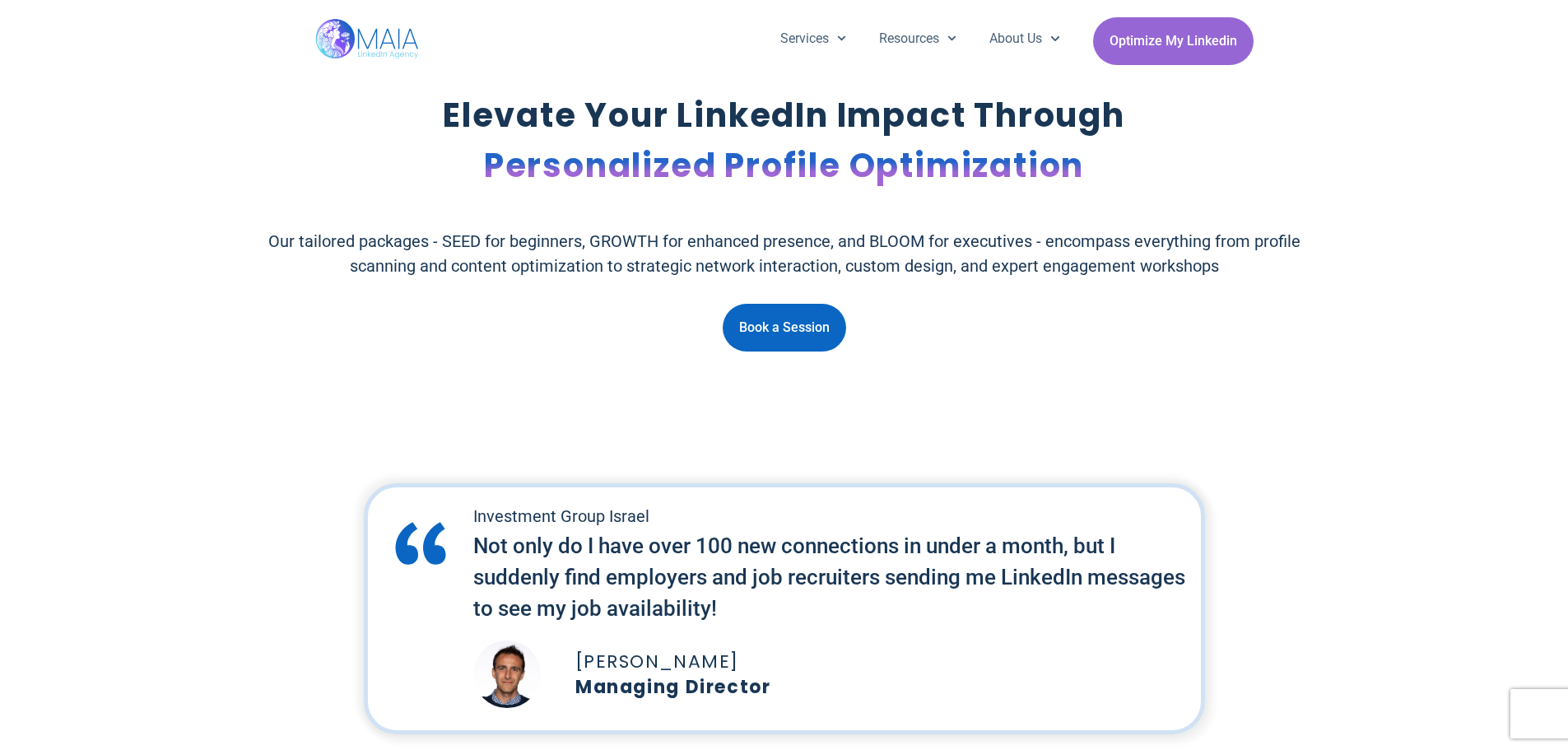
scroll to position [494, 0]
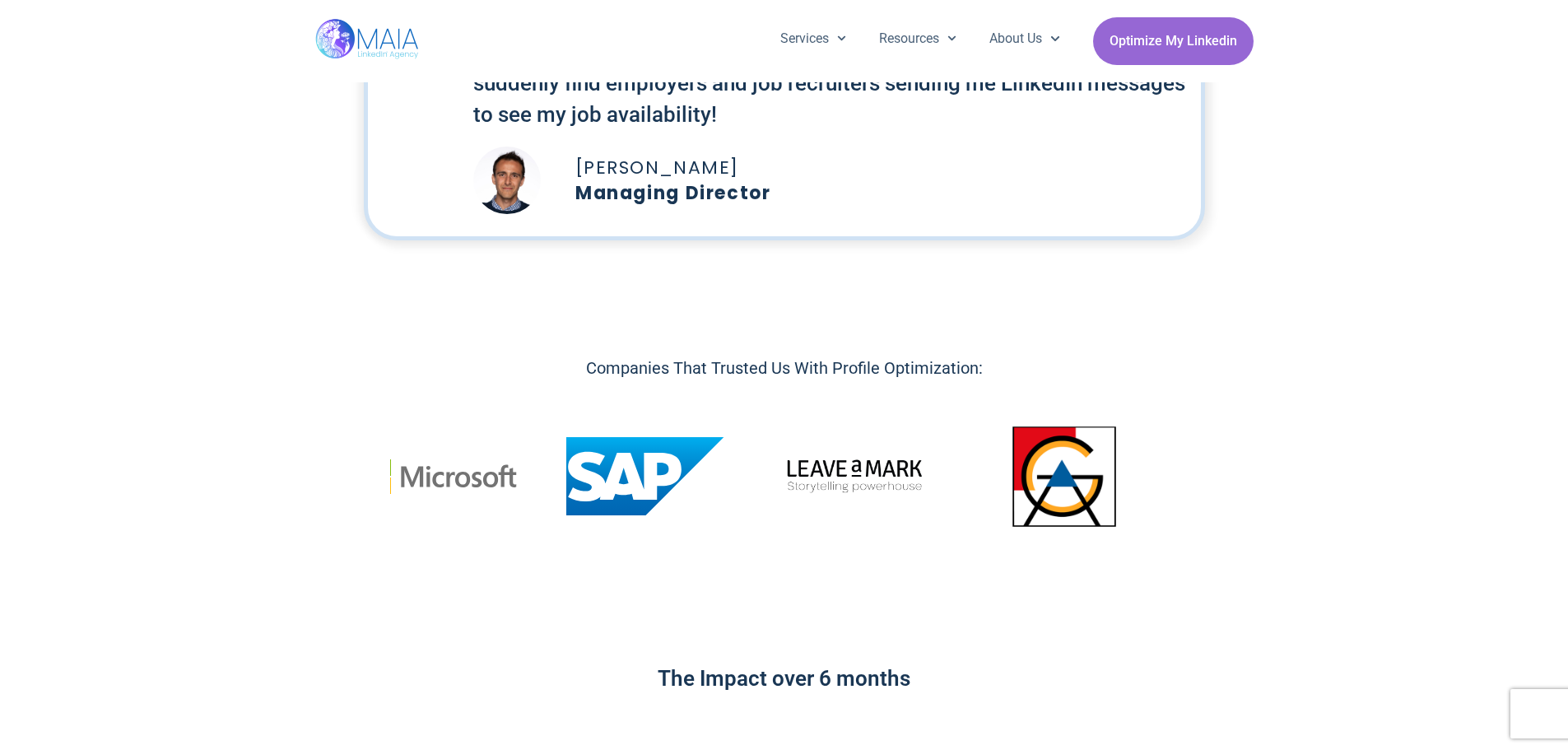
click at [985, 475] on img "14 / 14" at bounding box center [1065, 477] width 160 height 160
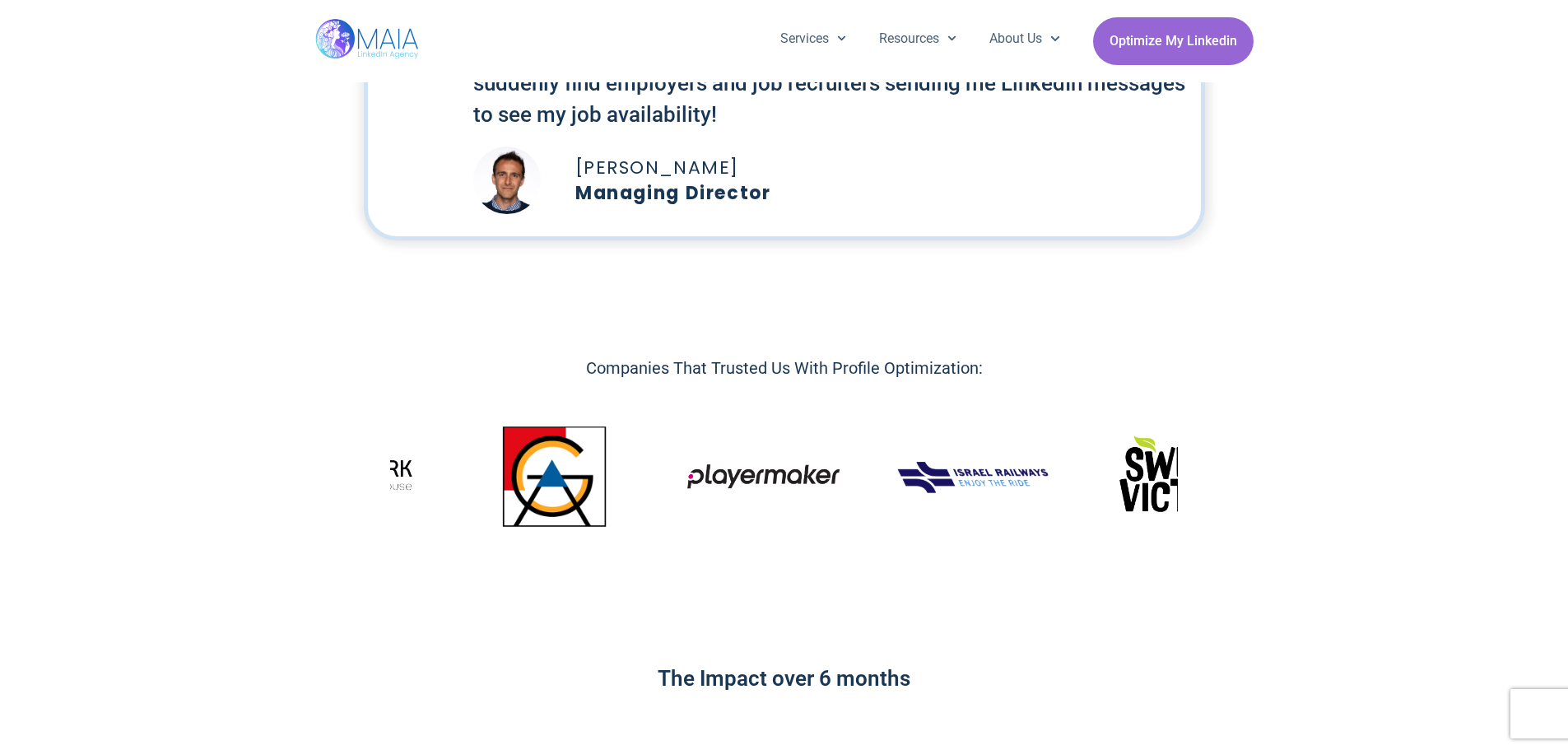
click at [684, 478] on img "1 / 14" at bounding box center [764, 477] width 160 height 31
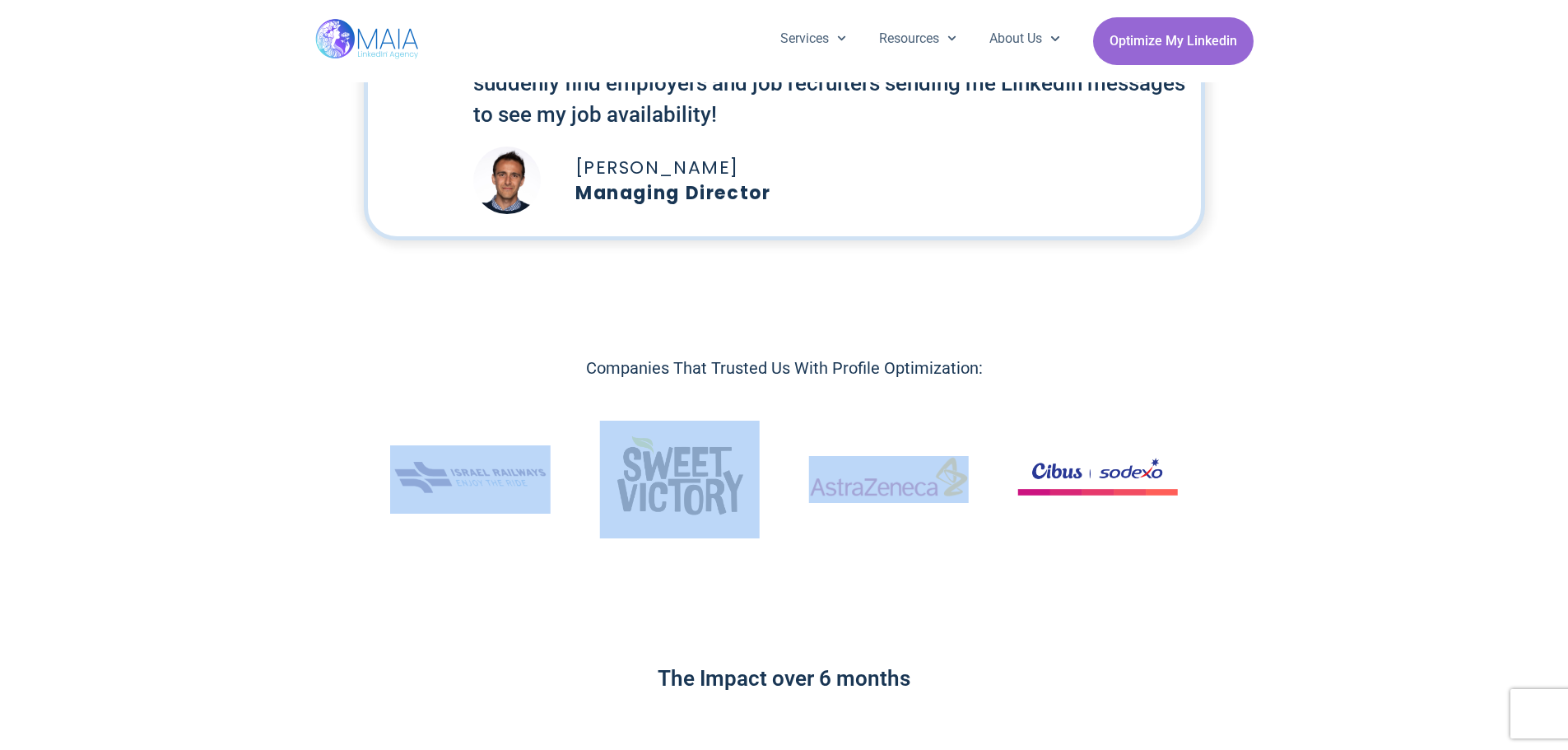
drag, startPoint x: 994, startPoint y: 489, endPoint x: 802, endPoint y: 485, distance: 192.0
click at [818, 481] on div "Image Carousel" at bounding box center [784, 479] width 787 height 166
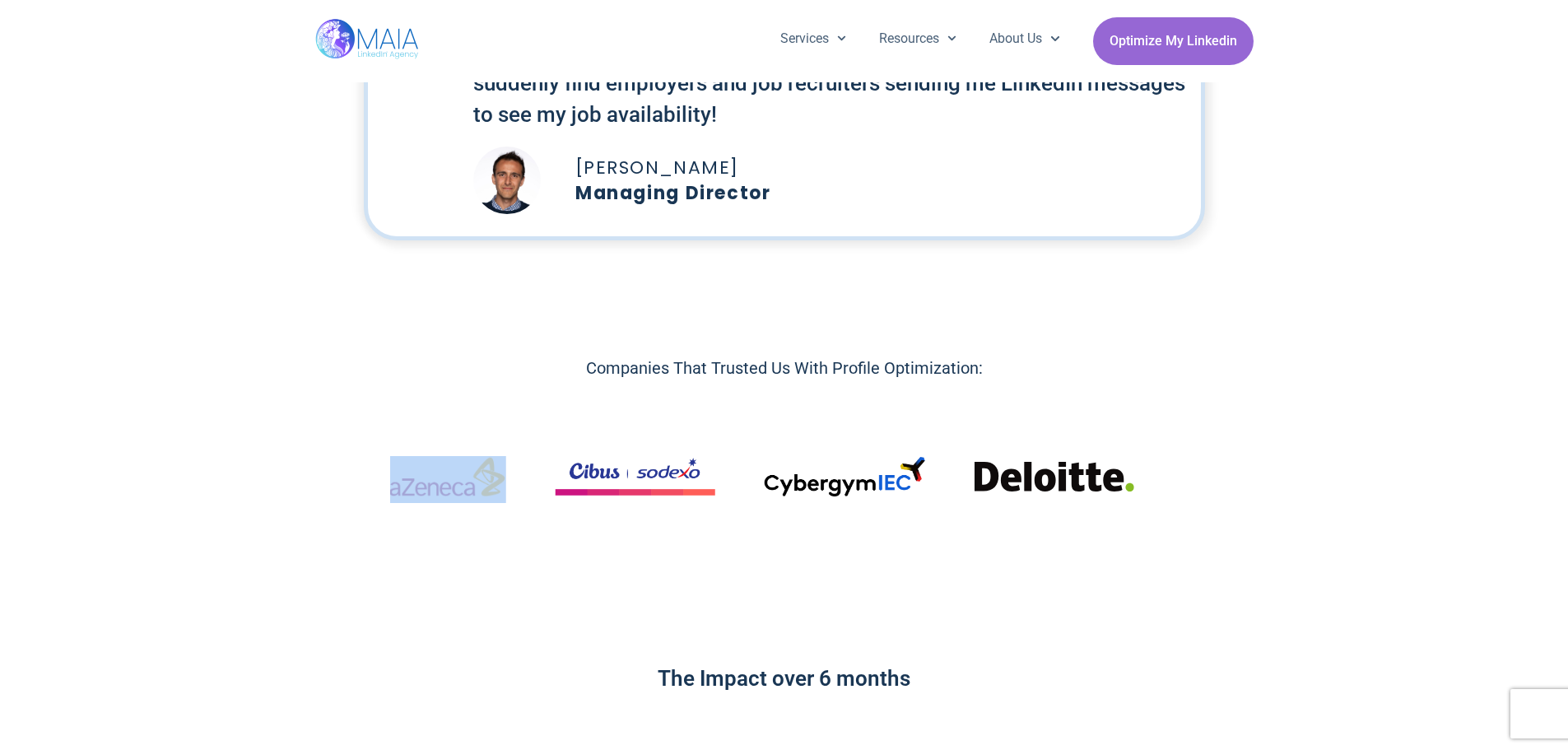
click at [575, 482] on img "5 / 14" at bounding box center [635, 476] width 160 height 38
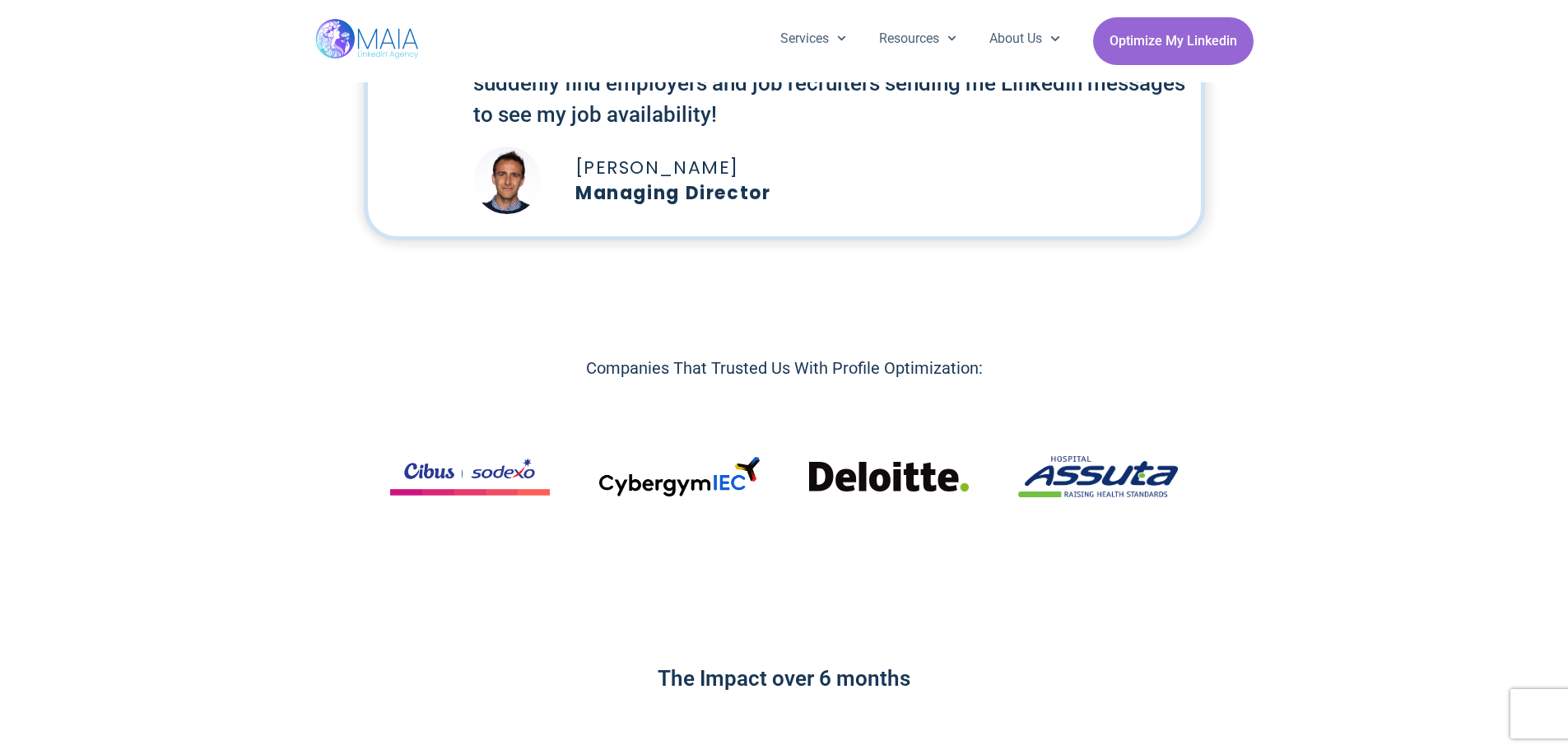
click at [809, 481] on img "7 / 14" at bounding box center [888, 477] width 160 height 35
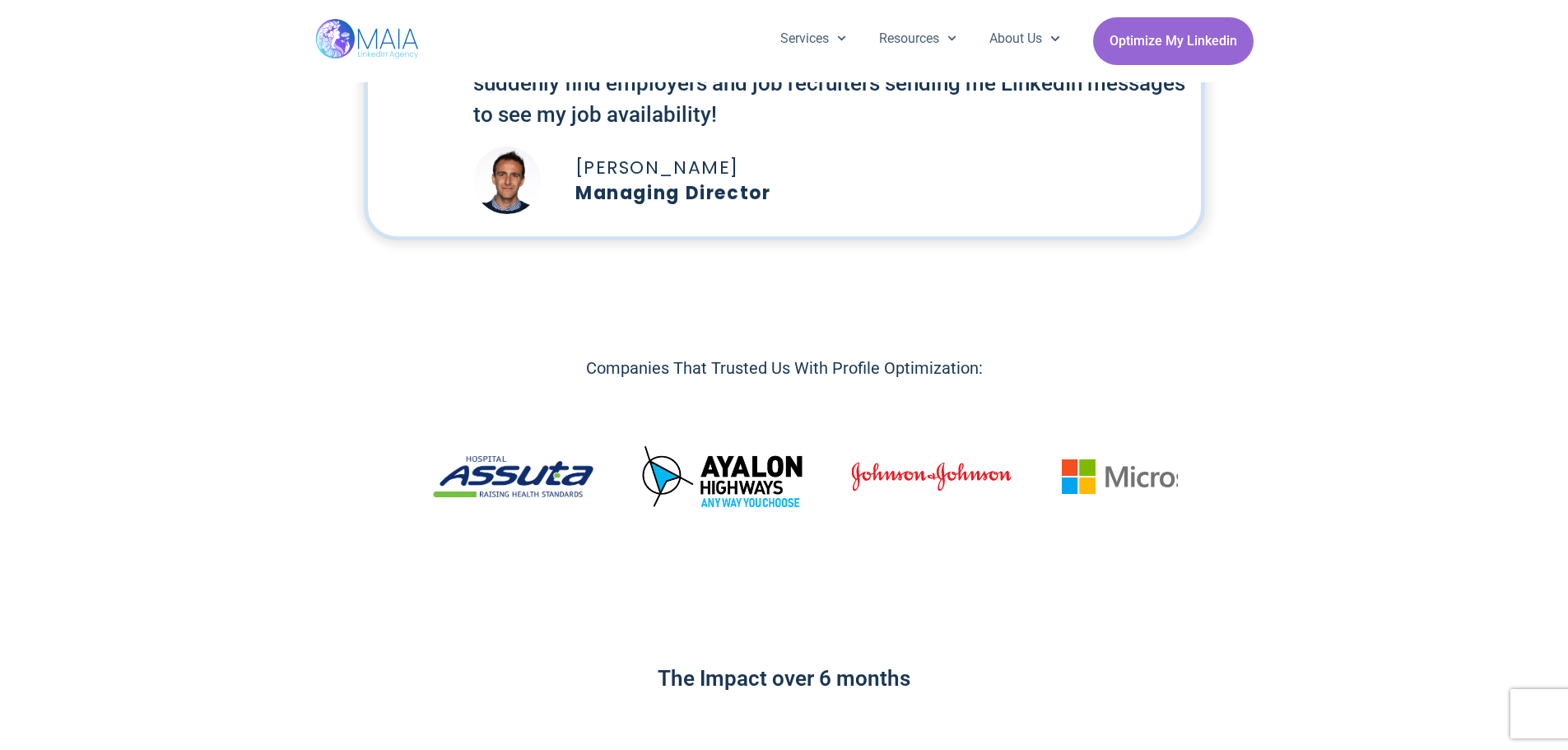
click at [643, 464] on img "9 / 14" at bounding box center [723, 476] width 160 height 61
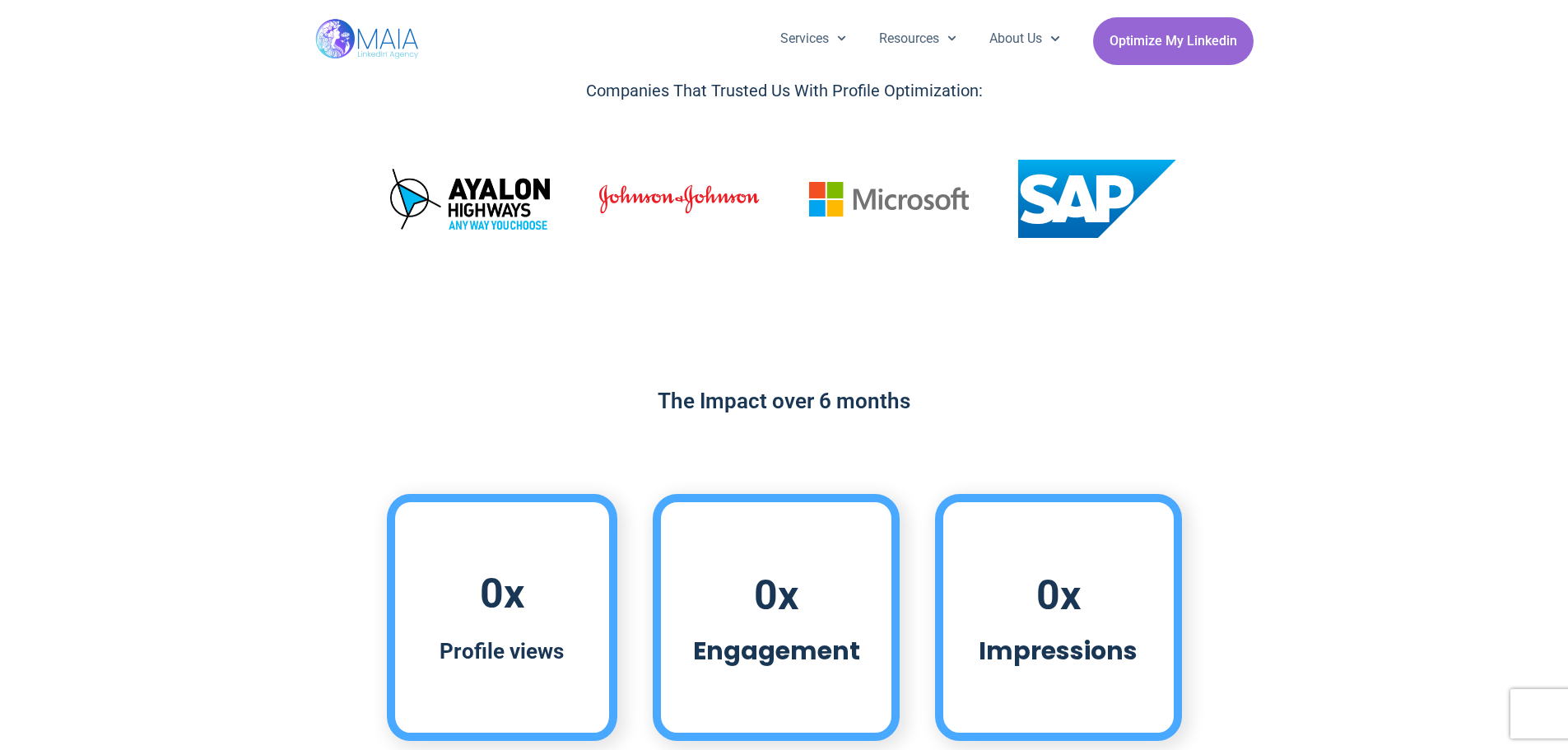
scroll to position [988, 0]
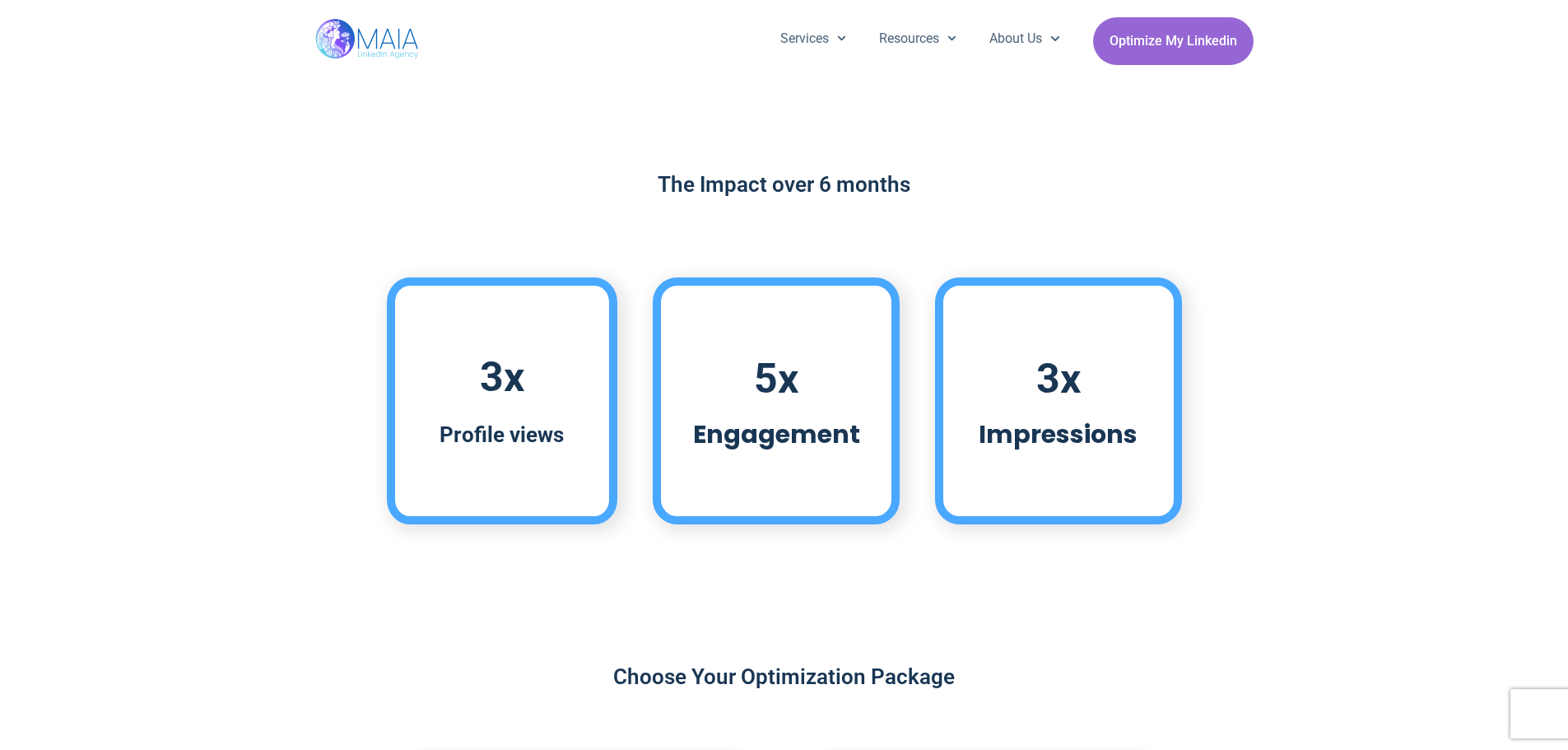
click at [654, 181] on h2 "The Impact over 6 months" at bounding box center [784, 184] width 1552 height 30
click at [652, 181] on h2 "The Impact over 6 months" at bounding box center [784, 184] width 1552 height 30
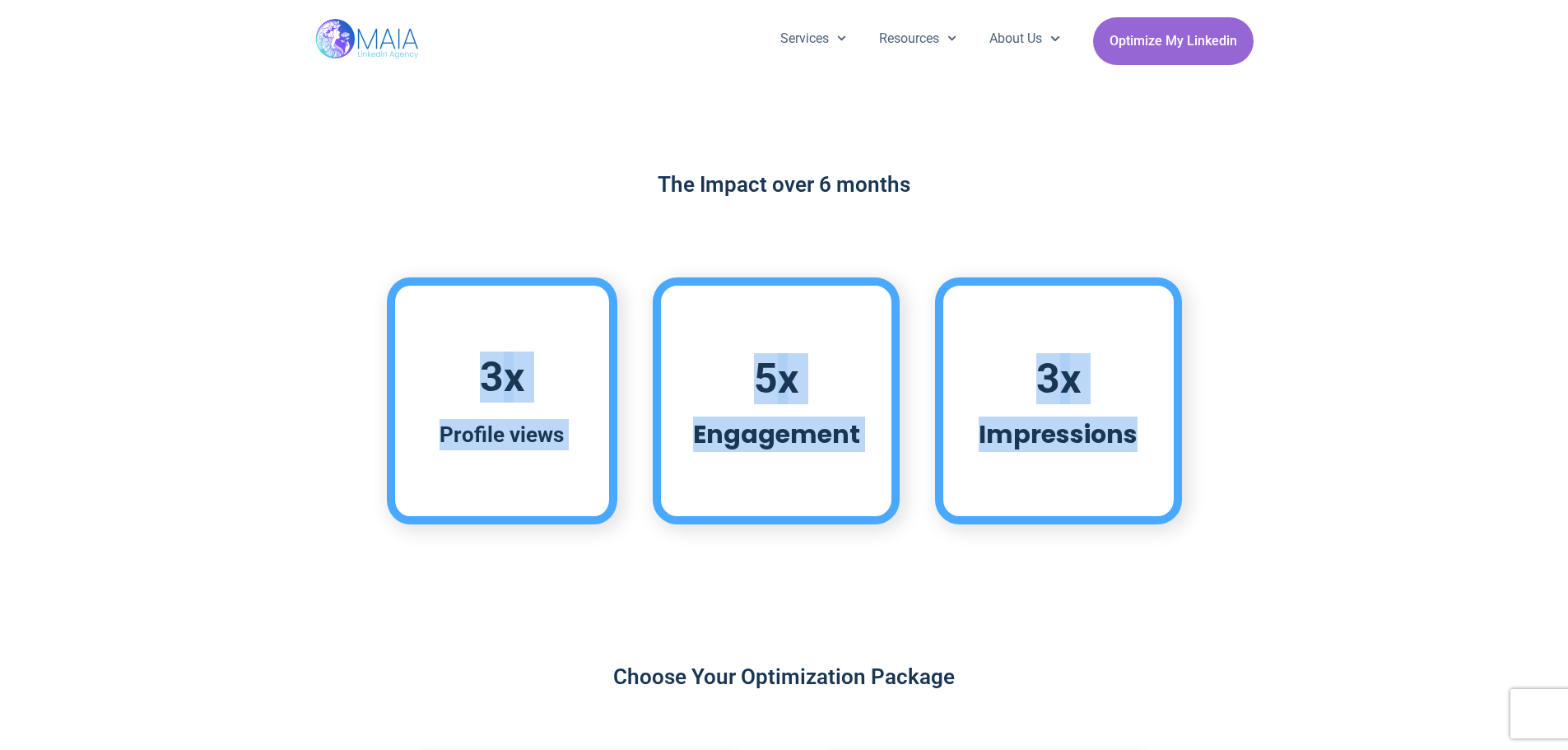
drag, startPoint x: 485, startPoint y: 378, endPoint x: 1157, endPoint y: 469, distance: 678.1
click at [1157, 469] on div "3 x Profile views 5 x Engagement 3 x Impressions" at bounding box center [784, 401] width 1552 height 264
click at [1157, 469] on div "3 x Impressions" at bounding box center [1058, 401] width 247 height 247
drag, startPoint x: 1157, startPoint y: 469, endPoint x: 580, endPoint y: 182, distance: 644.4
click at [580, 182] on div "The Impact over 6 months 3 x Profile views 5 x Engagement 3 x Impressions" at bounding box center [784, 351] width 1568 height 379
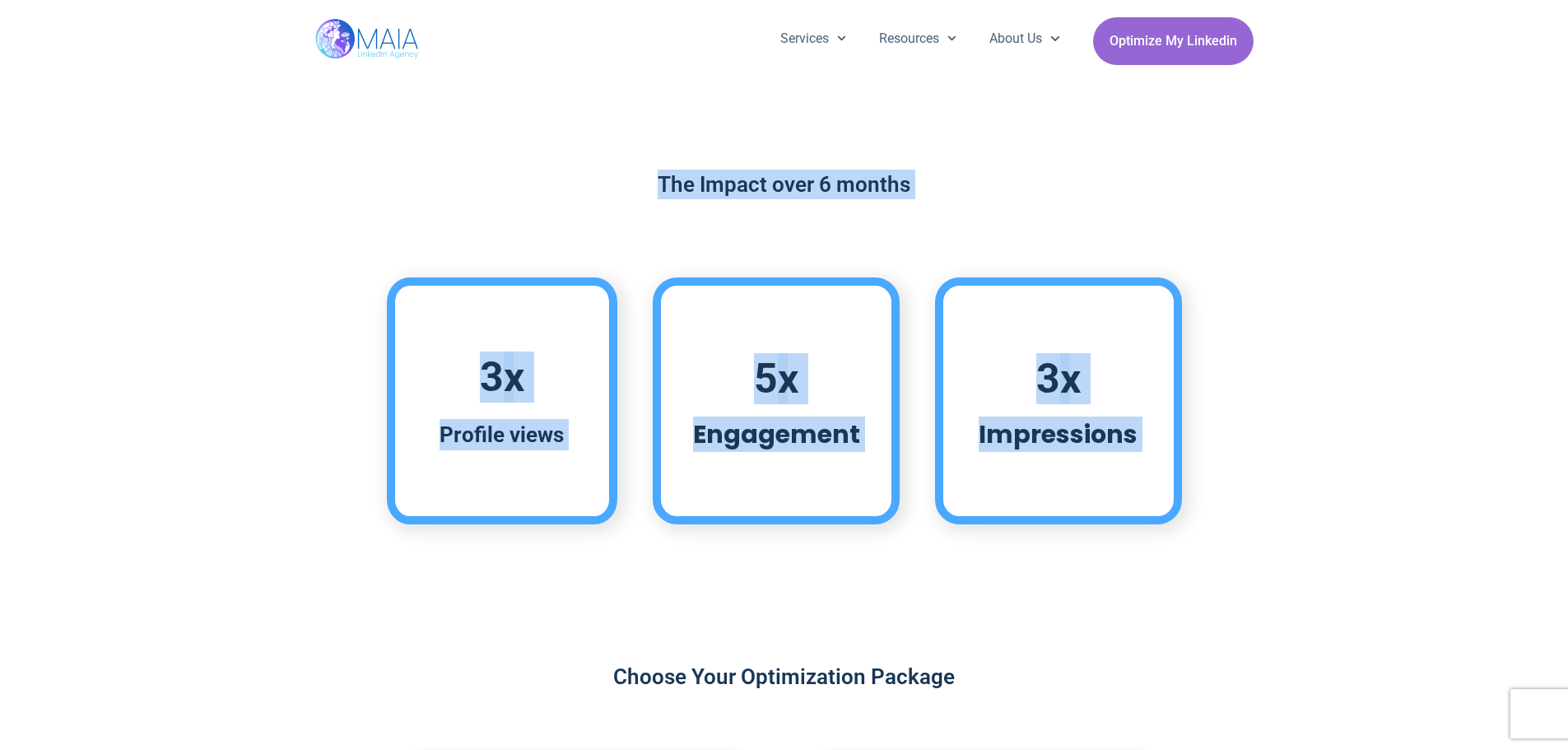
click at [580, 181] on h2 "The Impact over 6 months" at bounding box center [784, 184] width 1552 height 30
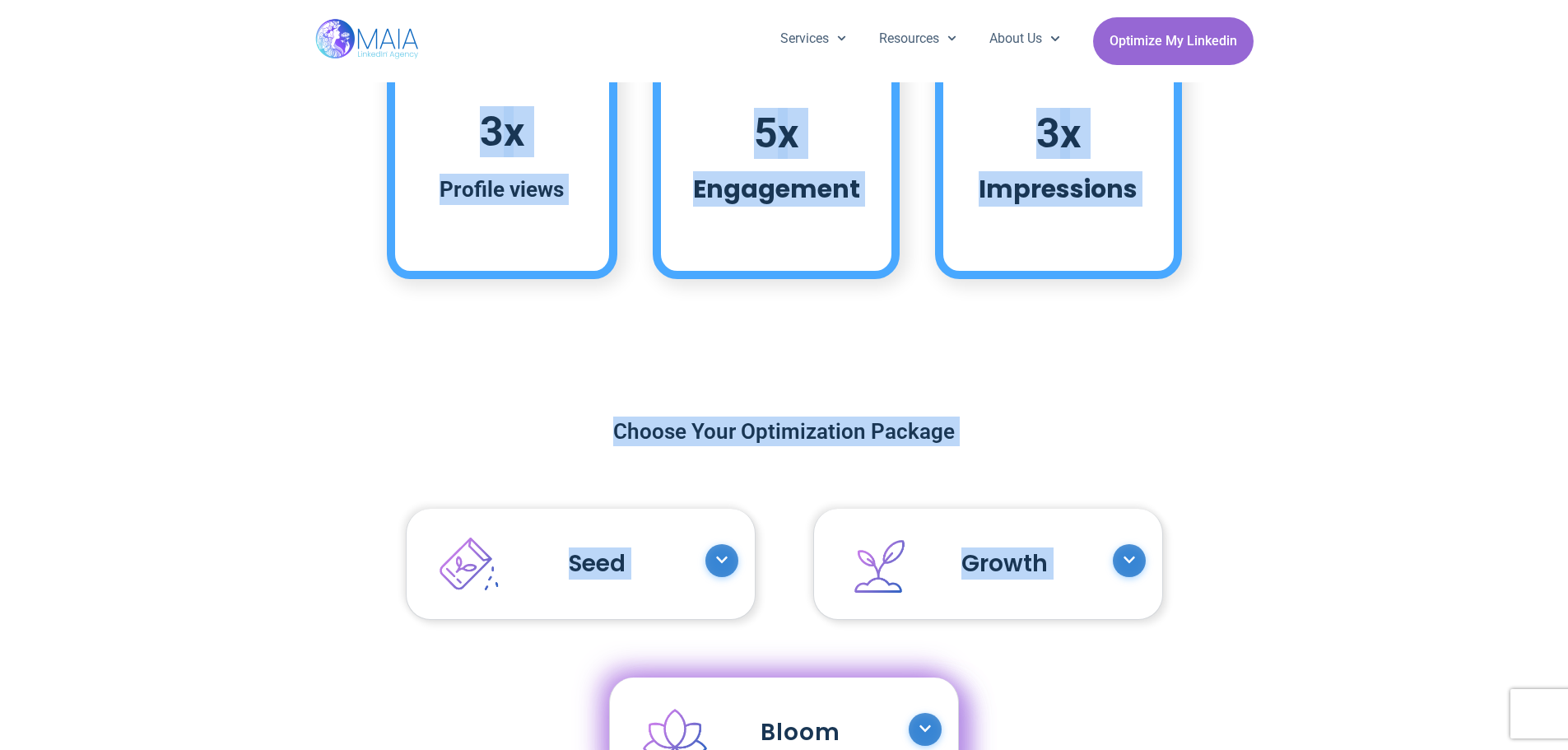
scroll to position [1235, 0]
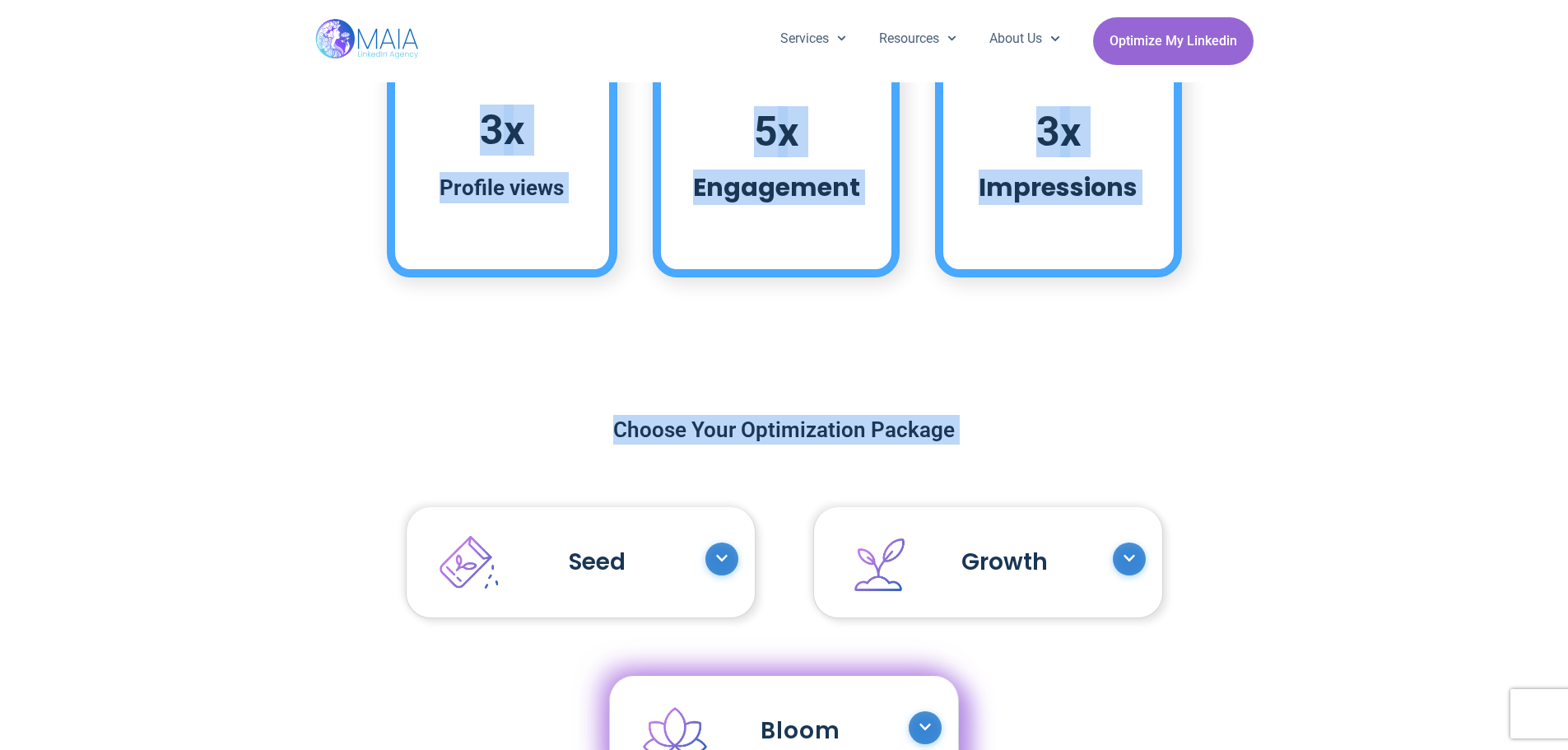
drag, startPoint x: 580, startPoint y: 181, endPoint x: 948, endPoint y: 429, distance: 443.8
click at [948, 429] on h2 "Choose Your Optimization Package" at bounding box center [784, 429] width 872 height 30
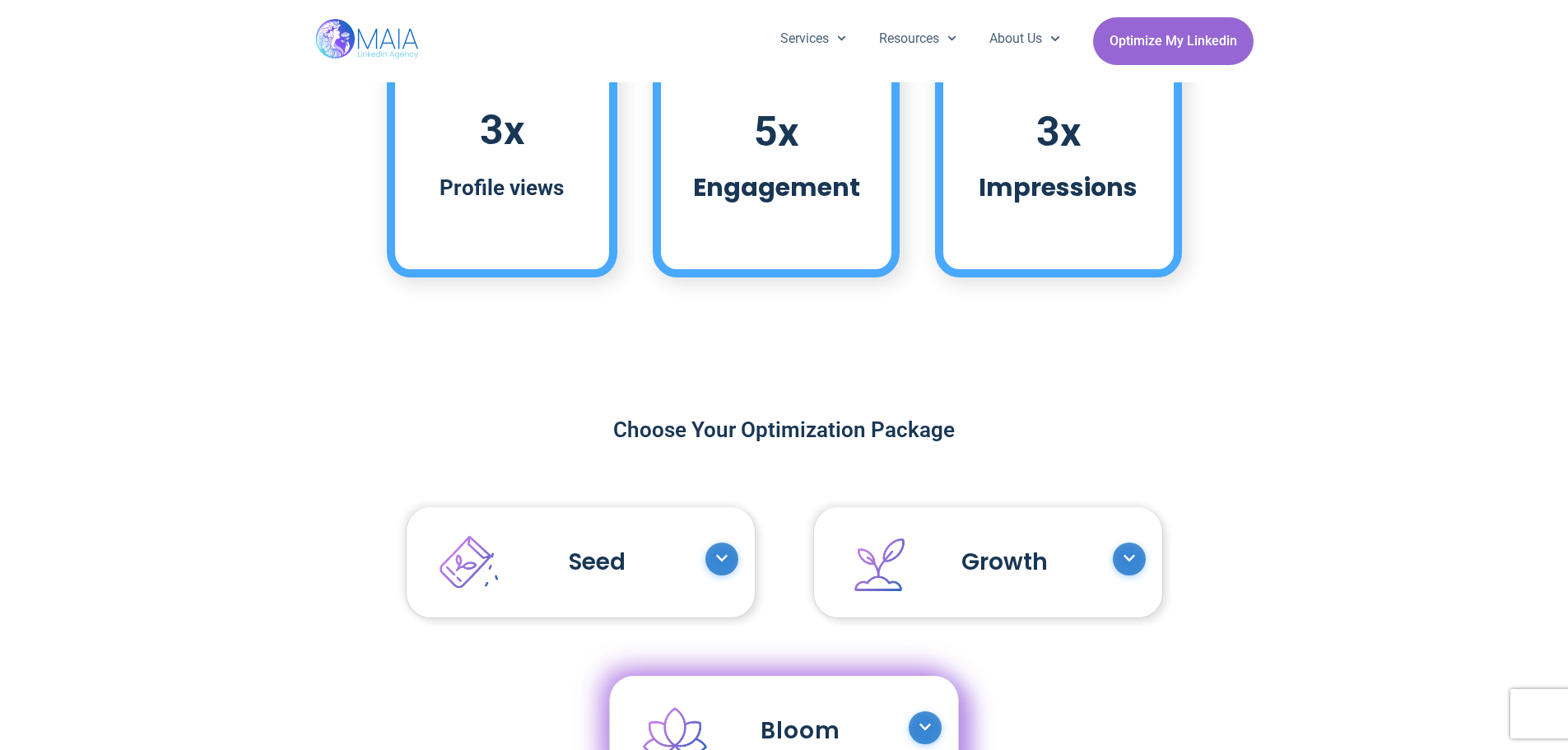
click at [948, 429] on h2 "Choose Your Optimization Package" at bounding box center [784, 429] width 872 height 30
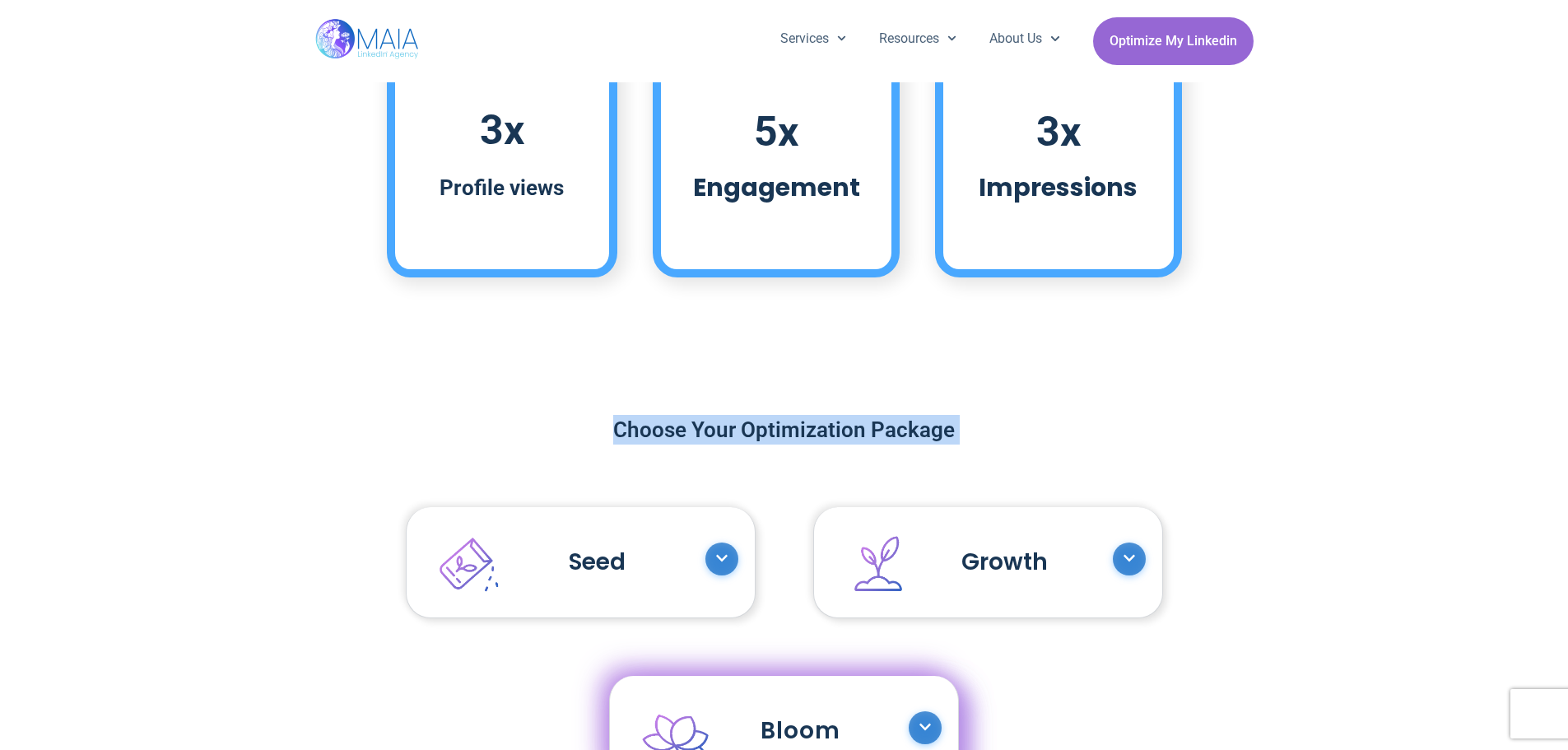
click at [948, 429] on h2 "Choose Your Optimization Package" at bounding box center [784, 429] width 872 height 30
click at [926, 427] on h2 "Choose Your Optimization Package" at bounding box center [784, 429] width 872 height 30
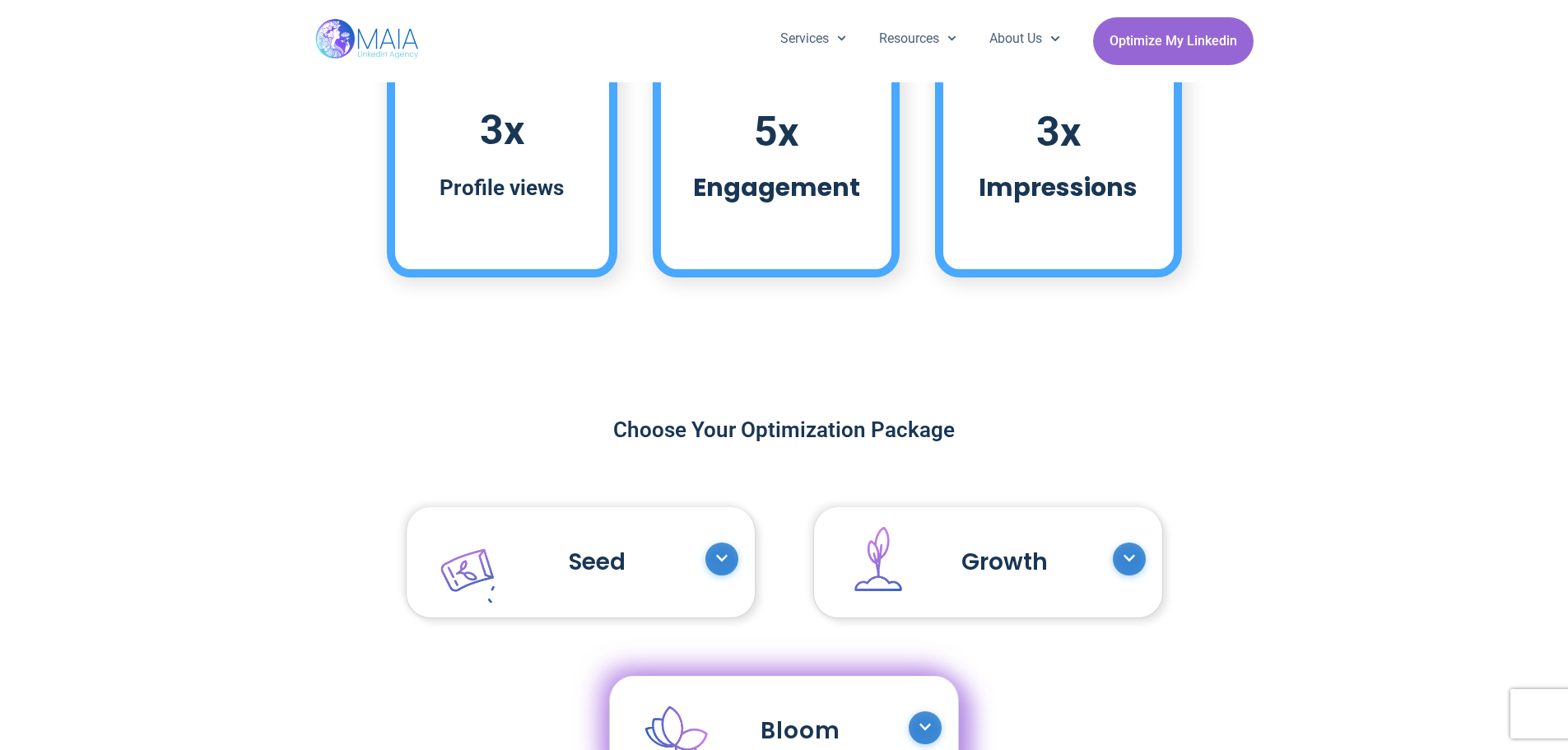
click at [728, 562] on icon at bounding box center [722, 558] width 13 height 13
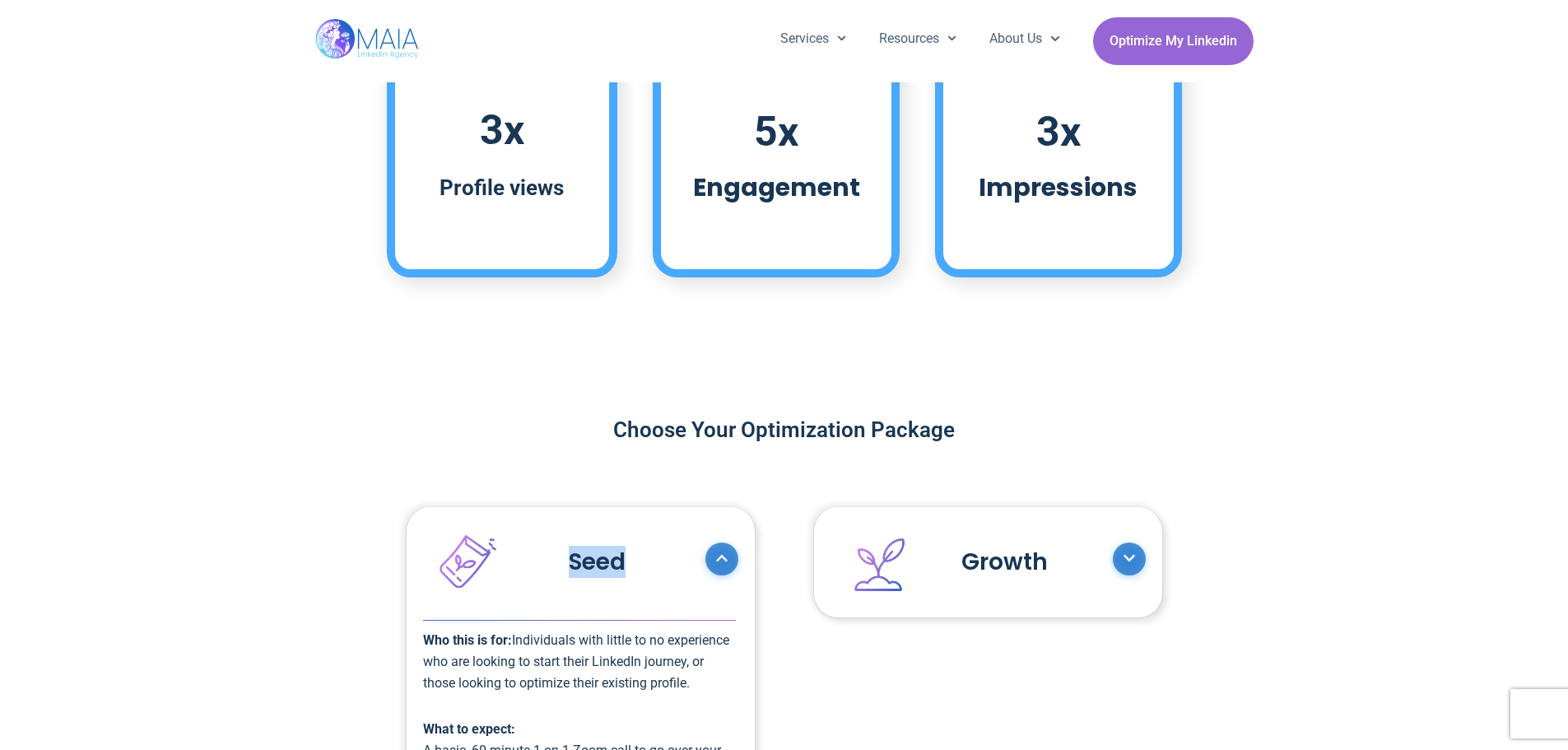
click at [728, 562] on icon at bounding box center [722, 558] width 13 height 13
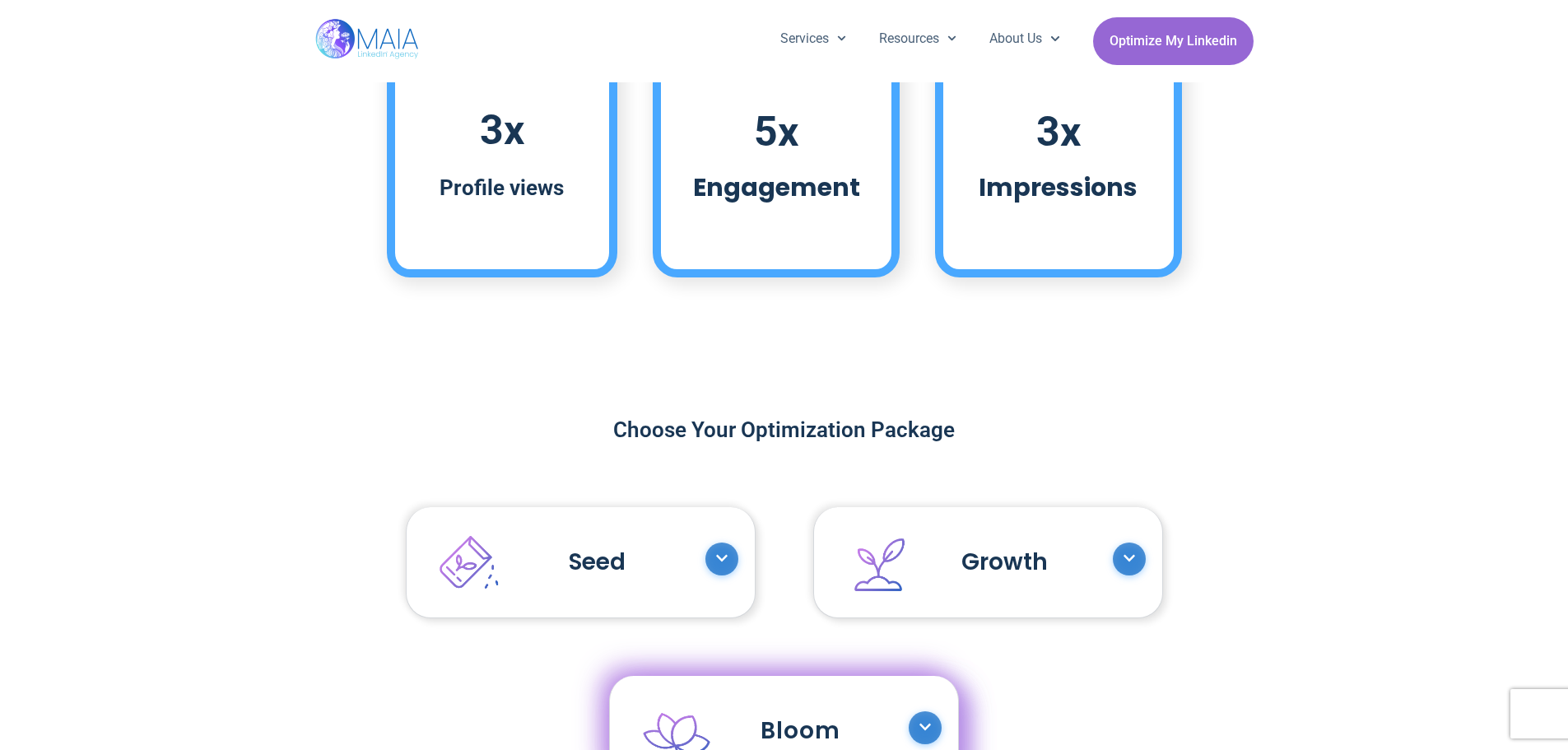
click at [1118, 576] on div "Growth" at bounding box center [989, 562] width 348 height 111
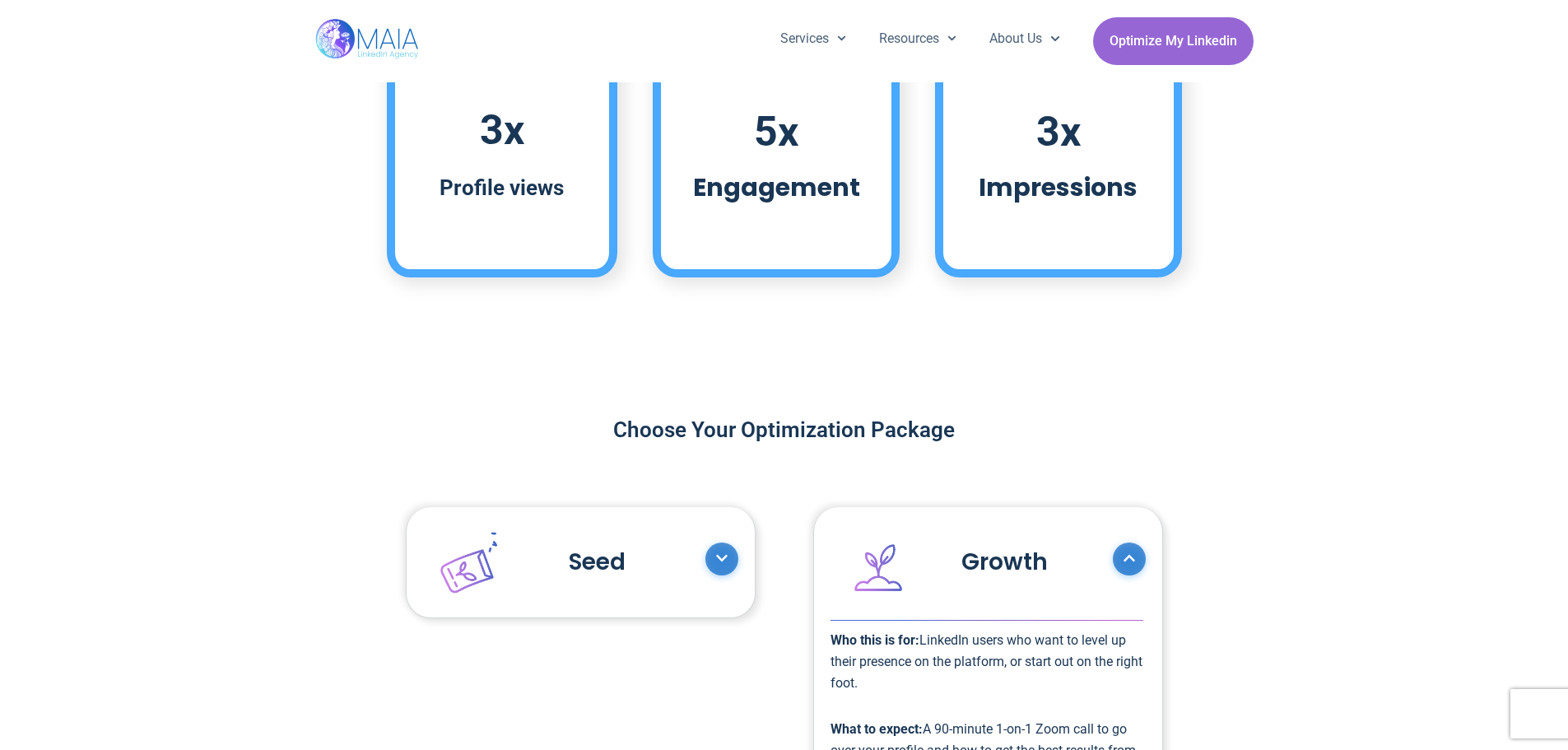
click at [1118, 576] on div "Growth" at bounding box center [989, 562] width 348 height 111
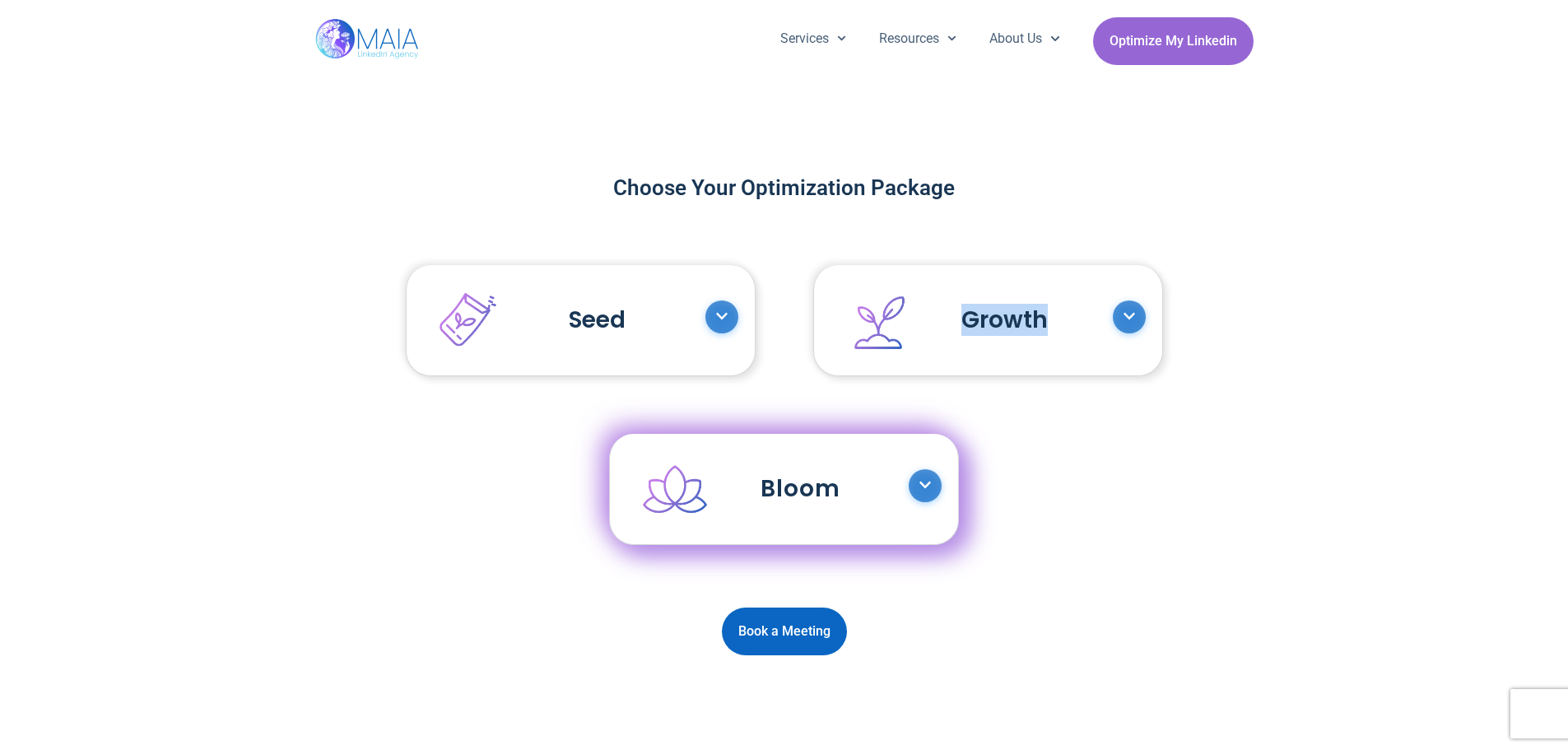
scroll to position [1482, 0]
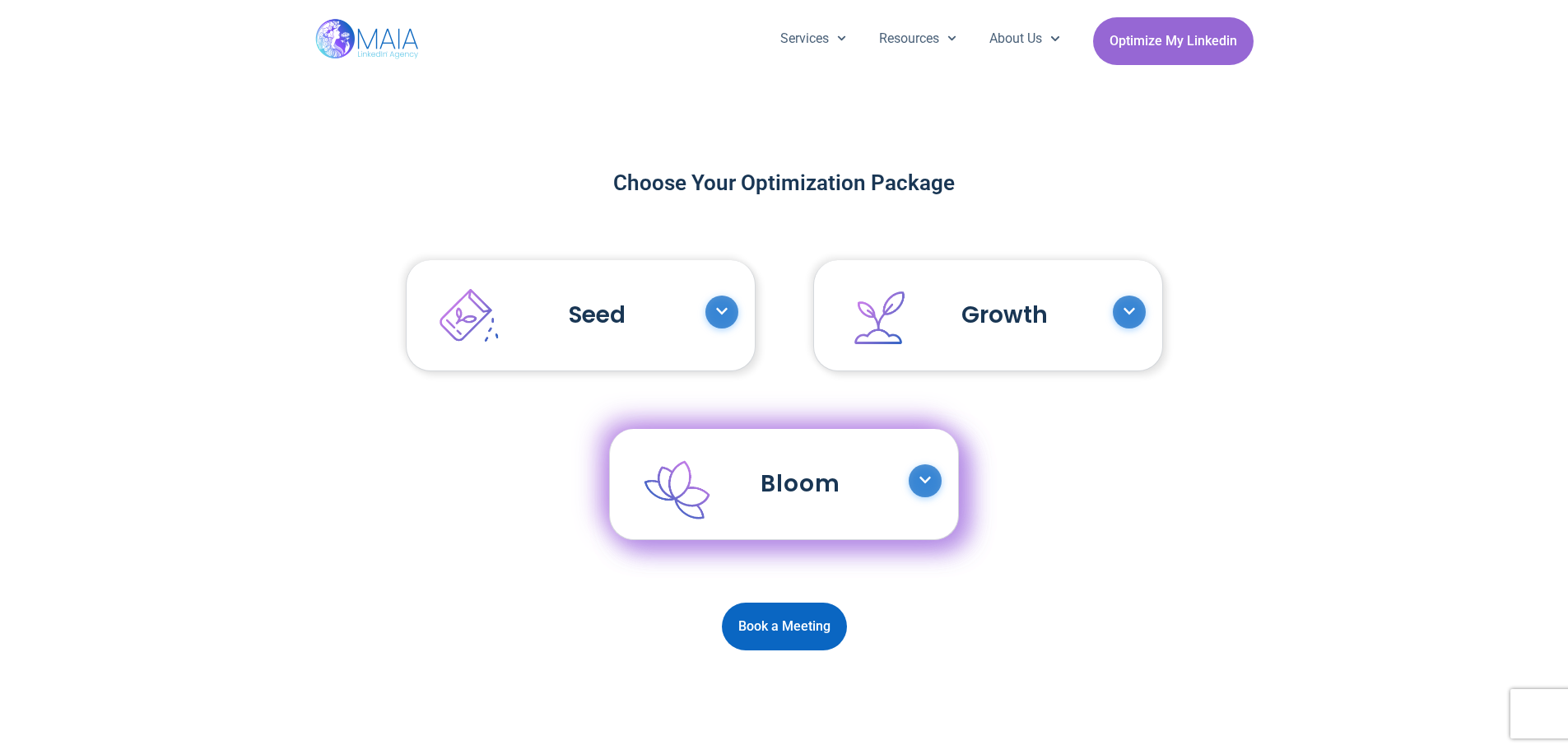
click at [920, 479] on icon at bounding box center [925, 480] width 13 height 13
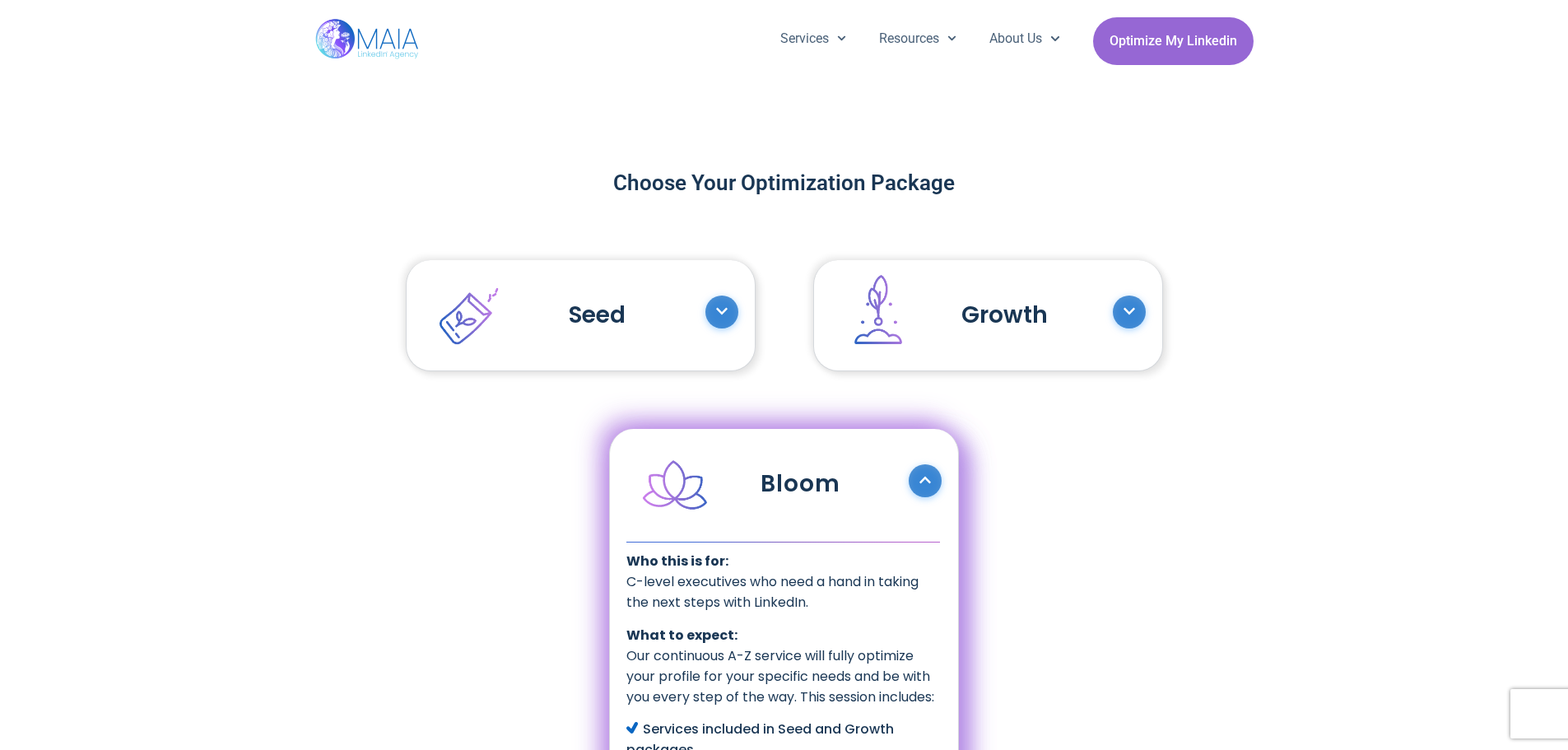
click at [920, 479] on icon at bounding box center [925, 480] width 13 height 13
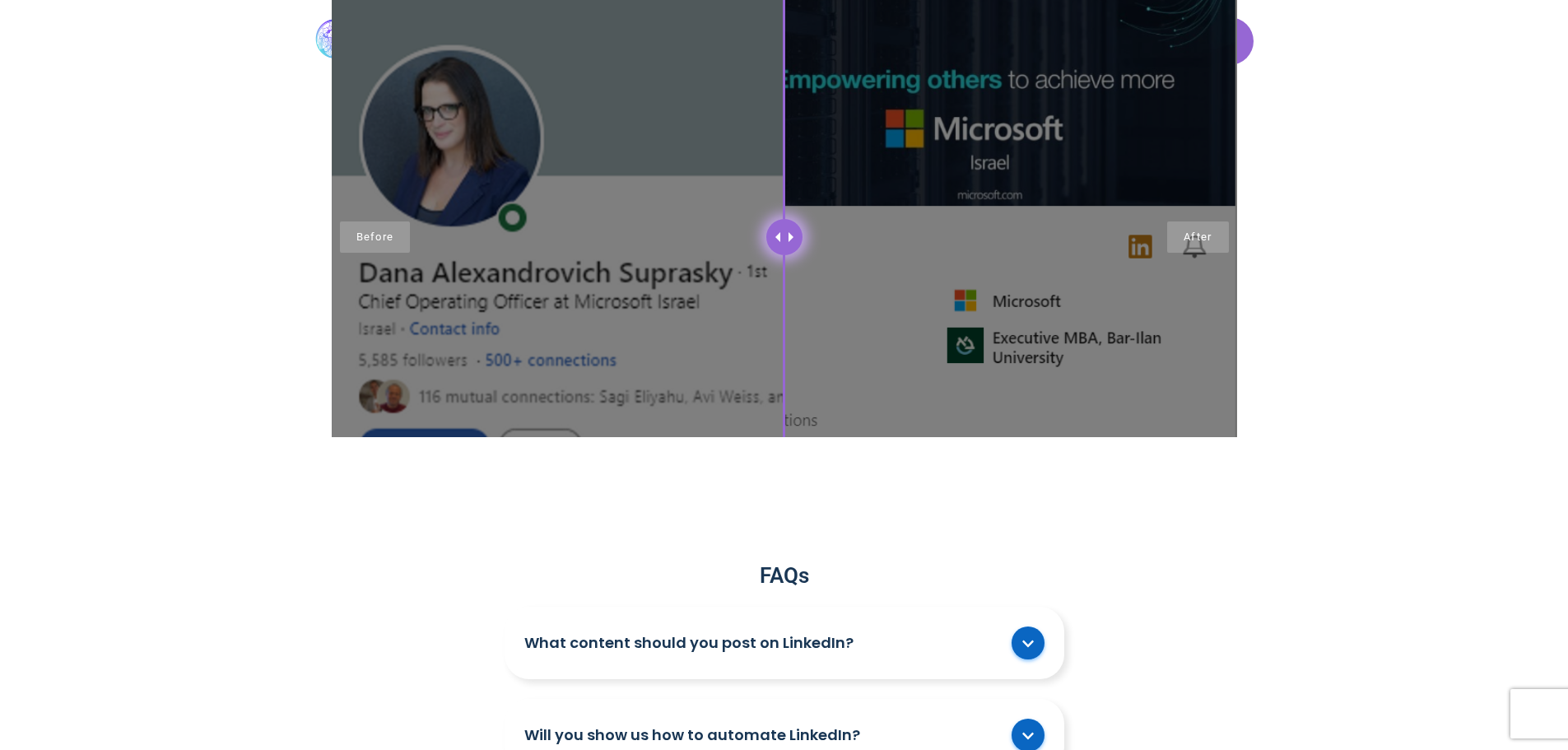
scroll to position [2388, 0]
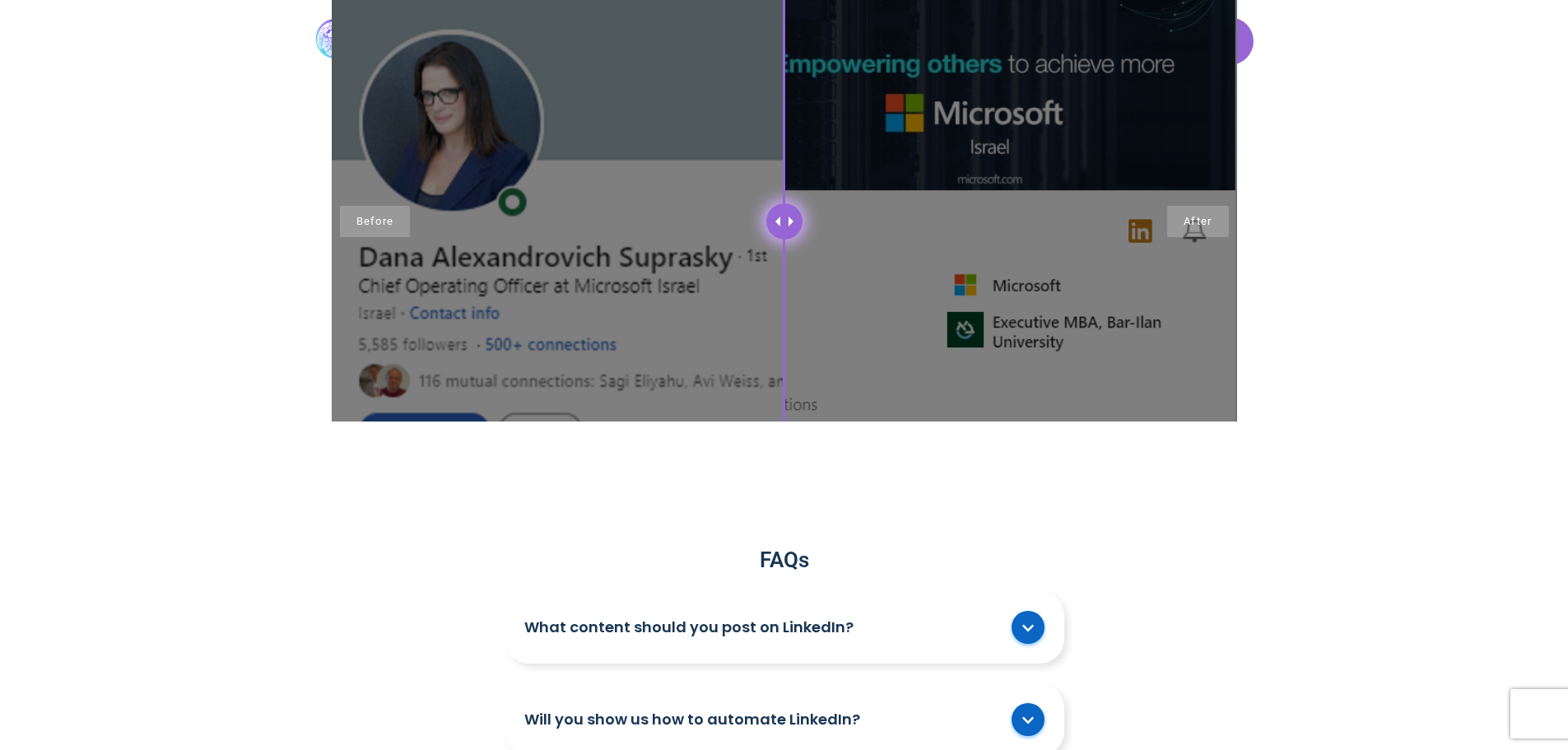
drag, startPoint x: 741, startPoint y: 231, endPoint x: 394, endPoint y: 225, distance: 347.1
click at [368, 224] on div at bounding box center [784, 220] width 906 height 514
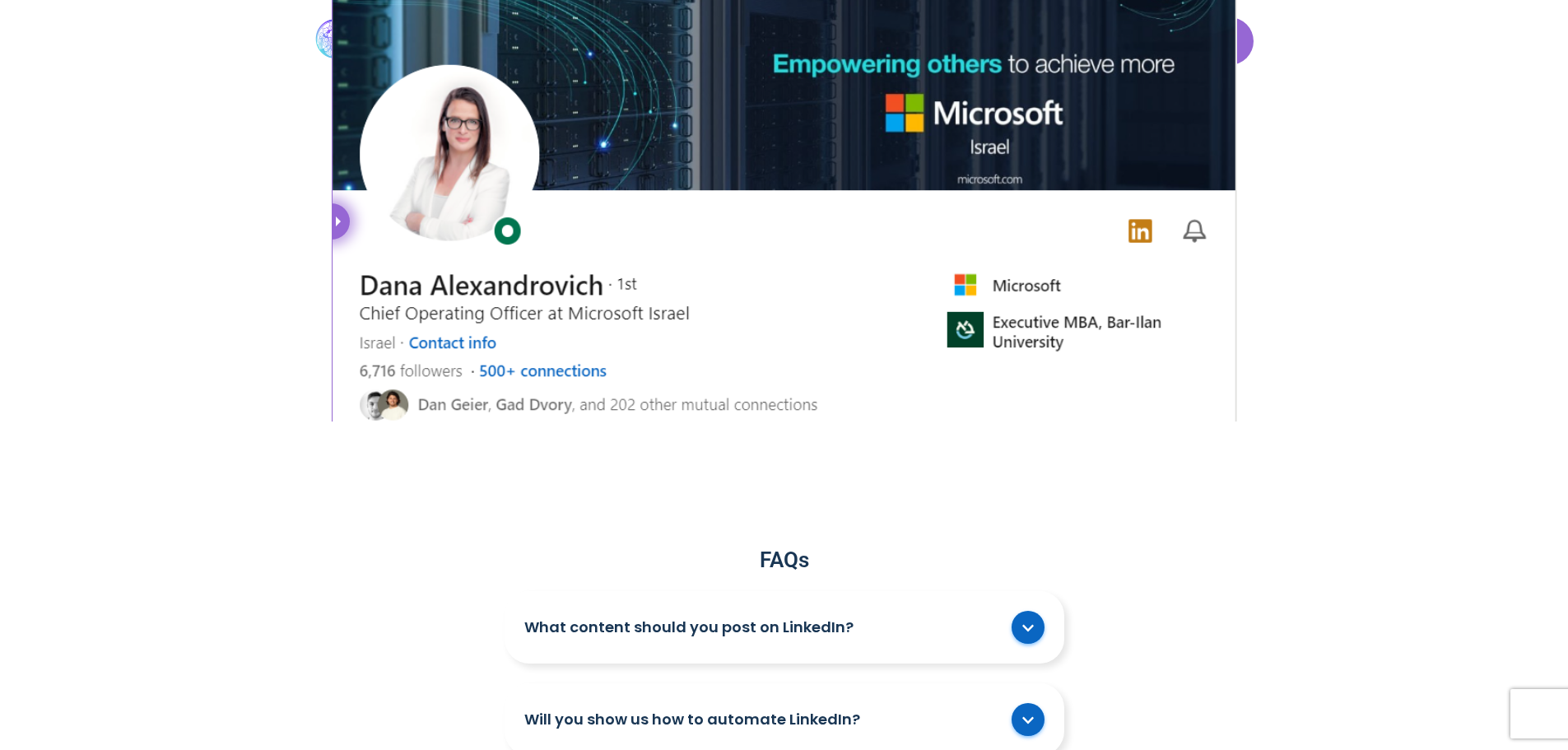
drag, startPoint x: 789, startPoint y: 227, endPoint x: 42, endPoint y: 358, distance: 758.4
click at [42, 358] on div "How Your Page Will Look" at bounding box center [784, 168] width 1568 height 536
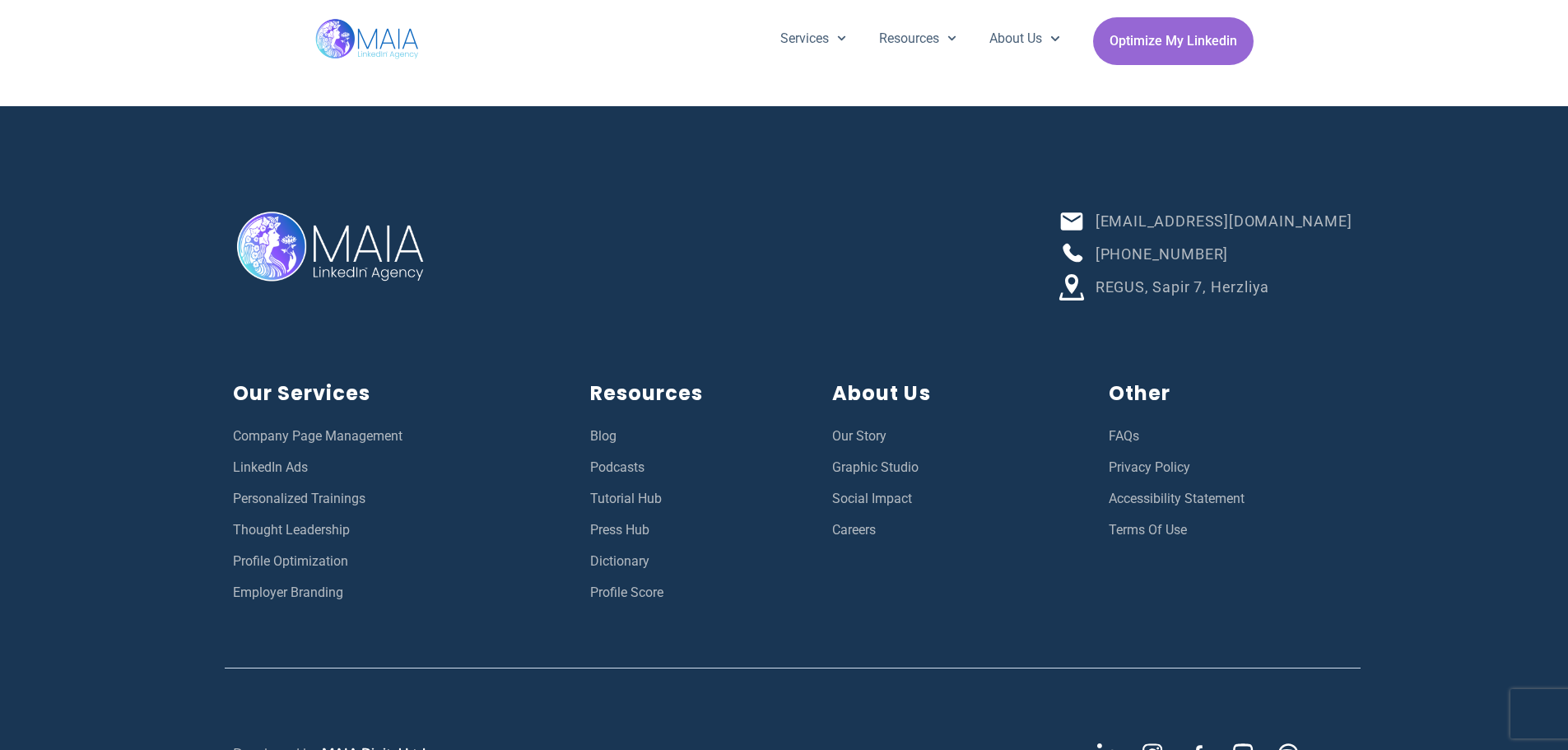
scroll to position [5182, 0]
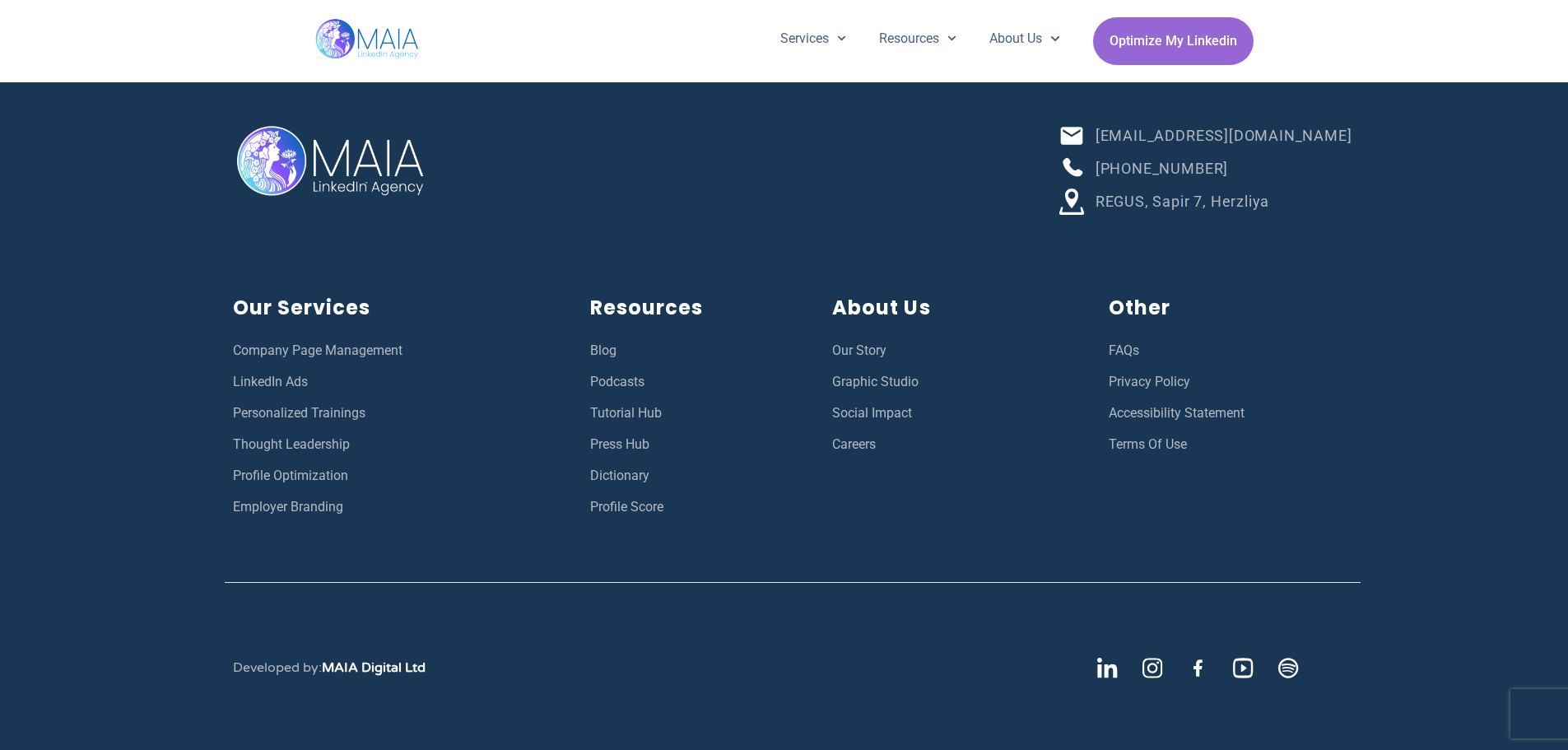
click at [281, 385] on span "LinkedIn Ads" at bounding box center [270, 382] width 75 height 21
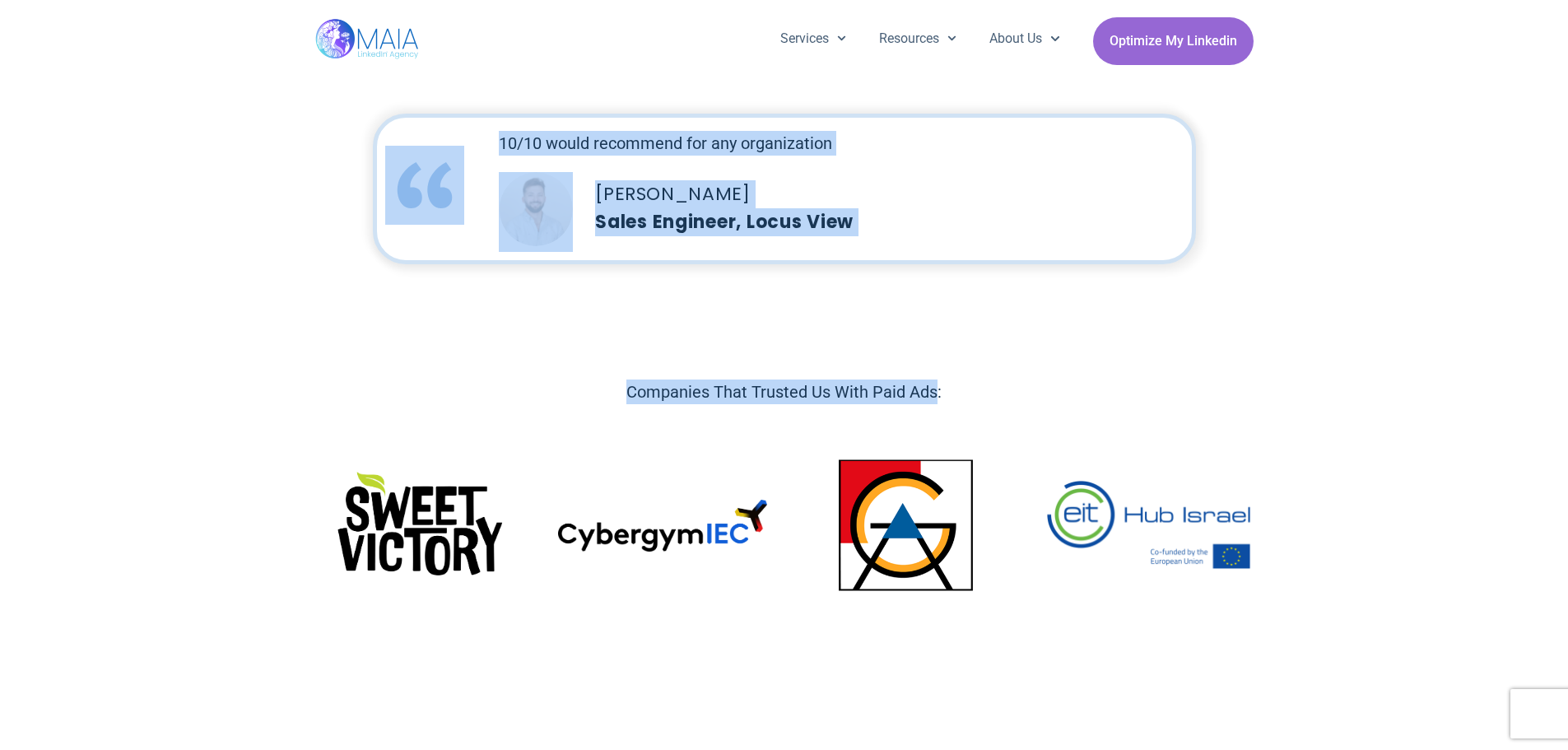
scroll to position [329, 0]
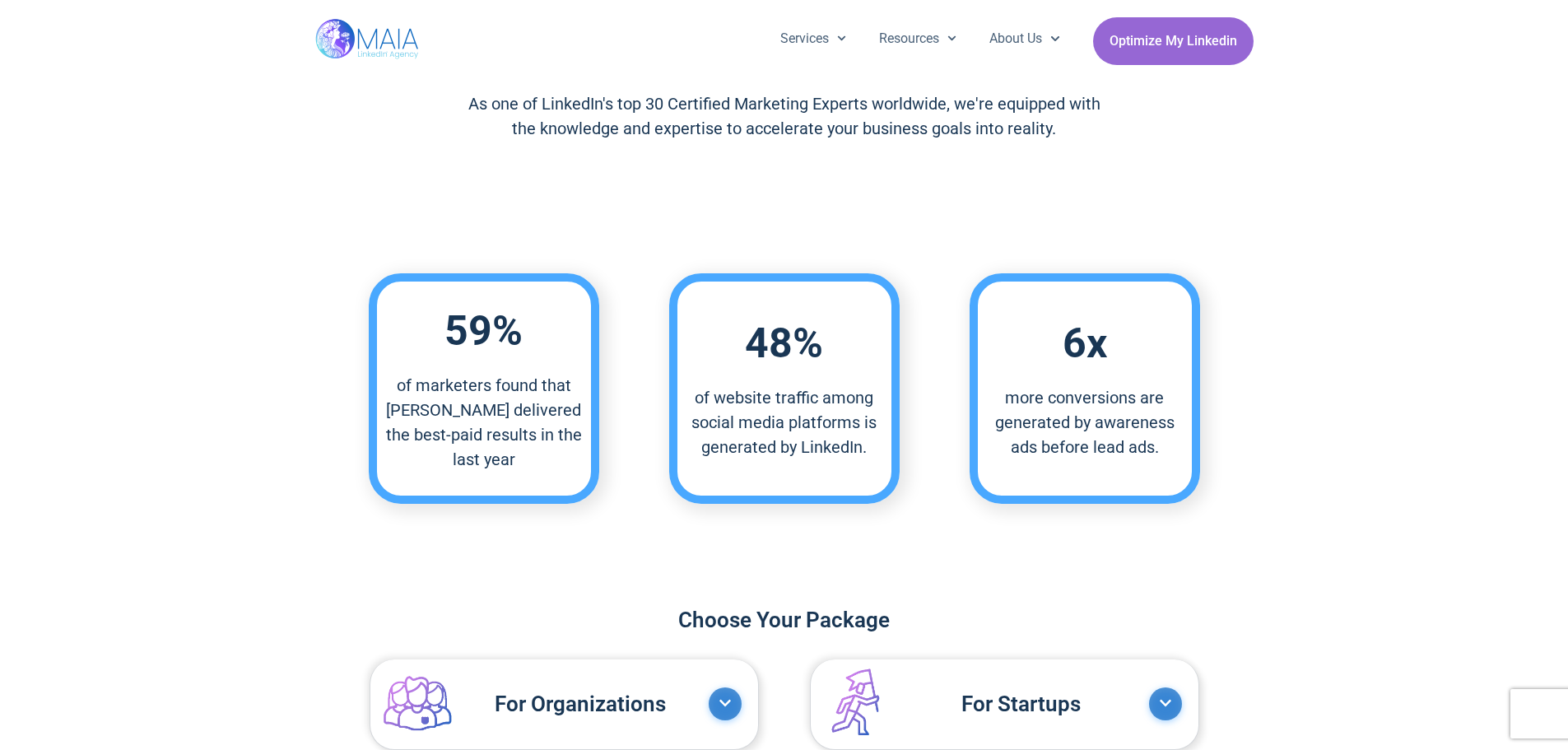
scroll to position [1317, 0]
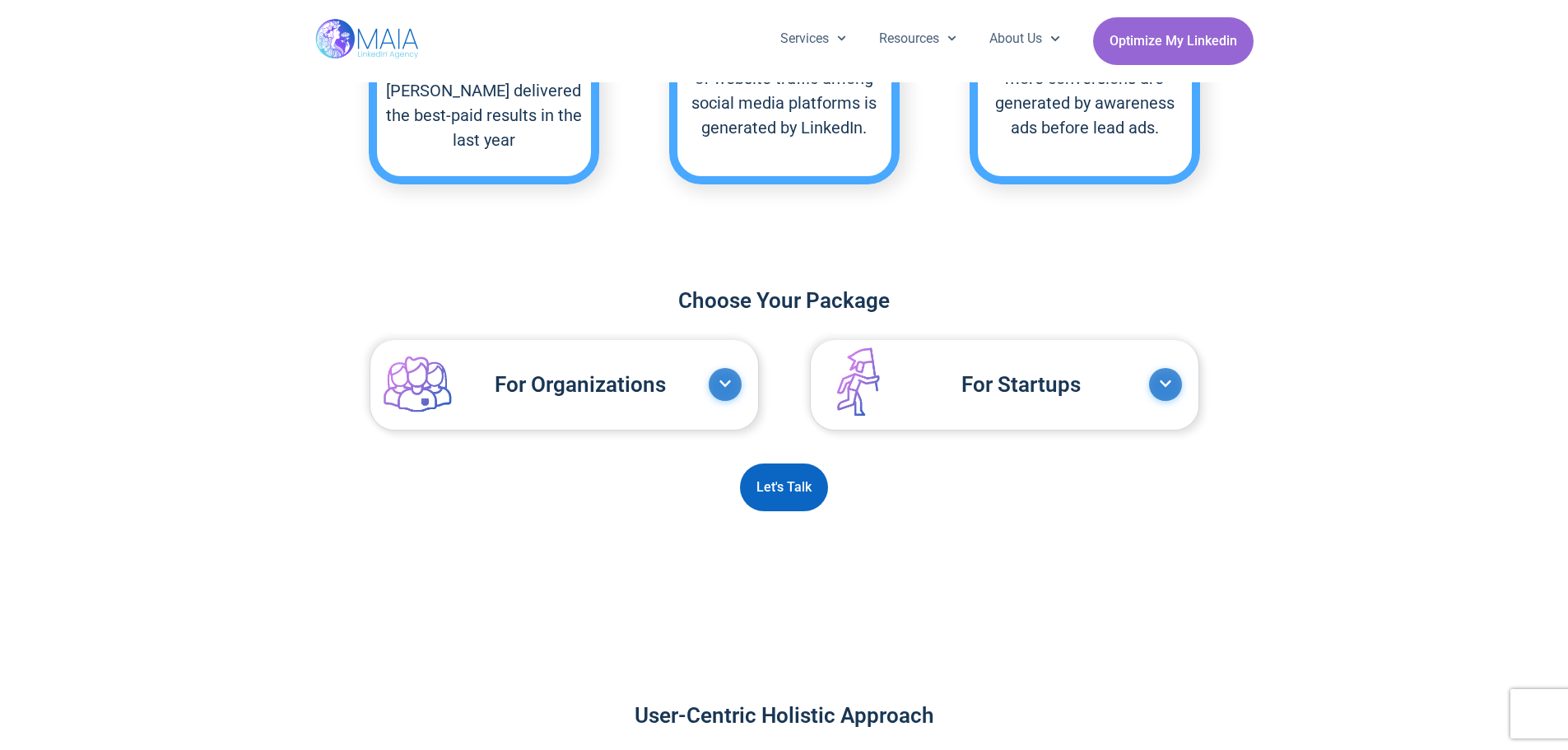
click at [707, 381] on link "For Organizations" at bounding box center [548, 385] width 321 height 65
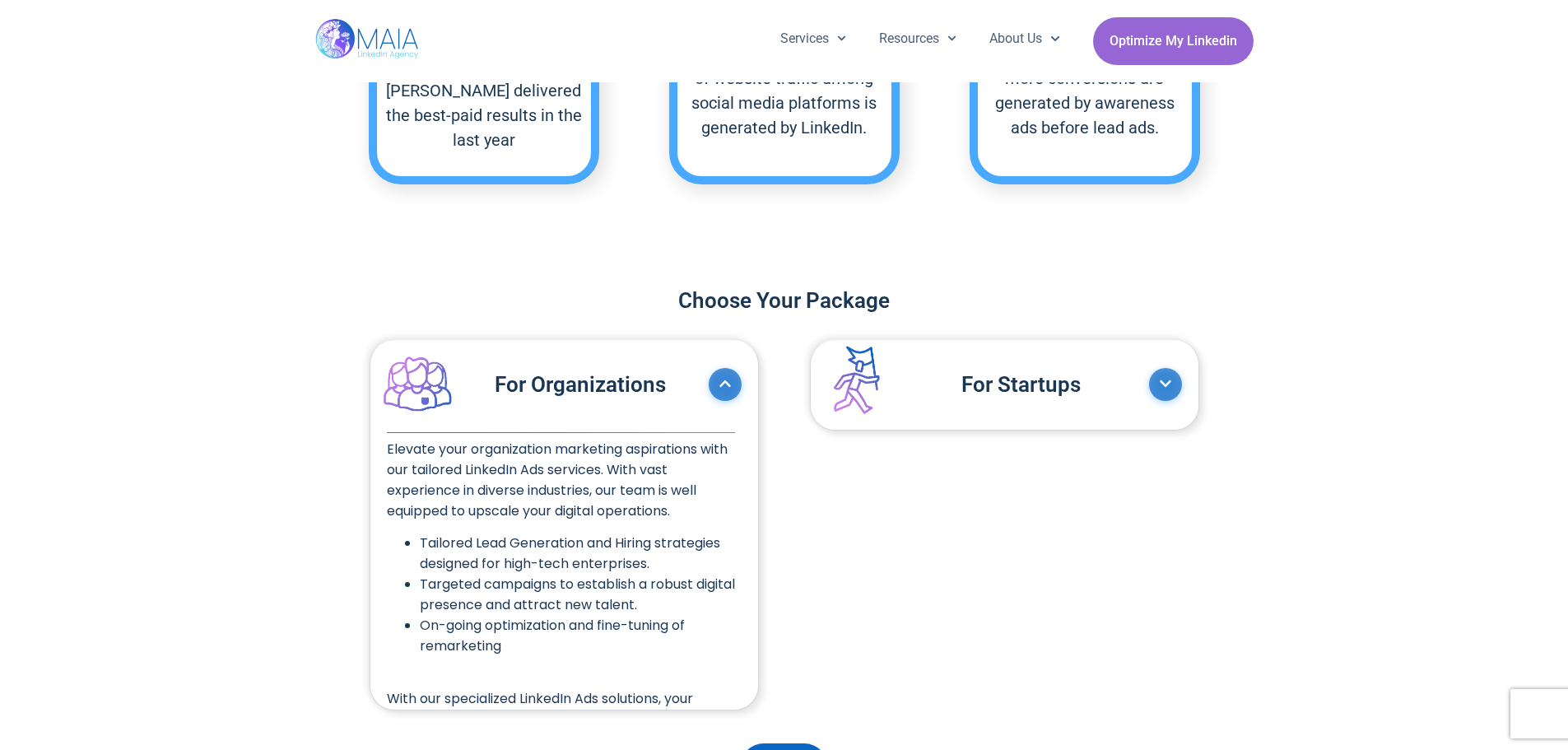
click at [707, 381] on link "For Organizations" at bounding box center [548, 385] width 321 height 65
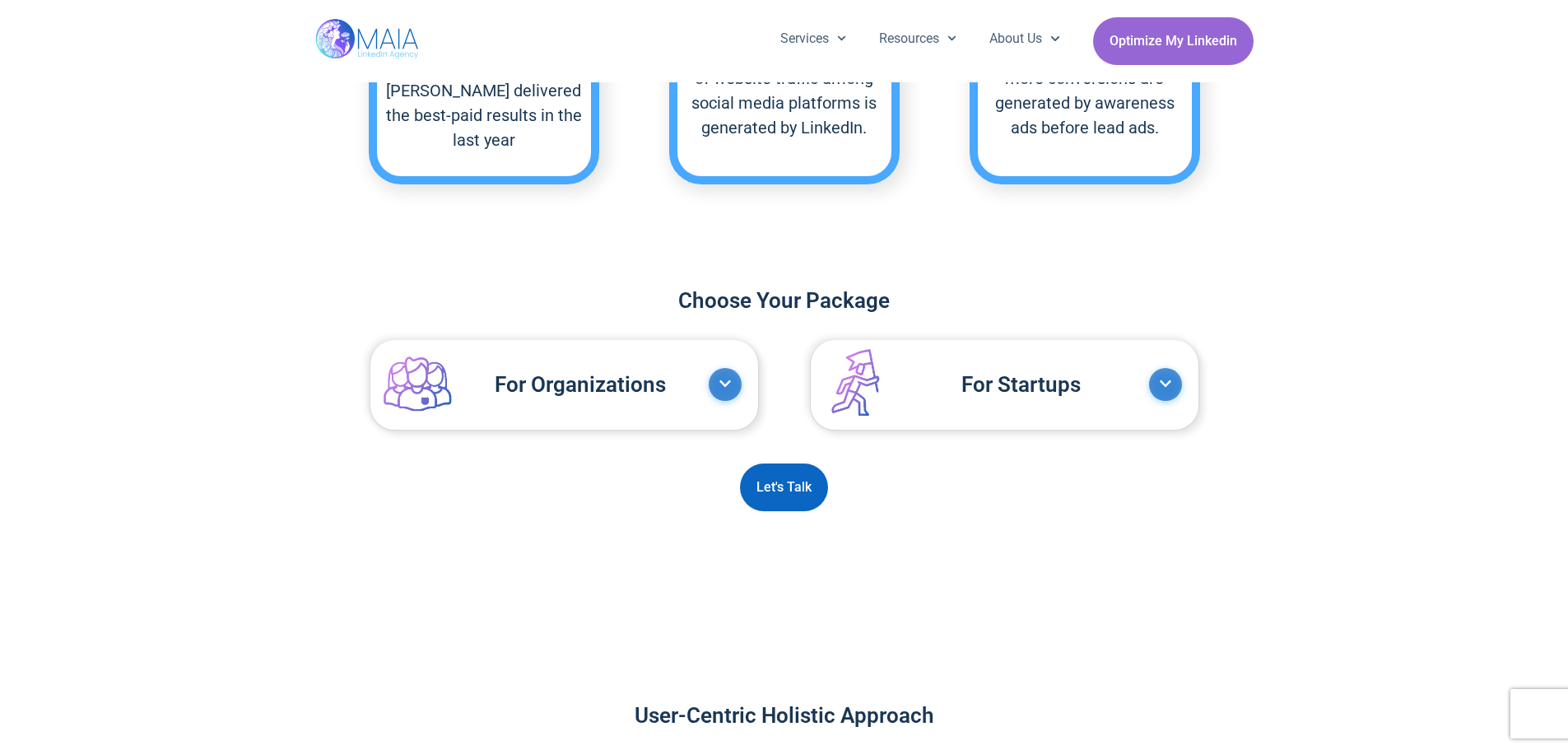
click at [1120, 416] on div "For Startups" at bounding box center [1004, 384] width 388 height 90
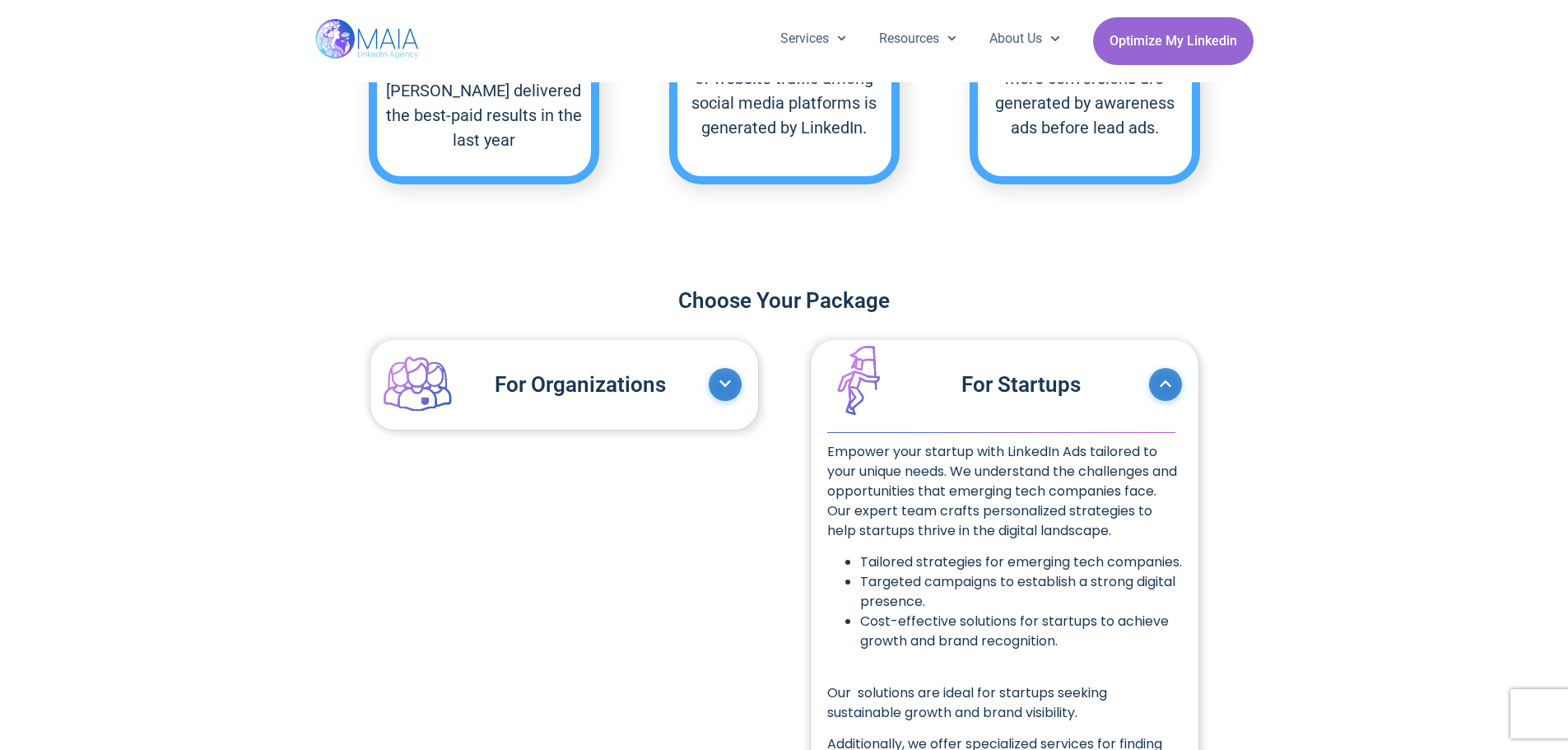
click at [1120, 416] on div "For Startups" at bounding box center [1004, 384] width 388 height 90
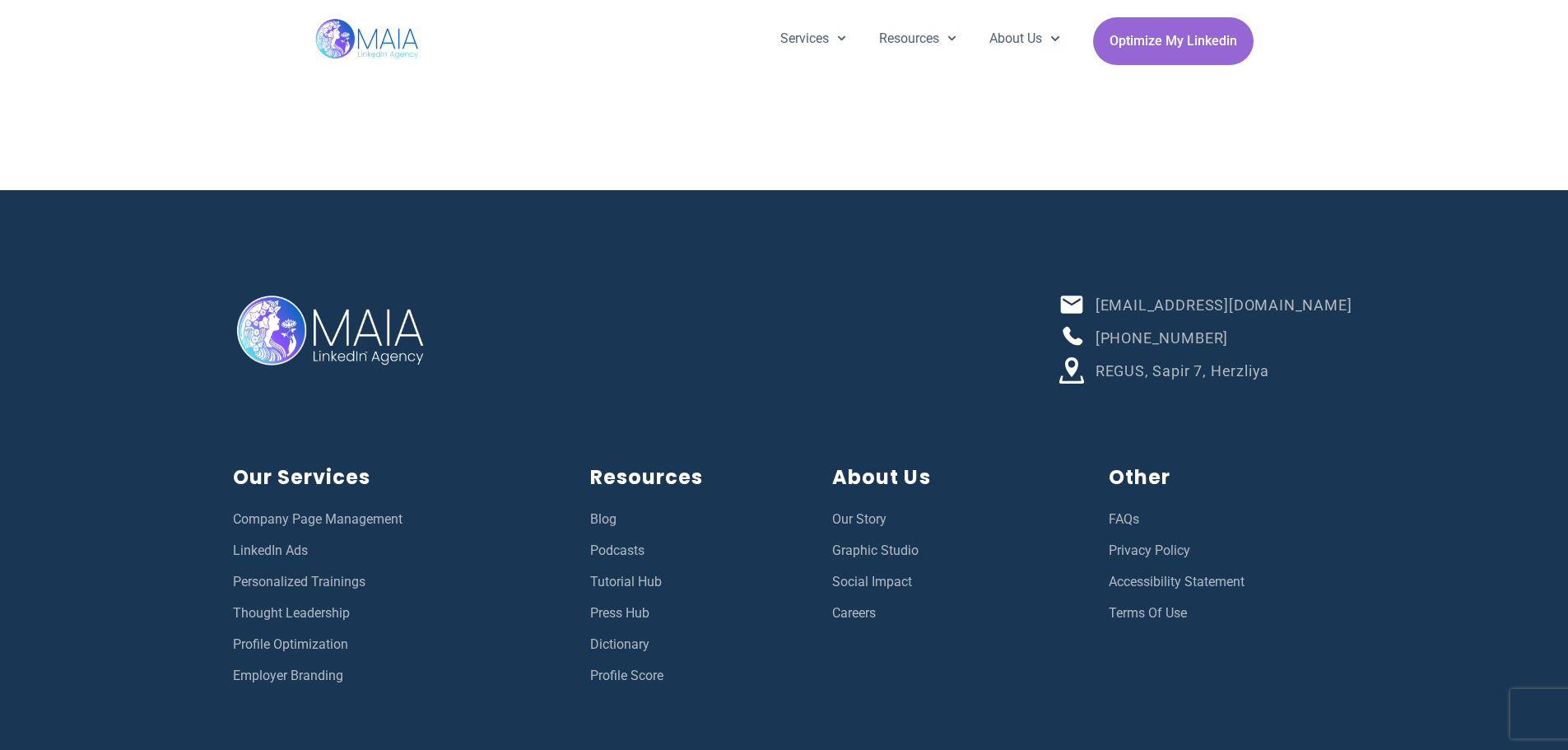
scroll to position [4759, 0]
